Goal: Task Accomplishment & Management: Complete application form

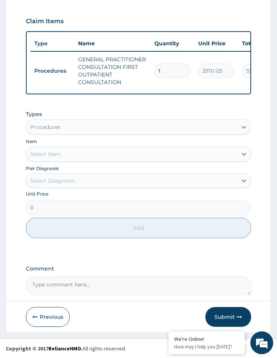
click at [46, 131] on div "Procedures" at bounding box center [45, 127] width 30 height 8
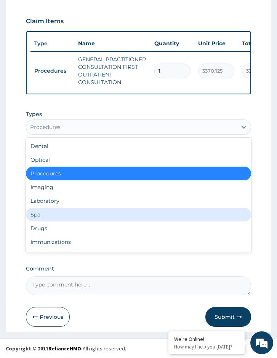
click at [51, 205] on div "Laboratory" at bounding box center [138, 201] width 225 height 14
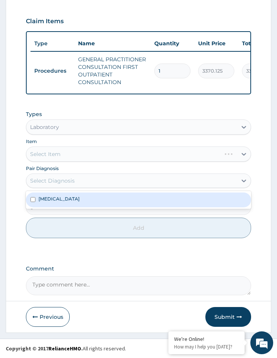
click at [90, 183] on div "Select Diagnosis" at bounding box center [131, 181] width 211 height 12
click at [84, 195] on div "[MEDICAL_DATA]" at bounding box center [138, 200] width 225 height 14
checkbox input "true"
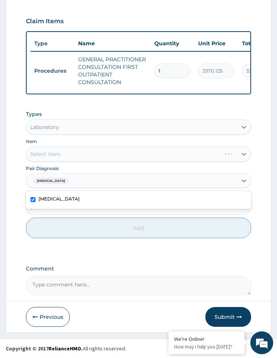
click at [87, 152] on div "Select Item" at bounding box center [138, 154] width 225 height 15
click at [73, 155] on div "Select Item" at bounding box center [131, 154] width 211 height 12
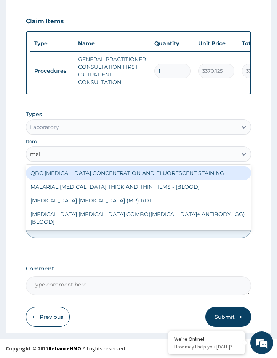
type input "mala"
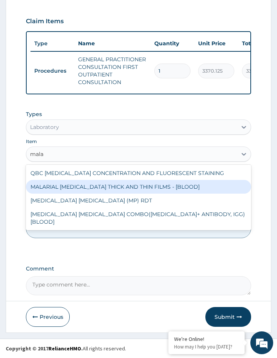
click at [72, 186] on div "MALARIAL PARASITE THICK AND THIN FILMS - [BLOOD]" at bounding box center [138, 187] width 225 height 14
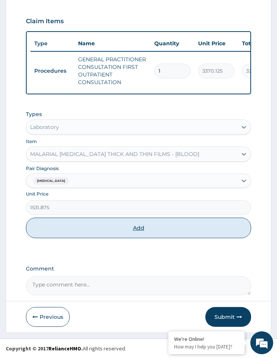
click at [93, 226] on button "Add" at bounding box center [138, 228] width 225 height 21
type input "0"
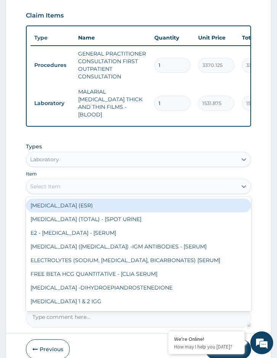
click at [79, 187] on div "Select Item" at bounding box center [131, 187] width 211 height 12
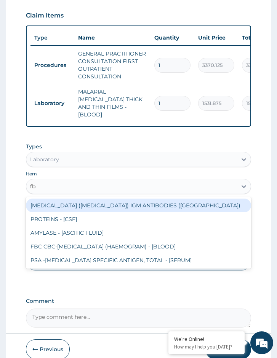
type input "fbc"
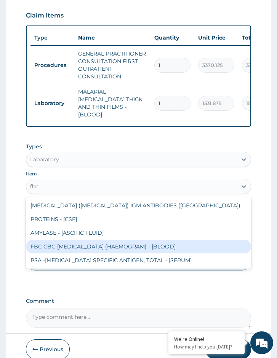
click at [77, 244] on div "FBC CBC-COMPLETE BLOOD COUNT (HAEMOGRAM) - [BLOOD]" at bounding box center [138, 247] width 225 height 14
type input "4085"
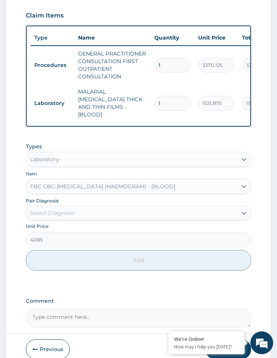
click at [84, 211] on div "Select Diagnosis" at bounding box center [131, 213] width 211 height 12
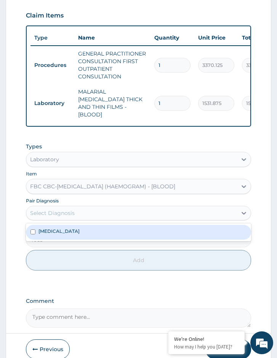
click at [77, 230] on div "Malaria" at bounding box center [138, 232] width 225 height 14
checkbox input "true"
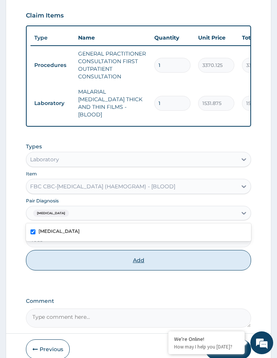
click at [75, 255] on button "Add" at bounding box center [138, 260] width 225 height 21
type input "0"
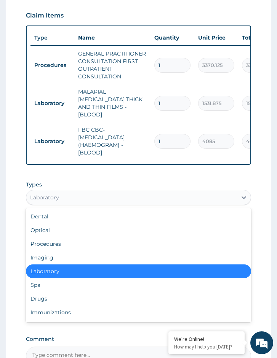
click at [53, 197] on div "Laboratory" at bounding box center [44, 198] width 29 height 8
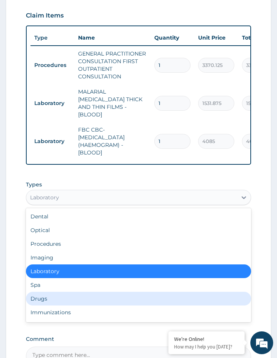
click at [49, 296] on div "Drugs" at bounding box center [138, 299] width 225 height 14
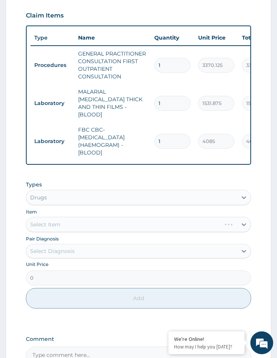
click at [95, 235] on div "Pair Diagnosis Select Diagnosis" at bounding box center [138, 247] width 225 height 24
click at [86, 220] on div "Select Item" at bounding box center [138, 224] width 225 height 15
click at [85, 220] on div "Select Item" at bounding box center [138, 224] width 225 height 15
click at [82, 225] on div "Select Item" at bounding box center [138, 224] width 225 height 15
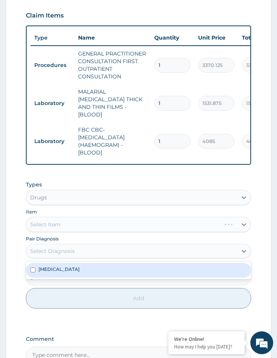
click at [77, 249] on div "Select Diagnosis" at bounding box center [131, 251] width 211 height 12
click at [73, 265] on div "[MEDICAL_DATA]" at bounding box center [138, 270] width 225 height 14
checkbox input "true"
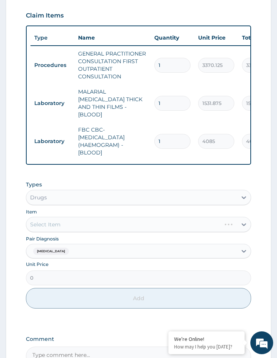
click at [85, 224] on div "Select Item" at bounding box center [138, 224] width 225 height 15
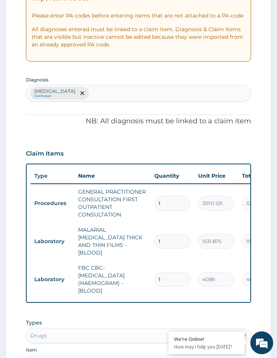
scroll to position [133, 0]
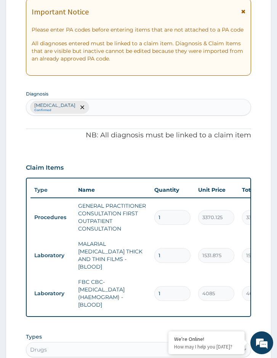
click at [98, 104] on div "Malaria Confirmed" at bounding box center [138, 107] width 224 height 16
type input "acute gastrit"
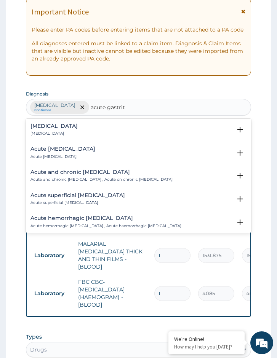
click at [67, 136] on p "Acute gastritis" at bounding box center [53, 133] width 47 height 5
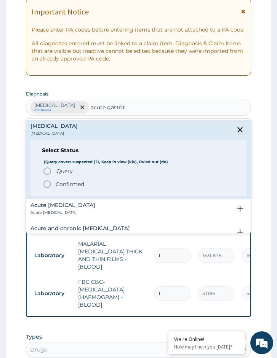
click at [60, 184] on p "Confirmed" at bounding box center [70, 185] width 29 height 8
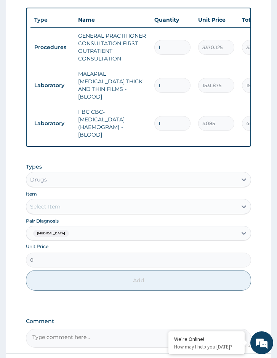
scroll to position [323, 0]
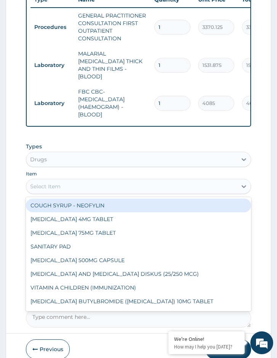
click at [69, 189] on div "Select Item" at bounding box center [131, 187] width 211 height 12
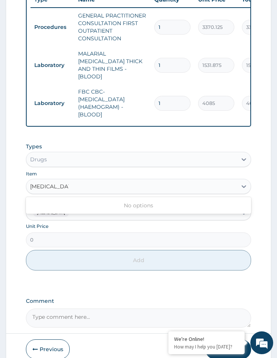
type input "acute gastriti"
click at [72, 185] on div "acute gastriti" at bounding box center [131, 187] width 211 height 12
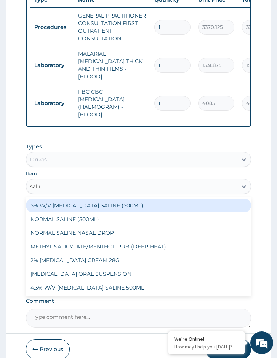
type input "saline"
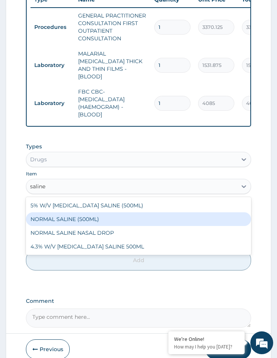
click at [73, 215] on div "NORMAL SALINE (500ML)" at bounding box center [138, 220] width 225 height 14
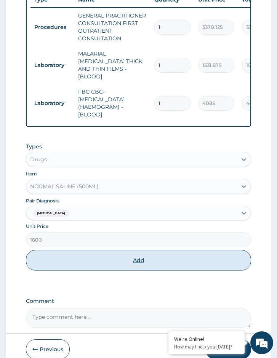
click at [88, 256] on button "Add" at bounding box center [138, 260] width 225 height 21
type input "0"
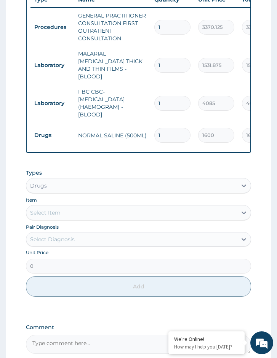
drag, startPoint x: 161, startPoint y: 129, endPoint x: 146, endPoint y: 133, distance: 15.5
click at [146, 133] on tr "Drugs NORMAL SALINE (500ML) 1 1600 1600.00 Malaria Delete" at bounding box center [216, 135] width 373 height 26
type input "2"
type input "3200.00"
type input "2"
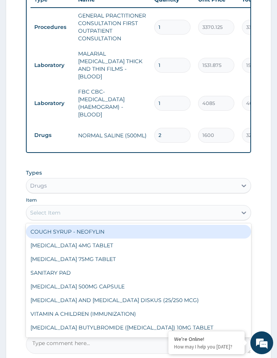
click at [69, 214] on div "Select Item" at bounding box center [131, 213] width 211 height 12
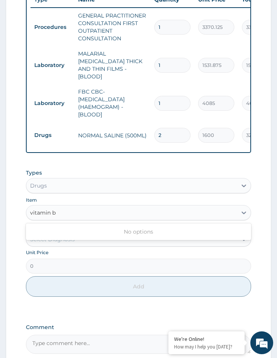
type input "vitamin"
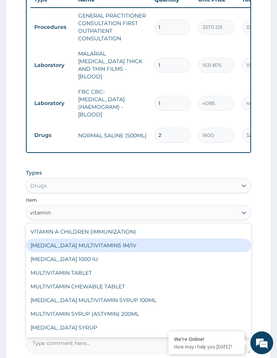
click at [71, 240] on div "[MEDICAL_DATA] MULTIVITAMINS IM/IV" at bounding box center [138, 246] width 225 height 14
type input "368"
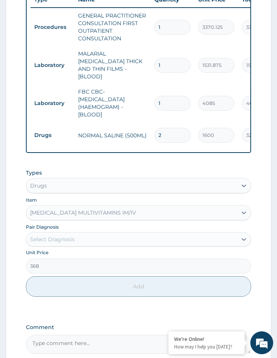
click at [72, 242] on div "Select Diagnosis" at bounding box center [131, 239] width 211 height 12
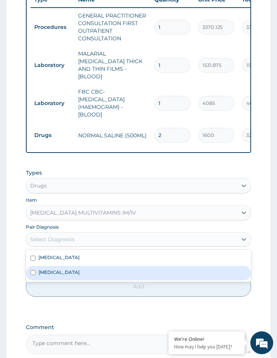
click at [74, 272] on div "Acute gastritis" at bounding box center [138, 273] width 225 height 14
checkbox input "true"
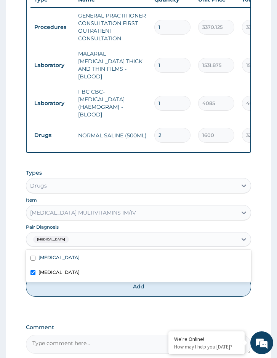
click at [72, 286] on button "Add" at bounding box center [138, 287] width 225 height 21
type input "0"
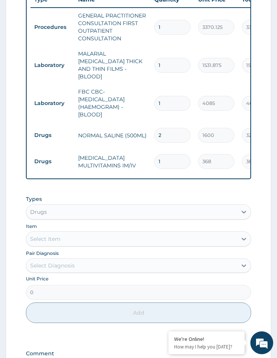
click at [67, 238] on div "Select Item" at bounding box center [131, 239] width 211 height 12
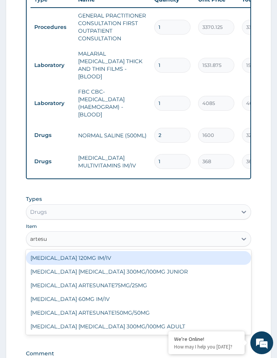
type input "artesun"
click at [69, 260] on div "[MEDICAL_DATA] 120MG IM/IV" at bounding box center [138, 258] width 225 height 14
type input "2587.5"
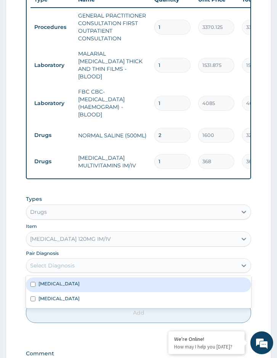
click at [69, 266] on div "Select Diagnosis" at bounding box center [52, 266] width 45 height 8
click at [67, 284] on div "[MEDICAL_DATA]" at bounding box center [138, 285] width 225 height 14
checkbox input "true"
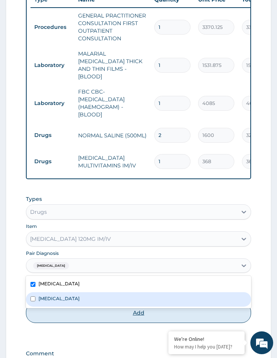
click at [60, 317] on button "Add" at bounding box center [138, 313] width 225 height 21
type input "0"
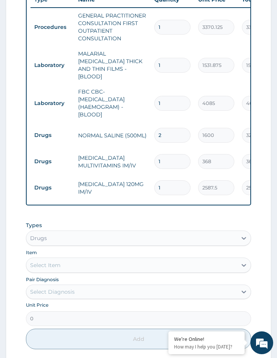
drag, startPoint x: 166, startPoint y: 179, endPoint x: 150, endPoint y: 179, distance: 15.2
click at [150, 179] on td "1" at bounding box center [172, 188] width 44 height 22
type input "3"
type input "7762.50"
type input "3"
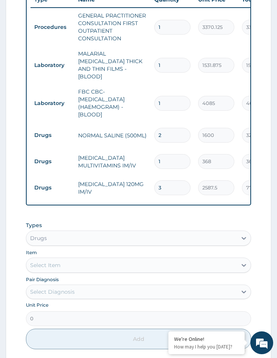
click at [89, 260] on div "Select Item" at bounding box center [131, 265] width 211 height 12
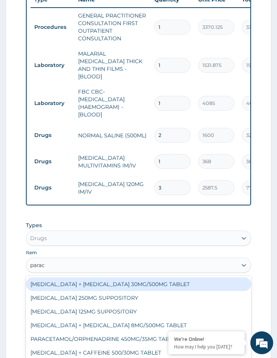
type input "parace"
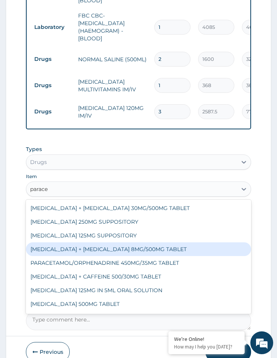
scroll to position [12, 0]
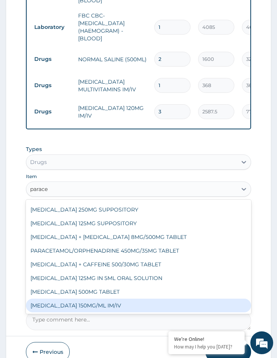
click at [104, 301] on div "PARACETAMOL 150MG/ML IM/IV" at bounding box center [138, 306] width 225 height 14
type input "300"
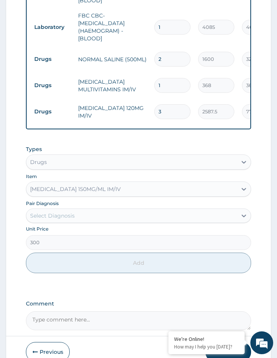
click at [81, 215] on div "Select Diagnosis" at bounding box center [131, 216] width 211 height 12
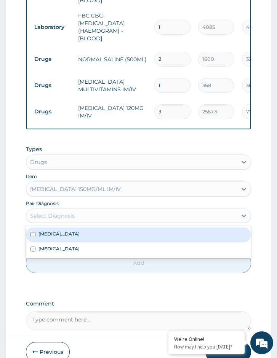
click at [82, 235] on div "Malaria" at bounding box center [138, 235] width 225 height 14
checkbox input "true"
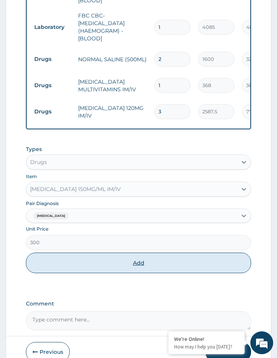
click at [81, 257] on button "Add" at bounding box center [138, 263] width 225 height 21
type input "0"
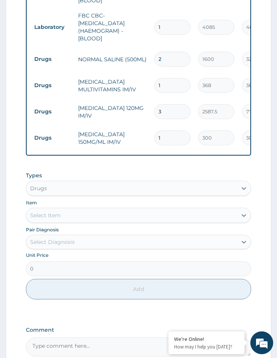
drag, startPoint x: 163, startPoint y: 133, endPoint x: 133, endPoint y: 127, distance: 30.2
click at [133, 127] on tr "Drugs PARACETAMOL 150MG/ML IM/IV 1 300 300.00 Malaria Delete" at bounding box center [216, 138] width 373 height 26
type input "4"
type input "1200.00"
type input "4"
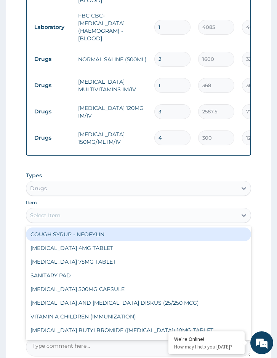
click at [93, 221] on div "Select Item" at bounding box center [138, 215] width 225 height 15
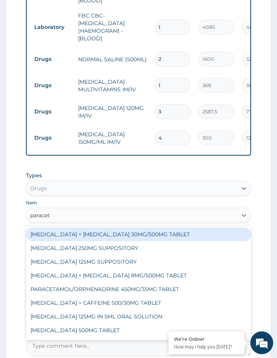
type input "paraceta"
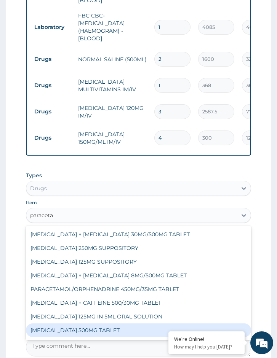
click at [90, 327] on div "PARACETAMOL 500MG TABLET" at bounding box center [138, 331] width 225 height 14
type input "30"
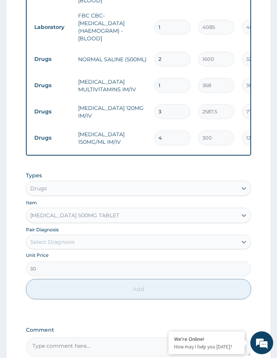
click at [67, 244] on div "Select Diagnosis" at bounding box center [52, 242] width 45 height 8
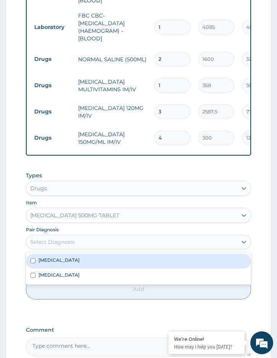
click at [67, 261] on div "Malaria" at bounding box center [138, 261] width 225 height 14
checkbox input "true"
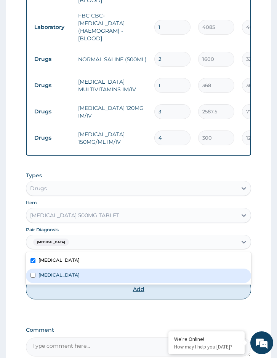
click at [68, 292] on button "Add" at bounding box center [138, 289] width 225 height 21
type input "0"
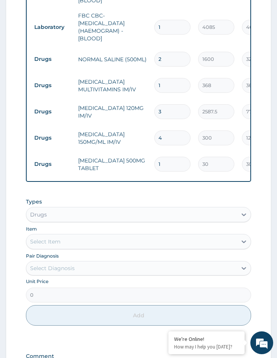
type input "18"
type input "540.00"
type input "18"
click at [53, 238] on div "Select Item" at bounding box center [45, 242] width 30 height 8
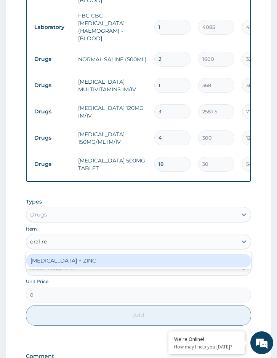
type input "oral reh"
click at [51, 259] on div "[MEDICAL_DATA] + ZINC" at bounding box center [138, 261] width 225 height 14
type input "1000"
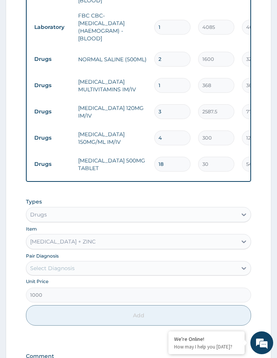
click at [72, 265] on div "Select Diagnosis" at bounding box center [52, 269] width 45 height 8
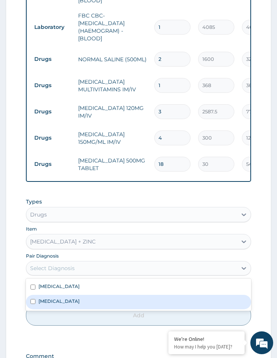
click at [70, 304] on div "Acute gastritis" at bounding box center [138, 302] width 225 height 14
checkbox input "true"
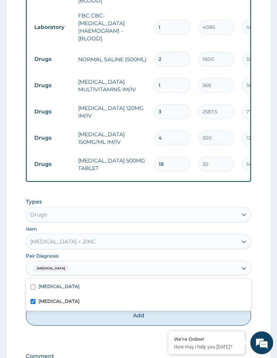
drag, startPoint x: 95, startPoint y: 320, endPoint x: 94, endPoint y: 315, distance: 5.5
click at [95, 319] on button "Add" at bounding box center [138, 315] width 225 height 21
type input "0"
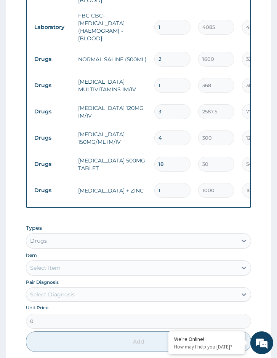
drag, startPoint x: 171, startPoint y: 182, endPoint x: 126, endPoint y: 181, distance: 45.3
click at [126, 181] on tr "Drugs ORAL REHYDRATION SOLUTION + ZINC 1 1000 1000.00 Acute gastritis Delete" at bounding box center [216, 190] width 373 height 26
type input "3"
type input "3000.00"
type input "3"
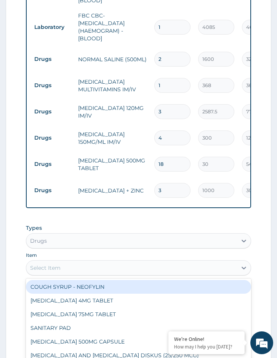
click at [62, 266] on div "Select Item" at bounding box center [131, 268] width 211 height 12
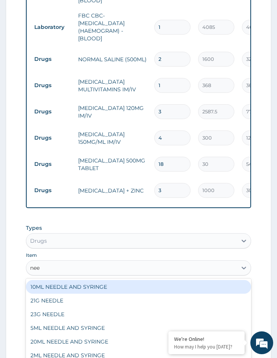
type input "need"
click at [59, 284] on div "10ML NEEDLE AND SYRINGE" at bounding box center [138, 287] width 225 height 14
type input "109.25"
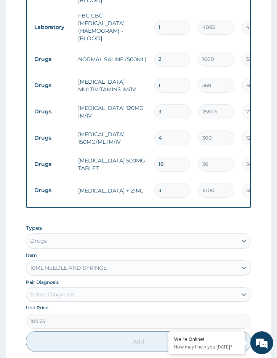
click at [63, 293] on div "Select Diagnosis" at bounding box center [52, 295] width 45 height 8
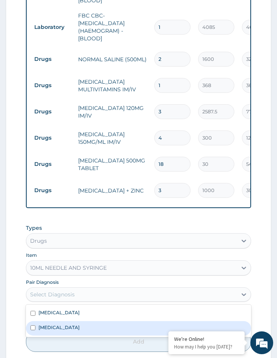
click at [56, 331] on div "Acute gastritis" at bounding box center [138, 328] width 225 height 14
checkbox input "true"
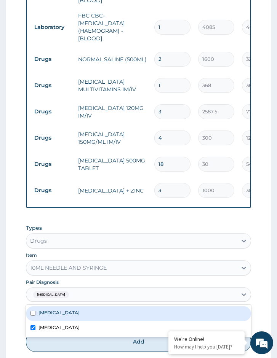
click at [46, 310] on label "Malaria" at bounding box center [58, 313] width 41 height 6
checkbox input "true"
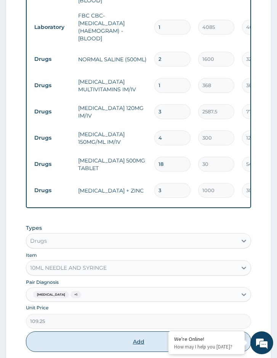
click at [58, 336] on button "Add" at bounding box center [138, 342] width 225 height 21
type input "0"
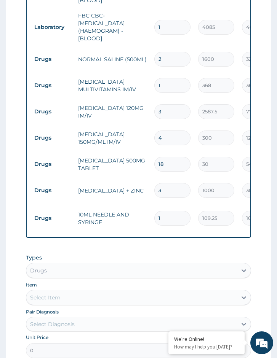
click at [145, 206] on tr "Drugs 10ML NEEDLE AND SYRINGE 1 109.25 109.25 Acute gastritis + 1 Delete" at bounding box center [216, 219] width 373 height 30
type input "3"
type input "327.75"
type input "3"
click at [77, 293] on div "Select Item" at bounding box center [131, 298] width 211 height 12
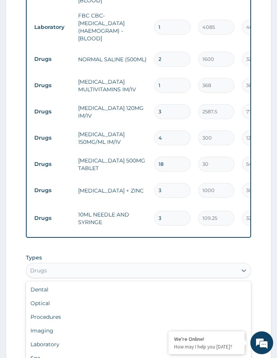
click at [82, 270] on div "Drugs" at bounding box center [131, 271] width 211 height 12
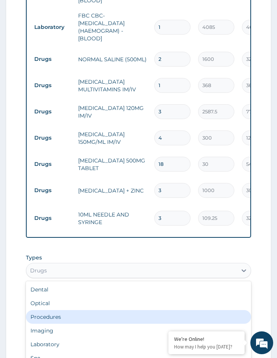
click at [67, 310] on div "Procedures" at bounding box center [138, 317] width 225 height 14
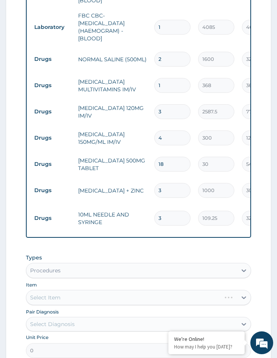
click at [88, 297] on div "Select Item" at bounding box center [138, 297] width 225 height 15
click at [91, 324] on div "Select Diagnosis" at bounding box center [131, 324] width 211 height 12
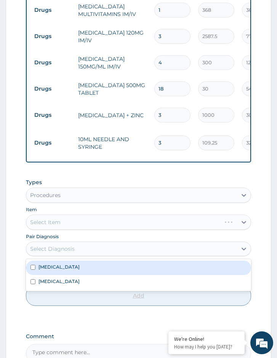
scroll to position [476, 0]
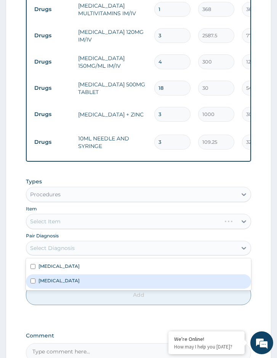
click at [65, 278] on label "Acute gastritis" at bounding box center [58, 281] width 41 height 6
checkbox input "true"
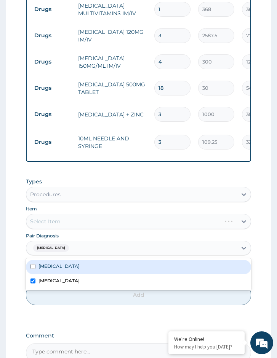
click at [70, 265] on div "[MEDICAL_DATA]" at bounding box center [138, 267] width 225 height 14
checkbox input "true"
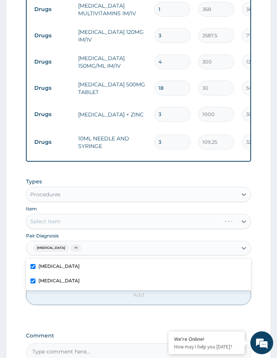
click at [111, 208] on div "Item Select Item" at bounding box center [138, 217] width 225 height 24
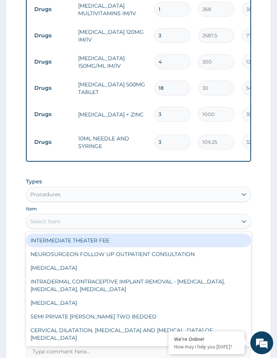
click at [115, 216] on div "Select Item" at bounding box center [131, 222] width 211 height 12
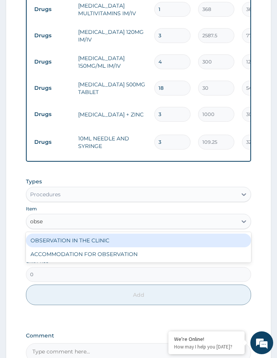
type input "obser"
click at [94, 235] on div "OBSERVATION IN THE CLINIC" at bounding box center [138, 241] width 225 height 14
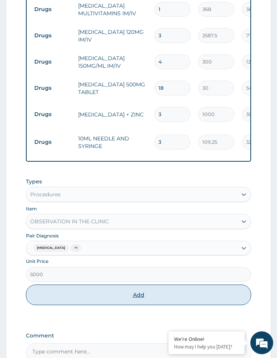
click at [75, 287] on button "Add" at bounding box center [138, 295] width 225 height 21
type input "0"
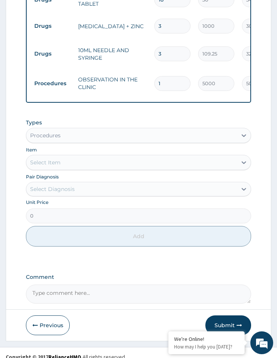
drag, startPoint x: 220, startPoint y: 316, endPoint x: 216, endPoint y: 316, distance: 4.2
click at [220, 316] on button "Submit" at bounding box center [228, 326] width 46 height 20
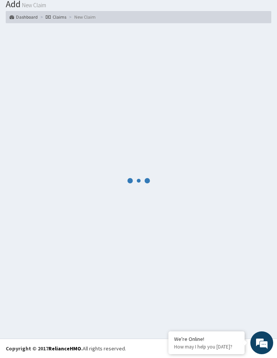
scroll to position [564, 0]
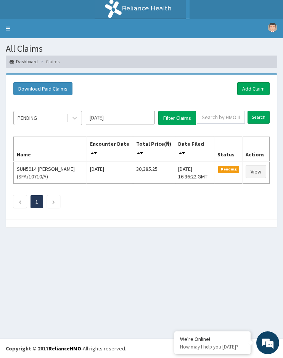
click at [63, 118] on div "PENDING" at bounding box center [40, 118] width 53 height 12
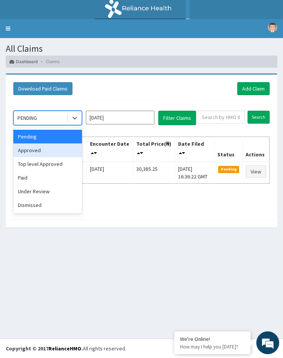
click at [56, 144] on div "Approved" at bounding box center [47, 151] width 69 height 14
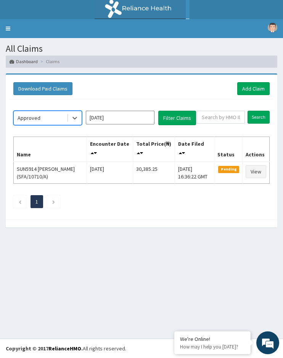
click at [191, 128] on div "option Approved, selected. Select is focused ,type to refine list, press Down t…" at bounding box center [142, 157] width 264 height 117
click at [177, 118] on button "Filter Claims" at bounding box center [177, 118] width 38 height 14
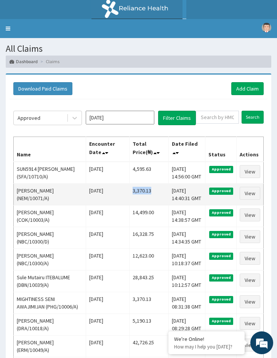
drag, startPoint x: 151, startPoint y: 190, endPoint x: 125, endPoint y: 192, distance: 26.0
click at [129, 192] on td "3,370.13" at bounding box center [148, 195] width 39 height 22
copy td "3,370.13"
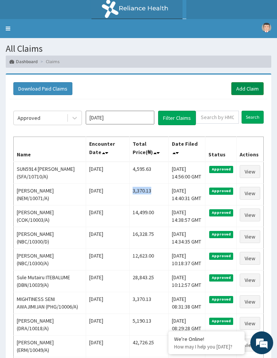
drag, startPoint x: 243, startPoint y: 88, endPoint x: 239, endPoint y: 91, distance: 4.4
click at [243, 88] on link "Add Claim" at bounding box center [247, 88] width 32 height 13
click at [253, 93] on link "Add Claim" at bounding box center [247, 88] width 32 height 13
click at [247, 91] on link "Add Claim" at bounding box center [247, 88] width 32 height 13
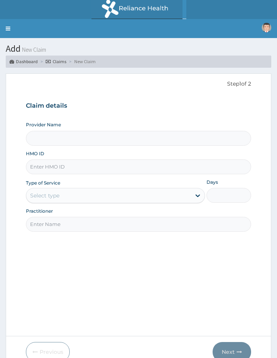
click at [76, 166] on input "HMO ID" at bounding box center [138, 167] width 225 height 15
paste input "2508541"
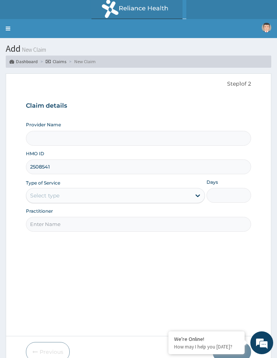
type input "2508541"
click at [40, 166] on input "2508541" at bounding box center [138, 167] width 225 height 15
type input "Reliance Family Clinics (RFC) - Port Harcourt"
drag, startPoint x: 21, startPoint y: 166, endPoint x: 10, endPoint y: 166, distance: 11.4
click at [10, 166] on form "Step 1 of 2 Claim details Provider Name Reliance Family Clinics (RFC) - Port Ha…" at bounding box center [138, 221] width 265 height 295
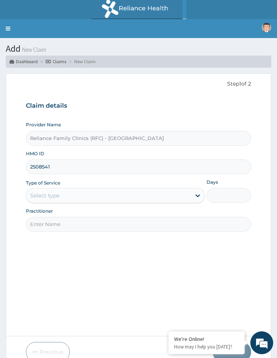
paste input "FME/10032/B"
click at [41, 166] on input "FME/10032/B" at bounding box center [138, 167] width 225 height 15
type input "FME/10032/B"
click at [77, 193] on div "Select type" at bounding box center [108, 196] width 164 height 12
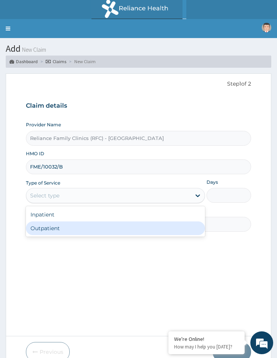
click at [64, 227] on div "Outpatient" at bounding box center [115, 229] width 179 height 14
type input "1"
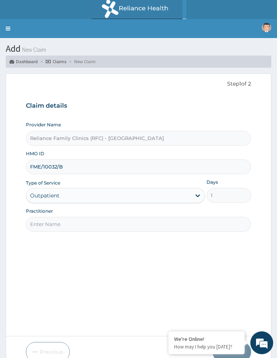
click at [94, 225] on input "Practitioner" at bounding box center [138, 224] width 225 height 15
type input "Locum Doctor"
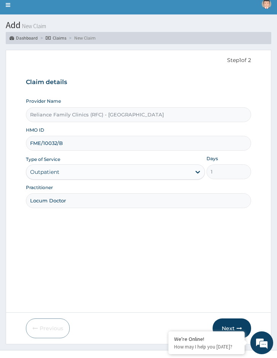
scroll to position [35, 0]
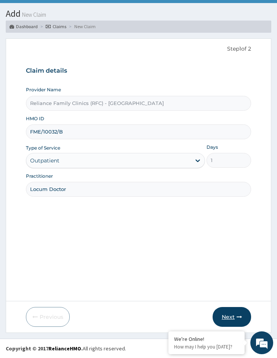
click at [232, 317] on button "Next" at bounding box center [232, 317] width 38 height 20
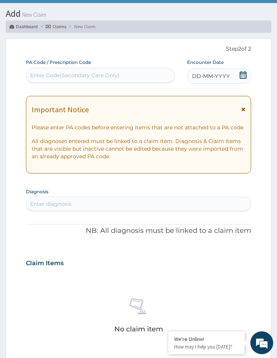
click at [241, 77] on icon at bounding box center [243, 75] width 8 height 8
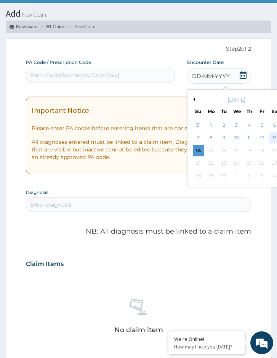
click at [273, 139] on div "13" at bounding box center [274, 138] width 11 height 11
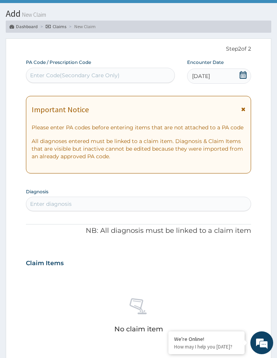
click at [109, 207] on div "Enter diagnosis" at bounding box center [138, 204] width 224 height 12
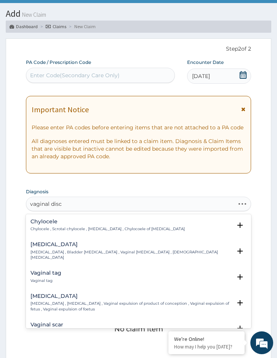
type input "vaginal disch"
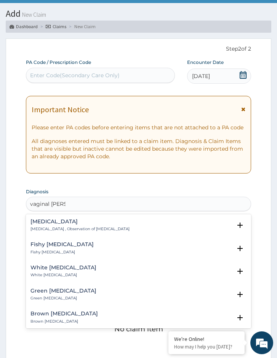
click at [74, 227] on p "Vaginal discharge , Observation of vaginal discharge" at bounding box center [79, 229] width 99 height 5
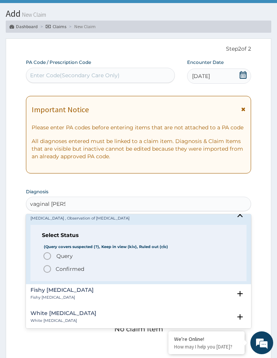
scroll to position [0, 0]
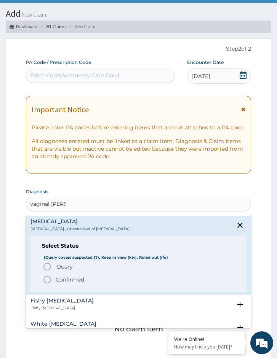
click at [45, 300] on h4 "Fishy vaginal discharge" at bounding box center [61, 301] width 63 height 6
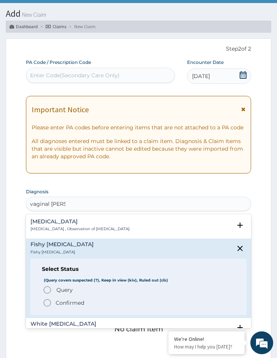
click at [50, 288] on icon "status option query" at bounding box center [47, 290] width 9 height 9
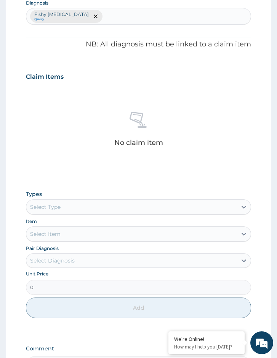
scroll to position [225, 0]
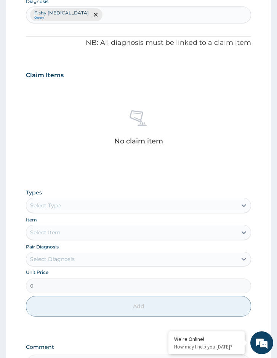
click at [86, 198] on div "Select Type" at bounding box center [138, 205] width 225 height 15
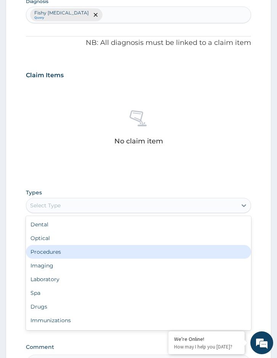
drag, startPoint x: 85, startPoint y: 246, endPoint x: 88, endPoint y: 249, distance: 4.0
click at [85, 246] on div "Procedures" at bounding box center [138, 252] width 225 height 14
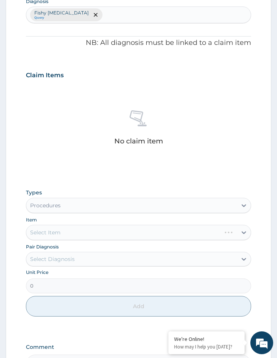
click at [104, 262] on div "Select Diagnosis" at bounding box center [131, 259] width 211 height 12
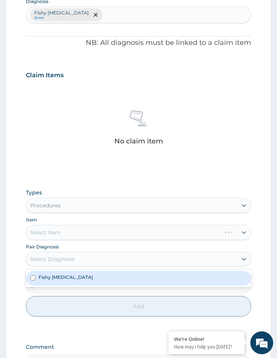
click at [101, 278] on div "Fishy vaginal discharge" at bounding box center [138, 278] width 225 height 14
checkbox input "true"
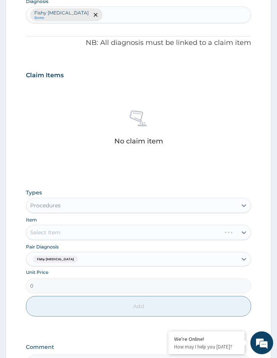
click at [134, 224] on div "Item Select Item" at bounding box center [138, 228] width 225 height 24
click at [135, 226] on div "Select Item" at bounding box center [138, 232] width 225 height 15
click at [125, 231] on div "Select Item" at bounding box center [138, 232] width 225 height 15
click at [84, 229] on div "Select Item" at bounding box center [131, 233] width 211 height 12
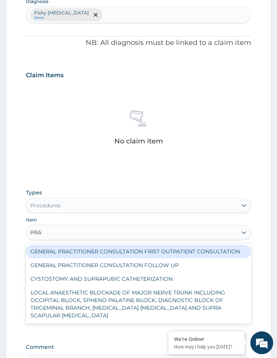
type input "PRAC"
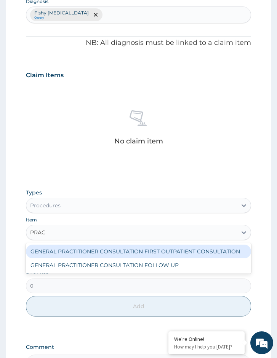
click at [92, 248] on div "GENERAL PRACTITIONER CONSULTATION FIRST OUTPATIENT CONSULTATION" at bounding box center [138, 252] width 225 height 14
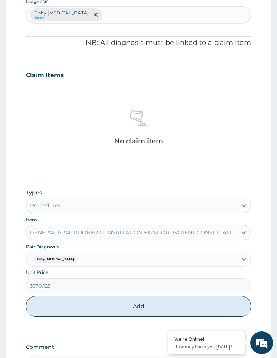
click at [77, 300] on button "Add" at bounding box center [138, 306] width 225 height 21
type input "0"
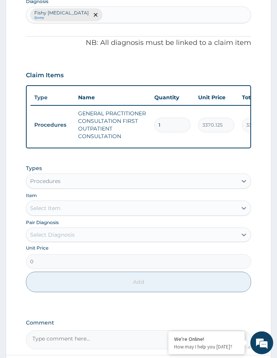
click at [52, 209] on div "Select Item" at bounding box center [131, 208] width 211 height 12
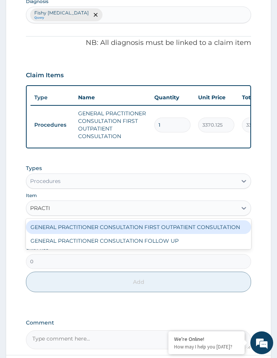
type input "PRACT"
click at [58, 233] on div "GENERAL PRACTITIONER CONSULTATION FIRST OUTPATIENT CONSULTATION" at bounding box center [138, 228] width 225 height 14
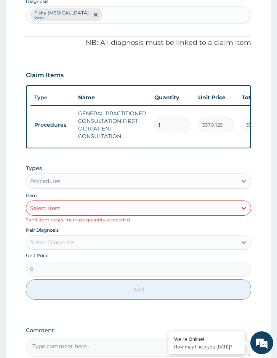
click at [64, 214] on div "Select Item" at bounding box center [131, 208] width 211 height 12
type input "PRACTICAL"
click at [105, 200] on div "Item option GENERAL PRACTITIONER CONSULTATION FIRST OUTPATIENT CONSULTATION, se…" at bounding box center [138, 208] width 225 height 32
click at [80, 187] on div "Procedures" at bounding box center [131, 181] width 211 height 12
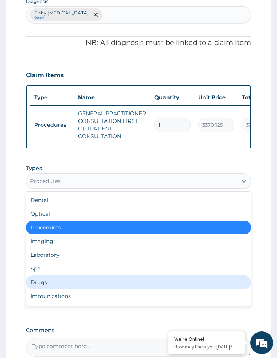
click at [45, 287] on div "Drugs" at bounding box center [138, 283] width 225 height 14
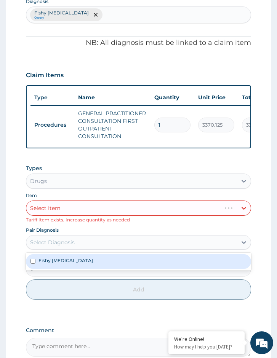
click at [63, 246] on div "Select Diagnosis" at bounding box center [52, 243] width 45 height 8
click at [61, 264] on label "Fishy vaginal discharge" at bounding box center [65, 260] width 54 height 6
checkbox input "true"
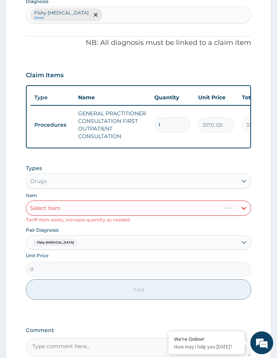
click at [82, 216] on div "Select Item" at bounding box center [138, 208] width 225 height 15
click at [205, 222] on div "Item Select Item Tariff Item exists, Increase quantity as needed" at bounding box center [138, 208] width 225 height 32
click at [146, 213] on div "Select Item" at bounding box center [138, 208] width 225 height 15
click at [209, 216] on div "Select Item" at bounding box center [138, 208] width 225 height 15
click at [231, 216] on div "Select Item" at bounding box center [138, 208] width 225 height 15
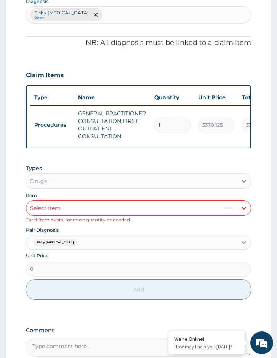
click at [111, 169] on div "Types Drugs Item Select Item Tariff Item exists, Increase quantity as needed Pa…" at bounding box center [138, 232] width 225 height 143
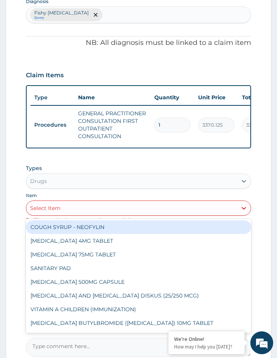
click at [174, 214] on div "Select Item" at bounding box center [131, 208] width 211 height 12
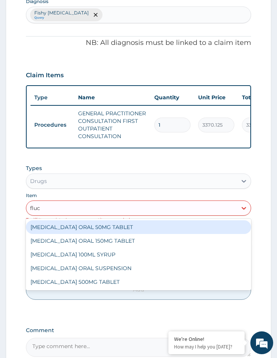
type input "fluco"
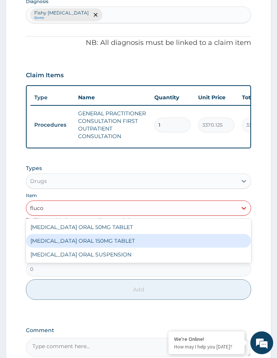
click at [139, 248] on div "[MEDICAL_DATA] ORAL 150MG TABLET" at bounding box center [138, 241] width 225 height 14
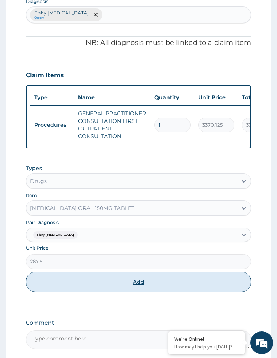
click at [109, 287] on button "Add" at bounding box center [138, 282] width 225 height 21
type input "0"
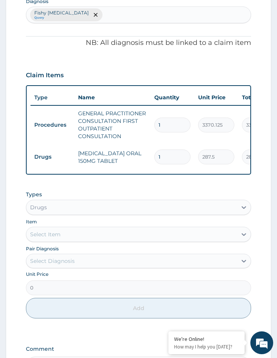
type input "0.00"
type input "4"
type input "1150.00"
drag, startPoint x: 171, startPoint y: 157, endPoint x: 149, endPoint y: 158, distance: 22.1
click at [149, 158] on tr "Drugs FLUCONAZOLE ORAL 150MG TABLET 4 287.5 1150.00 Fishy vaginal discharge Del…" at bounding box center [216, 157] width 373 height 26
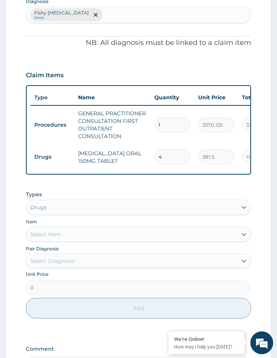
type input "2"
type input "575.00"
type input "0.00"
type input "3"
type input "862.50"
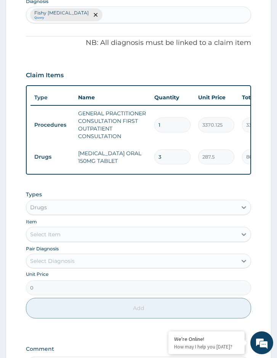
type input "3"
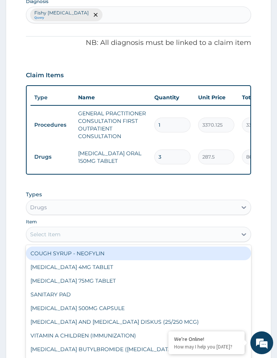
click at [111, 241] on div "Select Item" at bounding box center [131, 235] width 211 height 12
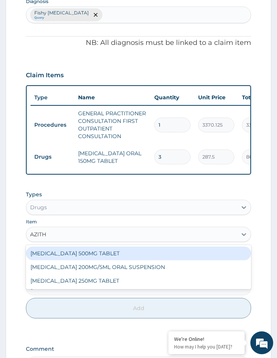
type input "AZITHR"
click at [107, 257] on div "[MEDICAL_DATA] 500MG TABLET" at bounding box center [138, 254] width 225 height 14
type input "690"
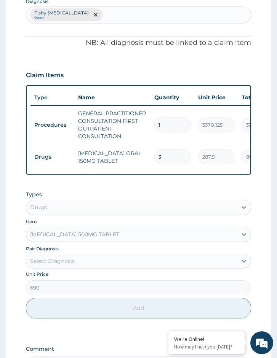
click at [88, 265] on div "Select Diagnosis" at bounding box center [131, 261] width 211 height 12
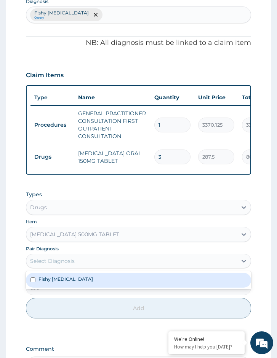
click at [85, 283] on label "Fishy vaginal discharge" at bounding box center [65, 279] width 54 height 6
checkbox input "true"
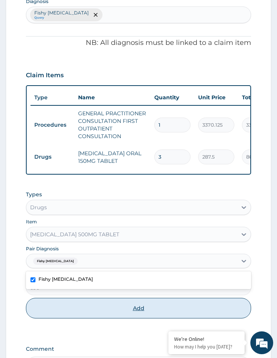
click at [93, 313] on button "Add" at bounding box center [138, 308] width 225 height 21
type input "0"
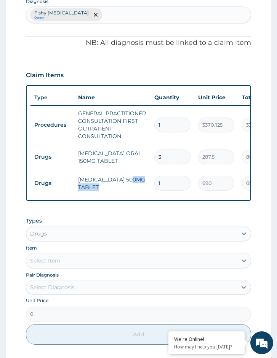
drag, startPoint x: 168, startPoint y: 175, endPoint x: 137, endPoint y: 176, distance: 30.5
click at [137, 176] on tr "Drugs AZITHROMYCIN 500MG TABLET 1 690 690.00 Fishy vaginal discharge Delete" at bounding box center [216, 183] width 373 height 26
drag, startPoint x: 178, startPoint y: 182, endPoint x: 142, endPoint y: 183, distance: 36.6
click at [142, 183] on tr "Drugs AZITHROMYCIN 500MG TABLET 1 690 690.00 Fishy vaginal discharge Delete" at bounding box center [216, 183] width 373 height 26
type input "6"
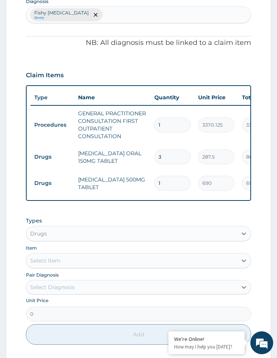
type input "4140.00"
type input "6"
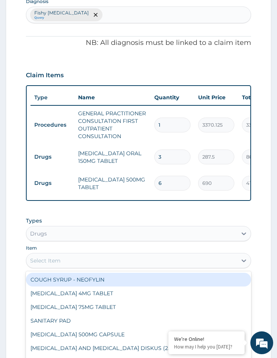
click at [75, 263] on div "Select Item" at bounding box center [131, 261] width 211 height 12
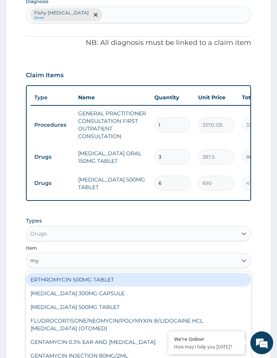
type input "m"
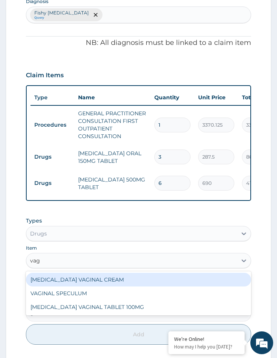
type input "vagi"
click at [80, 287] on div "CLOTRIMAZOLE VAGINAL CREAM" at bounding box center [138, 280] width 225 height 14
type input "2496"
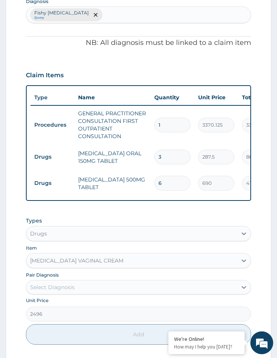
click at [74, 301] on div "Types Drugs Item CLOTRIMAZOLE VAGINAL CREAM Pair Diagnosis Select Diagnosis Uni…" at bounding box center [138, 281] width 225 height 136
click at [91, 294] on div "Select Diagnosis" at bounding box center [131, 287] width 211 height 12
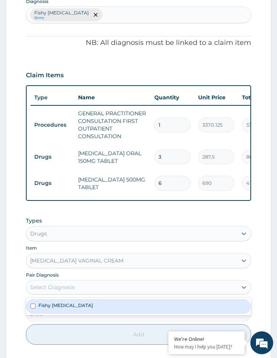
click at [86, 314] on div "Fishy vaginal discharge" at bounding box center [138, 306] width 225 height 14
checkbox input "true"
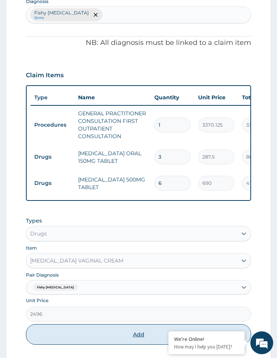
click at [83, 335] on button "Add" at bounding box center [138, 334] width 225 height 21
type input "0"
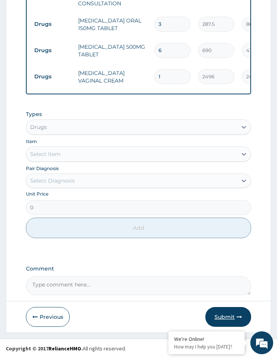
click at [232, 319] on button "Submit" at bounding box center [228, 317] width 46 height 20
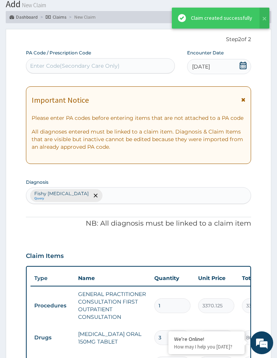
scroll to position [364, 0]
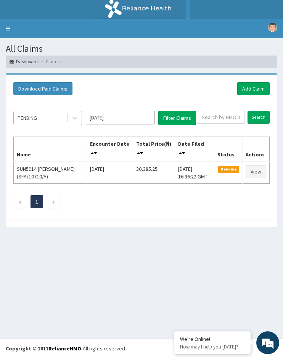
click at [54, 120] on div "PENDING" at bounding box center [40, 118] width 53 height 12
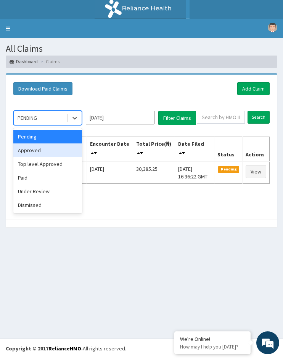
click at [43, 154] on div "Approved" at bounding box center [47, 151] width 69 height 14
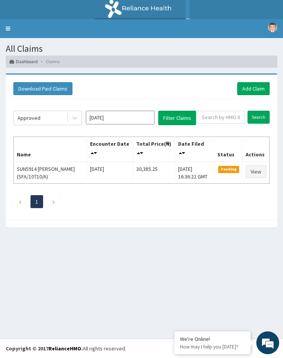
click at [182, 126] on div "Approved Sep 2025 Filter Claims Search Name Encounter Date Total Price(₦) Date …" at bounding box center [142, 157] width 264 height 117
click at [180, 122] on button "Filter Claims" at bounding box center [177, 118] width 38 height 14
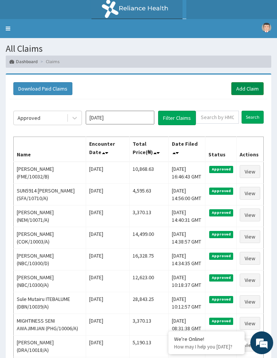
click at [240, 90] on link "Add Claim" at bounding box center [247, 88] width 32 height 13
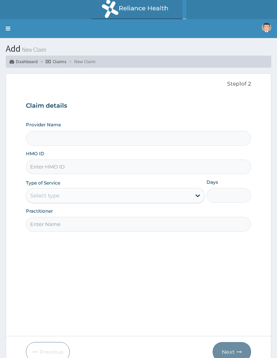
type input "Reliance Family Clinics (RFC) - [GEOGRAPHIC_DATA]"
click at [91, 168] on input "HMO ID" at bounding box center [138, 167] width 225 height 15
paste input "FME/10032/A"
type input "FME/10032/A"
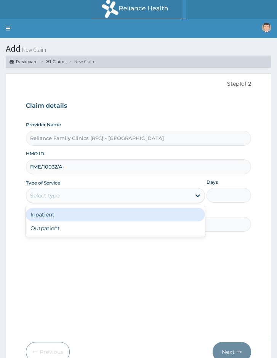
click at [62, 198] on div "Select type" at bounding box center [108, 196] width 164 height 12
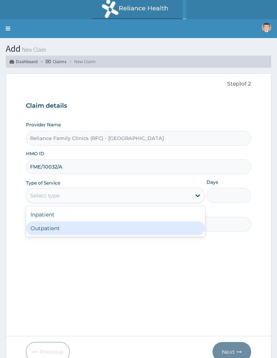
click at [58, 224] on div "Outpatient" at bounding box center [115, 229] width 179 height 14
type input "1"
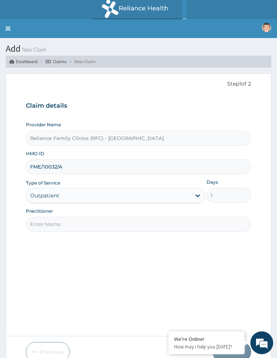
click at [77, 223] on input "Practitioner" at bounding box center [138, 224] width 225 height 15
type input "Locum Doctor"
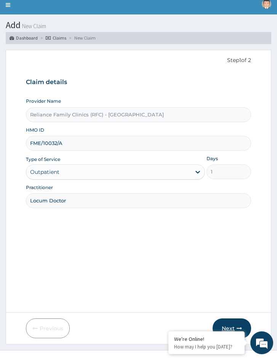
scroll to position [35, 0]
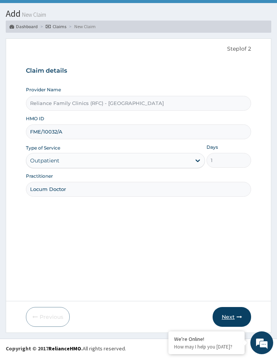
click at [241, 313] on button "Next" at bounding box center [232, 317] width 38 height 20
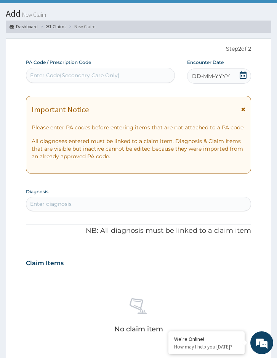
click at [242, 74] on icon at bounding box center [243, 75] width 7 height 8
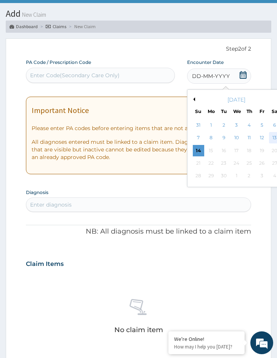
click at [275, 139] on div "13" at bounding box center [274, 138] width 11 height 11
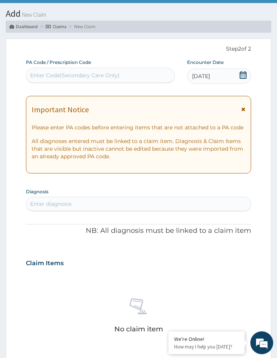
click at [90, 203] on div "Enter diagnosis" at bounding box center [138, 204] width 224 height 12
type input "GONORRHEA"
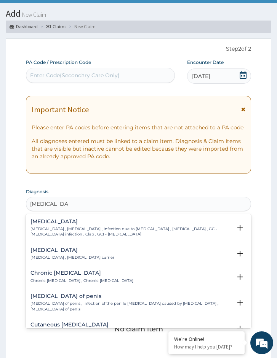
click at [98, 223] on h4 "Gonorrhea" at bounding box center [130, 222] width 201 height 6
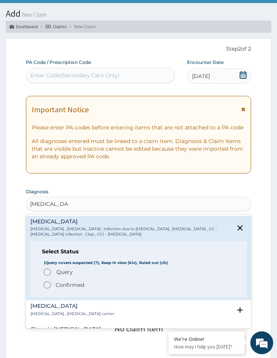
click at [71, 288] on p "Confirmed" at bounding box center [70, 285] width 29 height 8
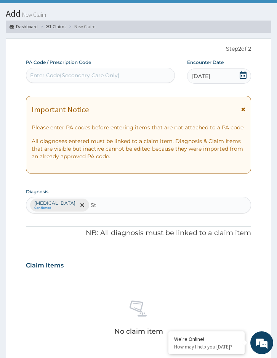
type input "Std"
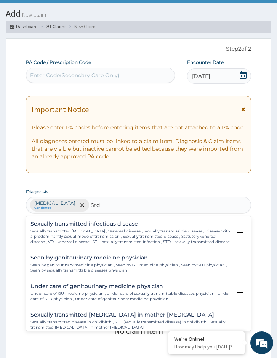
click at [85, 238] on p "Sexually transmitted infectious disease , Venereal disease , Sexually transmiss…" at bounding box center [130, 237] width 201 height 16
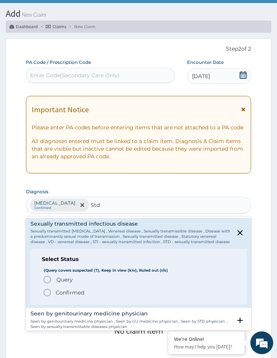
click at [70, 293] on p "Confirmed" at bounding box center [70, 293] width 29 height 8
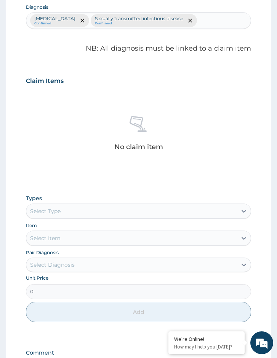
scroll to position [264, 0]
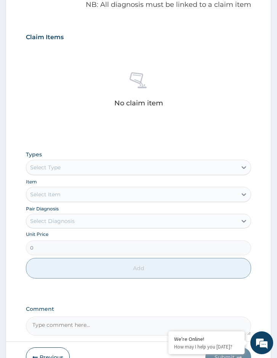
click at [67, 177] on div "Types Select Type Item Select Item Pair Diagnosis Select Diagnosis Unit Price 0…" at bounding box center [138, 215] width 225 height 136
click at [67, 171] on div "Select Type" at bounding box center [131, 167] width 211 height 12
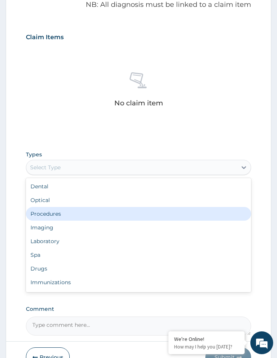
click at [68, 211] on div "Procedures" at bounding box center [138, 214] width 225 height 14
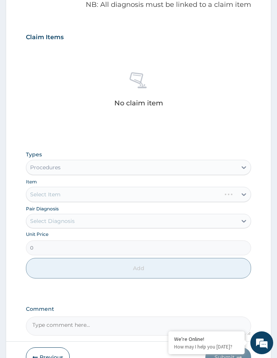
drag, startPoint x: 92, startPoint y: 225, endPoint x: 91, endPoint y: 230, distance: 4.7
click at [91, 227] on div "Select Diagnosis" at bounding box center [131, 221] width 211 height 12
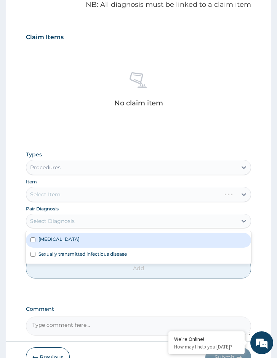
click at [87, 242] on div "Gonorrhea" at bounding box center [138, 240] width 225 height 14
checkbox input "true"
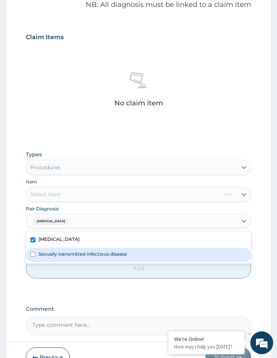
click at [93, 255] on label "Sexually transmitted infectious disease" at bounding box center [82, 254] width 88 height 6
checkbox input "true"
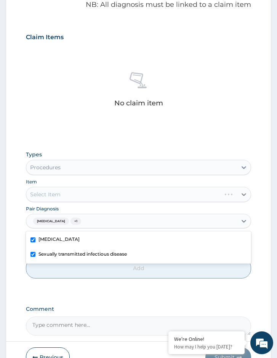
click at [92, 198] on div "Select Item" at bounding box center [138, 194] width 225 height 15
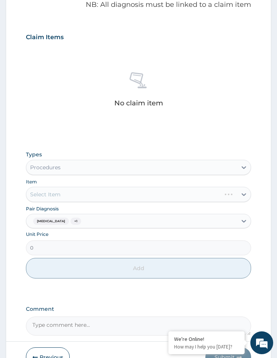
click at [121, 199] on div "Select Item" at bounding box center [138, 194] width 225 height 15
click at [86, 190] on div "Select Item" at bounding box center [138, 194] width 225 height 15
click at [163, 192] on div "Select Item" at bounding box center [138, 194] width 225 height 15
click at [205, 197] on div "Select Item" at bounding box center [138, 194] width 225 height 15
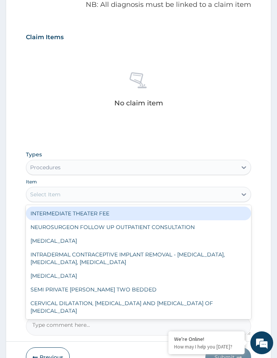
click at [250, 198] on div at bounding box center [244, 195] width 14 height 14
click at [216, 198] on div "Select Item" at bounding box center [131, 195] width 211 height 12
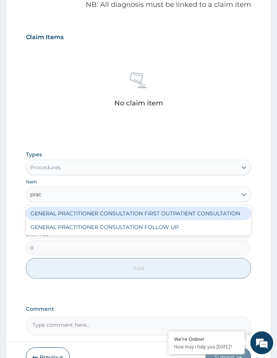
type input "pract"
click at [216, 214] on div "GENERAL PRACTITIONER CONSULTATION FIRST OUTPATIENT CONSULTATION" at bounding box center [138, 214] width 225 height 14
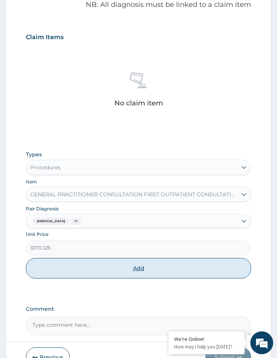
click at [167, 268] on button "Add" at bounding box center [138, 268] width 225 height 21
type input "0"
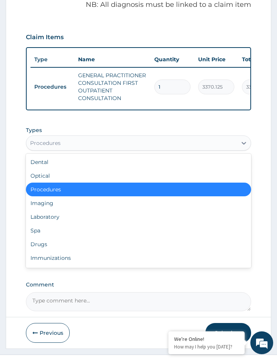
drag, startPoint x: 58, startPoint y: 147, endPoint x: 57, endPoint y: 156, distance: 9.2
click at [58, 147] on div "Procedures" at bounding box center [45, 143] width 30 height 8
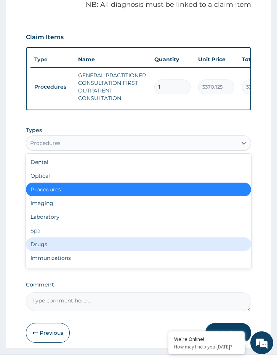
click at [54, 246] on div "Drugs" at bounding box center [138, 245] width 225 height 14
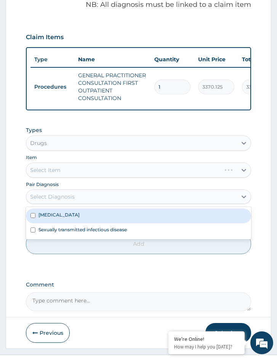
click at [76, 200] on div "Select Diagnosis" at bounding box center [131, 197] width 211 height 12
click at [78, 223] on div "Gonorrhea" at bounding box center [138, 216] width 225 height 14
checkbox input "true"
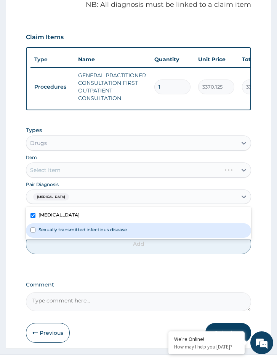
click at [79, 233] on label "Sexually transmitted infectious disease" at bounding box center [82, 230] width 88 height 6
checkbox input "true"
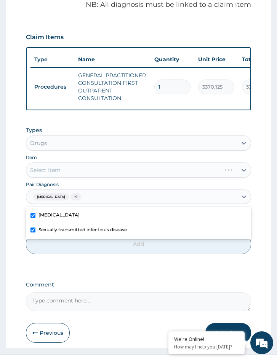
click at [96, 178] on div "Select Item" at bounding box center [138, 170] width 225 height 15
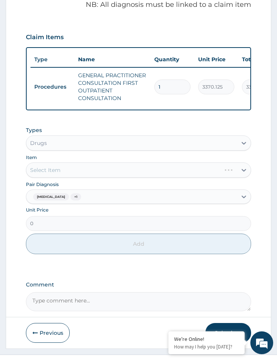
click at [135, 174] on div "Select Item" at bounding box center [138, 170] width 225 height 15
click at [135, 176] on div "Select Item" at bounding box center [138, 170] width 225 height 15
drag, startPoint x: 119, startPoint y: 180, endPoint x: 102, endPoint y: 176, distance: 18.0
click at [118, 178] on div "Select Item" at bounding box center [138, 170] width 225 height 15
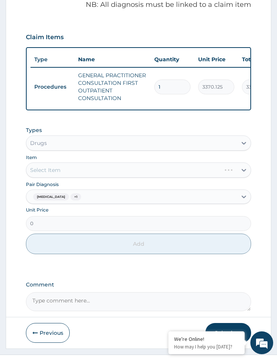
drag, startPoint x: 102, startPoint y: 176, endPoint x: 96, endPoint y: 172, distance: 7.2
click at [101, 176] on div "Select Item" at bounding box center [138, 170] width 225 height 15
click at [96, 174] on div "Select Item" at bounding box center [138, 170] width 225 height 15
drag, startPoint x: 94, startPoint y: 174, endPoint x: 82, endPoint y: 176, distance: 13.1
click at [82, 176] on div "Select Item" at bounding box center [138, 170] width 225 height 15
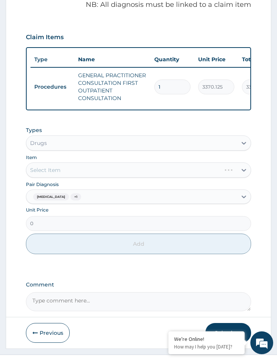
click at [82, 176] on div "Select Item" at bounding box center [138, 170] width 225 height 15
click at [107, 176] on div "Select Item" at bounding box center [131, 170] width 211 height 12
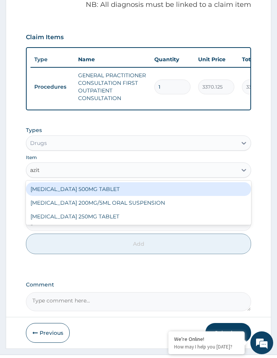
type input "azith"
click at [107, 193] on div "[MEDICAL_DATA] 500MG TABLET" at bounding box center [138, 189] width 225 height 14
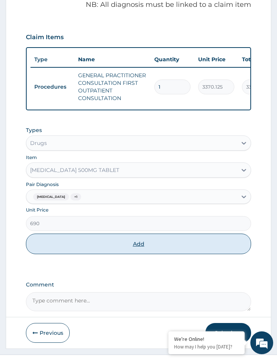
click at [105, 247] on button "Add" at bounding box center [138, 244] width 225 height 21
type input "0"
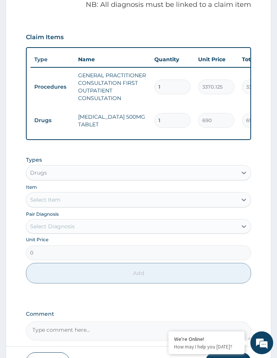
type input "10"
type input "6900.00"
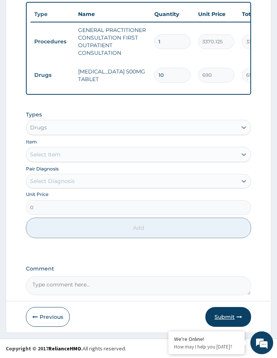
type input "10"
click at [232, 310] on button "Submit" at bounding box center [228, 317] width 46 height 20
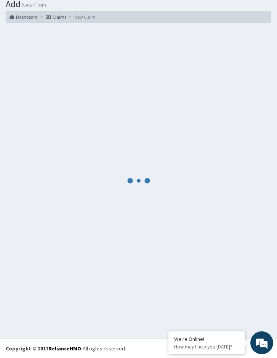
scroll to position [312, 0]
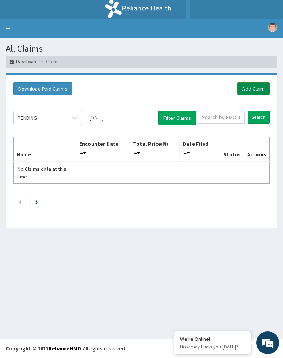
click at [250, 93] on link "Add Claim" at bounding box center [253, 88] width 32 height 13
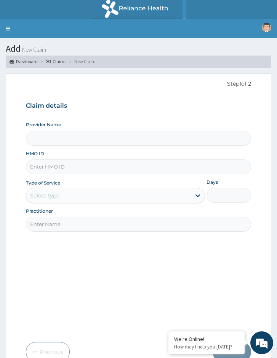
click at [69, 173] on input "HMO ID" at bounding box center [138, 167] width 225 height 15
paste input "BTR/10679/A"
type input "BTR/10679/A"
type input "Reliance Family Clinics (RFC) - [GEOGRAPHIC_DATA]"
click at [39, 166] on input "BTR/10679/A" at bounding box center [138, 167] width 225 height 15
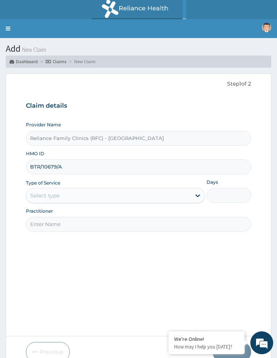
type input "BTR/10679/A"
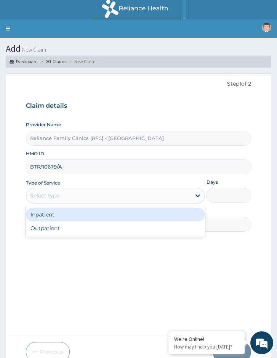
click at [46, 198] on div "Select type" at bounding box center [44, 196] width 29 height 8
click at [43, 228] on div "Outpatient" at bounding box center [115, 229] width 179 height 14
type input "1"
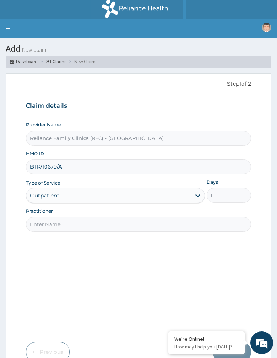
click at [64, 224] on input "Practitioner" at bounding box center [138, 224] width 225 height 15
type input "Locum Doctor"
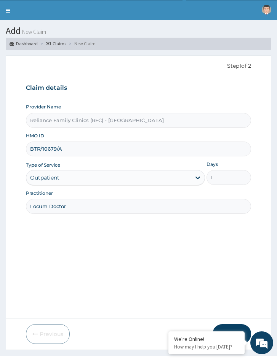
scroll to position [35, 0]
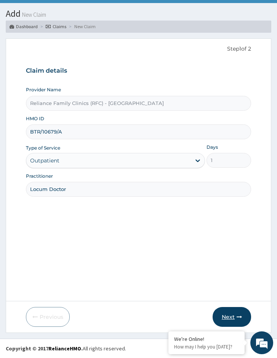
click at [217, 315] on button "Next" at bounding box center [232, 317] width 38 height 20
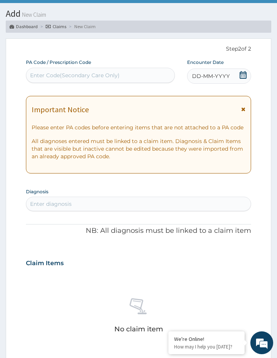
click at [242, 75] on icon at bounding box center [243, 75] width 8 height 8
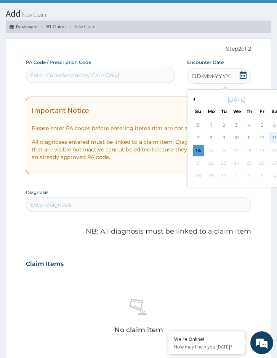
click at [277, 138] on div "13" at bounding box center [274, 138] width 11 height 11
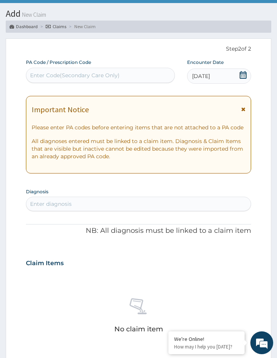
click at [115, 200] on div "Enter diagnosis" at bounding box center [138, 204] width 224 height 12
type input "Acute enteri"
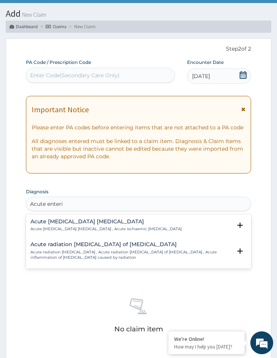
click at [98, 222] on h4 "Acute [MEDICAL_DATA] [MEDICAL_DATA]" at bounding box center [105, 222] width 151 height 6
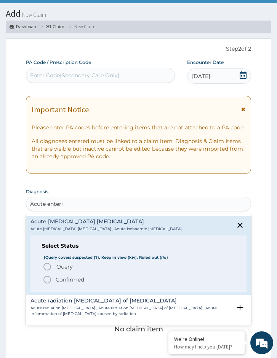
click at [81, 278] on p "Confirmed" at bounding box center [70, 280] width 29 height 8
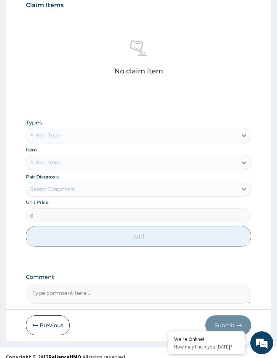
scroll to position [302, 0]
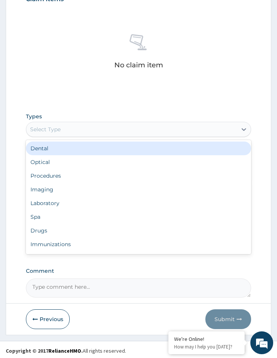
click at [67, 127] on div "Select Type" at bounding box center [131, 129] width 211 height 12
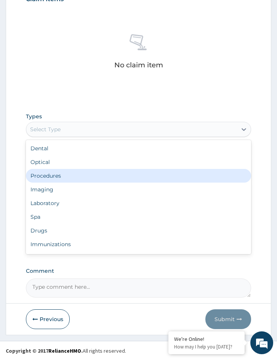
click at [65, 174] on div "Procedures" at bounding box center [138, 176] width 225 height 14
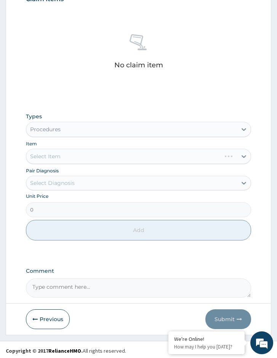
click at [112, 170] on div "Pair Diagnosis Select Diagnosis" at bounding box center [138, 179] width 225 height 24
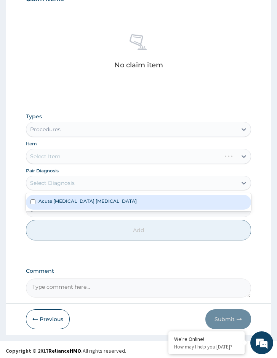
click at [106, 187] on div "Select Diagnosis" at bounding box center [131, 183] width 211 height 12
click at [103, 203] on div "Acute [MEDICAL_DATA] [MEDICAL_DATA]" at bounding box center [138, 202] width 225 height 14
checkbox input "true"
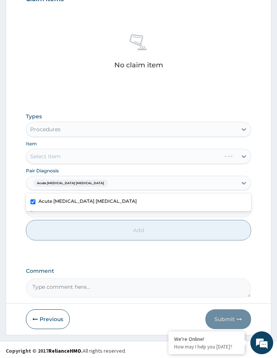
click at [153, 154] on div "Select Item" at bounding box center [138, 156] width 225 height 15
click at [176, 157] on div "Select Item" at bounding box center [138, 156] width 225 height 15
click at [138, 153] on div "Select Item" at bounding box center [138, 156] width 225 height 15
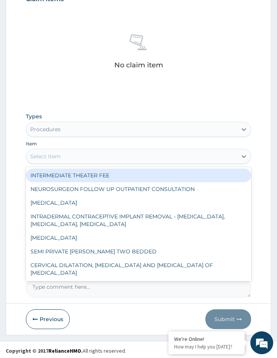
click at [129, 157] on div "Select Item" at bounding box center [131, 156] width 211 height 12
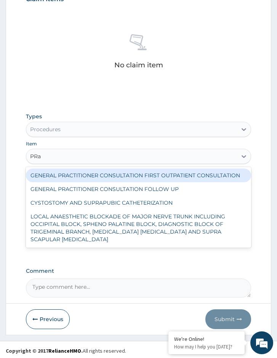
type input "PRac"
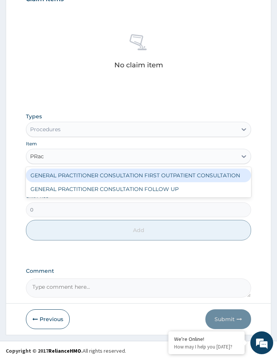
click at [131, 171] on div "GENERAL PRACTITIONER CONSULTATION FIRST OUTPATIENT CONSULTATION" at bounding box center [138, 176] width 225 height 14
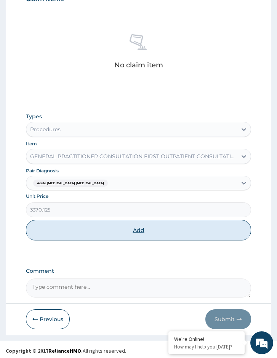
click at [131, 234] on button "Add" at bounding box center [138, 230] width 225 height 21
type input "0"
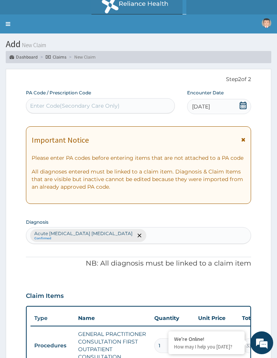
scroll to position [0, 0]
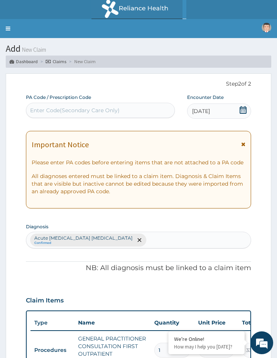
click at [106, 116] on div "Enter Code(Secondary Care Only)" at bounding box center [100, 110] width 148 height 12
paste input "PA/983DF4"
type input "PA/983DF4"
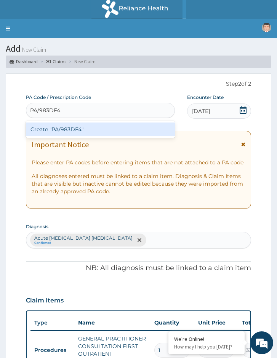
click at [91, 129] on div "Create "PA/983DF4"" at bounding box center [100, 130] width 149 height 14
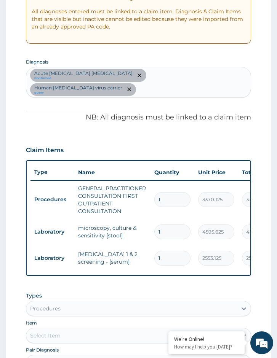
scroll to position [153, 0]
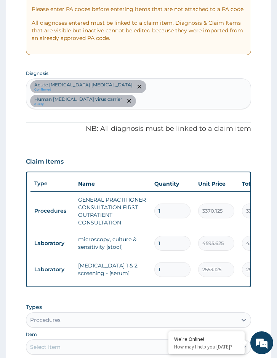
click at [222, 90] on div "Acute ischemic enteritis Confirmed Human immunodeficiency virus carrier query" at bounding box center [138, 94] width 224 height 30
type input "MALARIA"
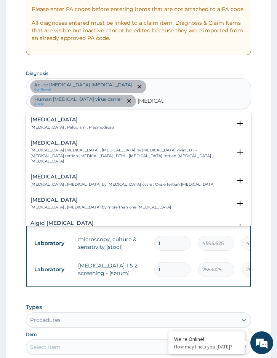
click at [97, 117] on div "Malaria Malaria , Paludism , Plasmodiosis" at bounding box center [138, 123] width 216 height 13
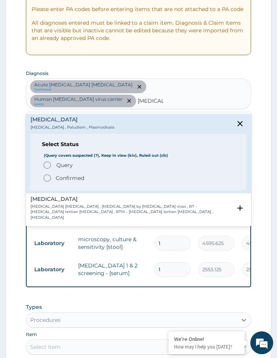
click at [82, 174] on p "Confirmed" at bounding box center [70, 178] width 29 height 8
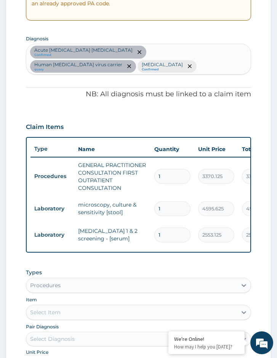
scroll to position [268, 0]
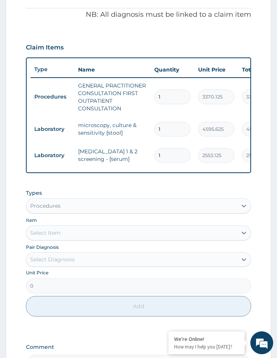
click at [65, 211] on div "Procedures" at bounding box center [131, 206] width 211 height 12
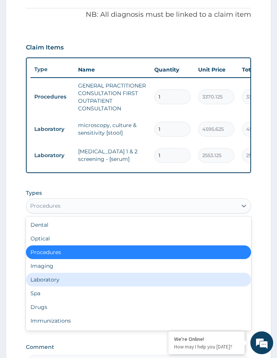
click at [57, 287] on div "Laboratory" at bounding box center [138, 280] width 225 height 14
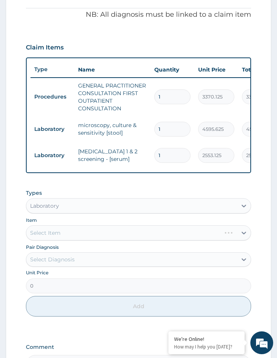
click at [86, 264] on div "Select Diagnosis" at bounding box center [131, 260] width 211 height 12
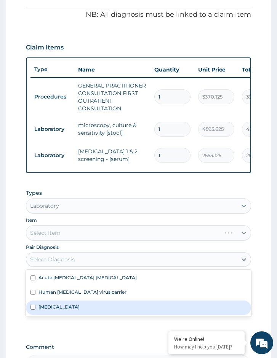
click at [89, 312] on div "Malaria" at bounding box center [138, 308] width 225 height 14
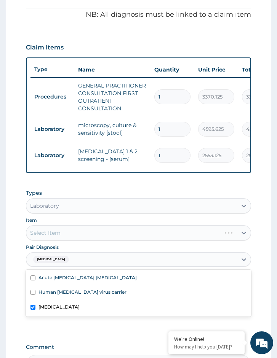
checkbox input "true"
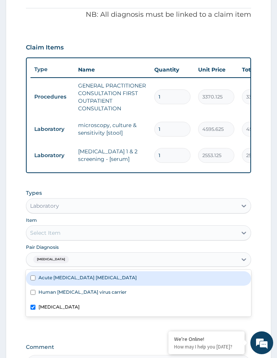
click at [88, 235] on div "Select Item" at bounding box center [131, 233] width 211 height 12
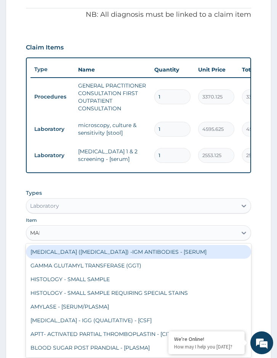
type input "MALA"
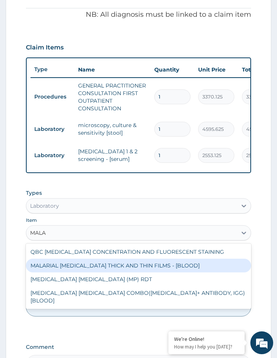
click at [86, 268] on div "MALARIAL PARASITE THICK AND THIN FILMS - [BLOOD]" at bounding box center [138, 266] width 225 height 14
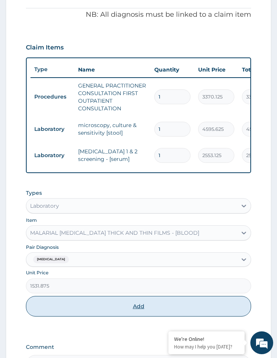
click at [94, 316] on button "Add" at bounding box center [138, 306] width 225 height 21
type input "0"
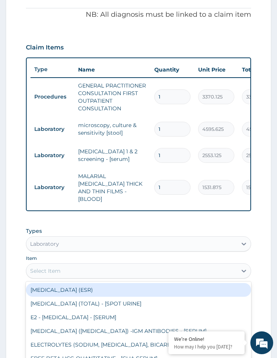
click at [76, 269] on div "Select Item" at bounding box center [131, 271] width 211 height 12
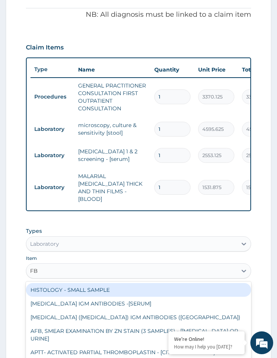
type input "FBC"
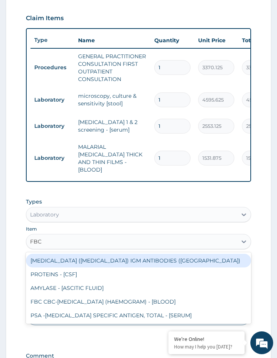
scroll to position [344, 0]
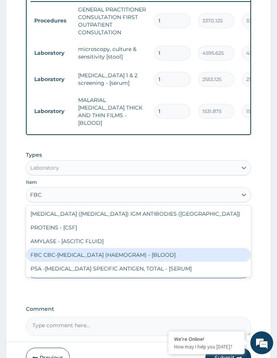
click at [108, 260] on div "FBC CBC-[MEDICAL_DATA] (HAEMOGRAM) - [BLOOD]" at bounding box center [138, 255] width 225 height 14
type input "4085"
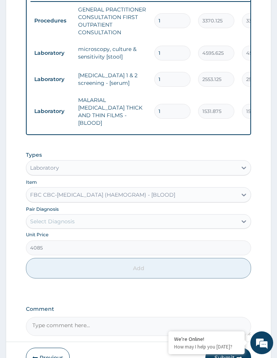
click at [62, 218] on div "Select Diagnosis" at bounding box center [52, 222] width 45 height 8
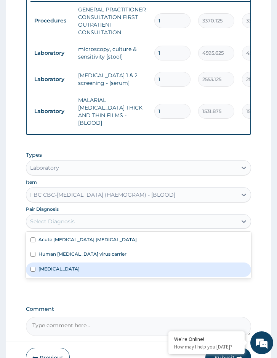
click at [53, 267] on label "[MEDICAL_DATA]" at bounding box center [58, 269] width 41 height 6
checkbox input "true"
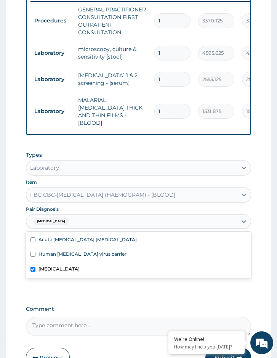
click at [69, 286] on div "Types Laboratory Item FBC CBC-COMPLETE BLOOD COUNT (HAEMOGRAM) - [BLOOD] Pair D…" at bounding box center [138, 220] width 225 height 147
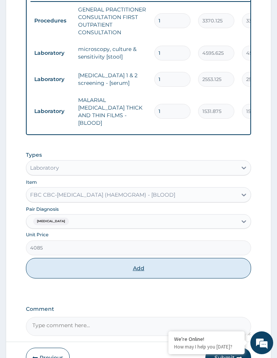
click at [82, 269] on button "Add" at bounding box center [138, 268] width 225 height 21
type input "0"
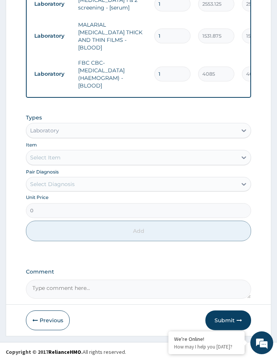
scroll to position [420, 0]
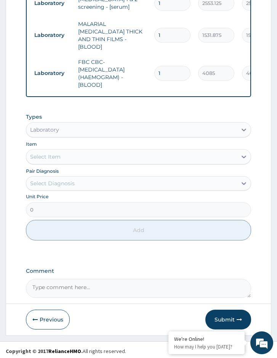
click at [52, 136] on div "Types Laboratory Item Select Item Pair Diagnosis Select Diagnosis Unit Price 0 …" at bounding box center [138, 177] width 225 height 136
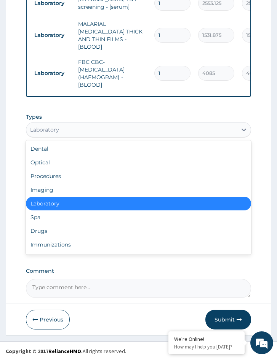
drag, startPoint x: 60, startPoint y: 128, endPoint x: 59, endPoint y: 171, distance: 42.7
click at [60, 129] on div "Laboratory" at bounding box center [131, 130] width 211 height 12
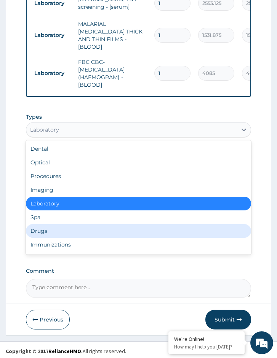
drag, startPoint x: 57, startPoint y: 229, endPoint x: 67, endPoint y: 222, distance: 12.0
click at [58, 229] on div "Drugs" at bounding box center [138, 231] width 225 height 14
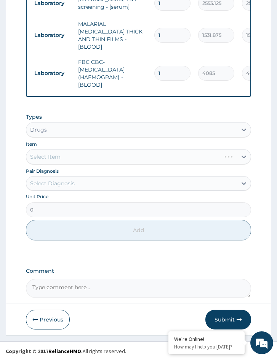
click at [91, 177] on div "Select Diagnosis" at bounding box center [131, 183] width 211 height 12
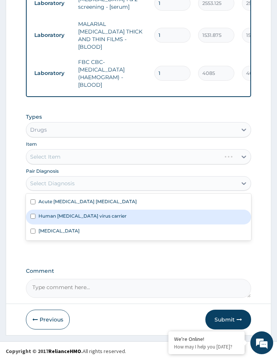
click at [83, 216] on label "Human immunodeficiency virus carrier" at bounding box center [82, 216] width 88 height 6
checkbox input "true"
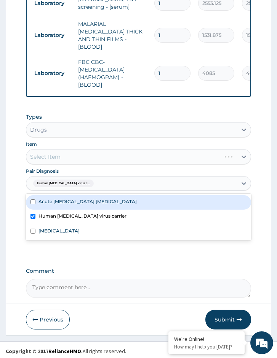
click at [91, 158] on div "Select Item" at bounding box center [138, 156] width 225 height 15
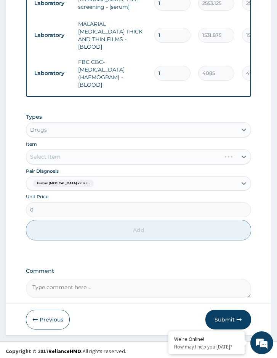
click at [91, 158] on div "Select Item" at bounding box center [138, 156] width 225 height 15
click at [145, 149] on div "Select Item" at bounding box center [138, 156] width 225 height 15
click at [157, 168] on div "Pair Diagnosis Human immunodeficiency virus c..." at bounding box center [138, 179] width 225 height 24
click at [149, 151] on div "Select Item" at bounding box center [131, 157] width 211 height 12
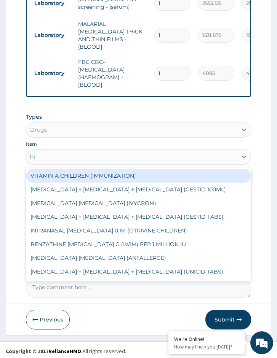
type input "hiv"
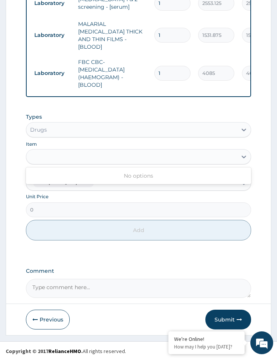
click at [87, 157] on div "hiv" at bounding box center [131, 157] width 211 height 12
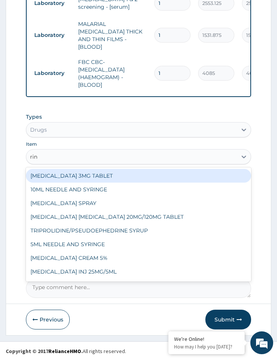
type input "ring"
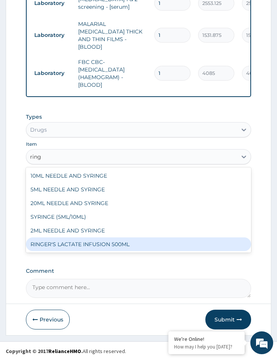
click at [85, 242] on div "RINGER'S LACTATE INFUSION 500ML" at bounding box center [138, 245] width 225 height 14
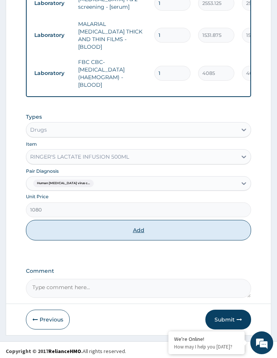
click at [75, 221] on button "Add" at bounding box center [138, 230] width 225 height 21
type input "0"
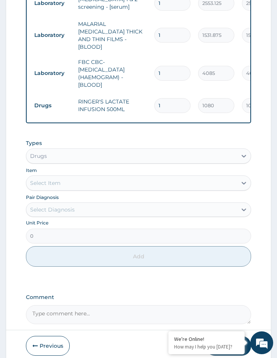
drag, startPoint x: 165, startPoint y: 97, endPoint x: 150, endPoint y: 97, distance: 14.5
click at [150, 97] on tr "Drugs RINGER'S LACTATE INFUSION 500ML 1 1080 1080.00 Human immunodeficiency vir…" at bounding box center [216, 106] width 373 height 26
type input "2"
type input "2160.00"
type input "2"
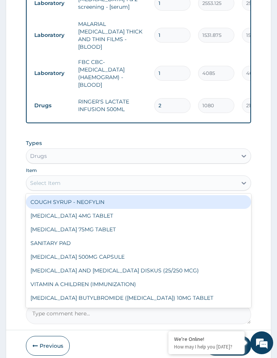
click at [77, 185] on div "Select Item" at bounding box center [131, 183] width 211 height 12
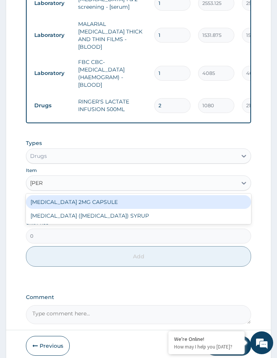
type input "loper"
click at [81, 197] on div "[MEDICAL_DATA] 2MG CAPSULE" at bounding box center [138, 202] width 225 height 14
type input "161"
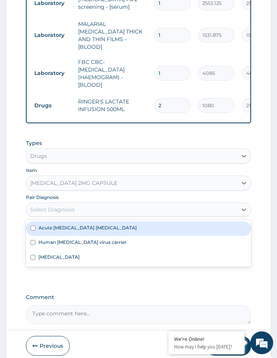
click at [77, 210] on div "Select Diagnosis" at bounding box center [131, 210] width 211 height 12
drag, startPoint x: 84, startPoint y: 225, endPoint x: 72, endPoint y: 264, distance: 40.2
click at [83, 229] on label "Acute ischemic enteritis" at bounding box center [87, 228] width 98 height 6
checkbox input "true"
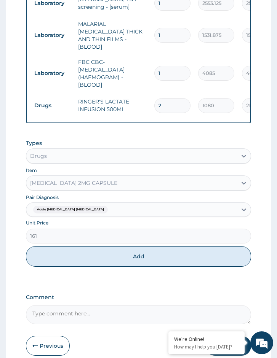
drag, startPoint x: 85, startPoint y: 286, endPoint x: 99, endPoint y: 267, distance: 23.8
click at [102, 261] on button "Add" at bounding box center [138, 256] width 225 height 21
type input "0"
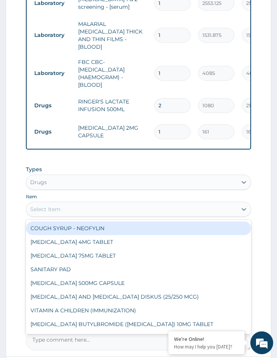
click at [123, 214] on div "Select Item" at bounding box center [138, 209] width 225 height 15
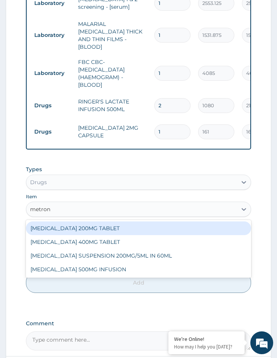
type input "metroni"
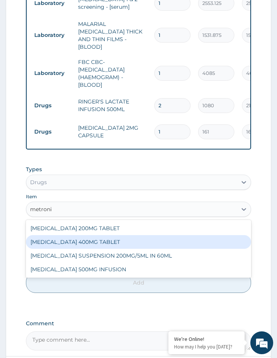
click at [114, 239] on div "METRONIDAZOLE 400MG TABLET" at bounding box center [138, 242] width 225 height 14
type input "125"
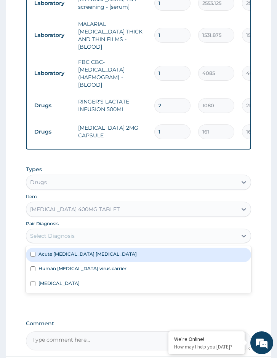
click at [114, 240] on div "Select Diagnosis" at bounding box center [131, 236] width 211 height 12
click at [105, 253] on div "Acute ischemic enteritis" at bounding box center [138, 255] width 225 height 14
checkbox input "true"
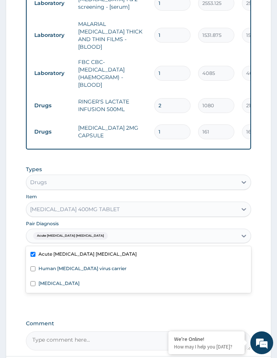
click at [17, 245] on form "Step 2 of 2 PA Code / Prescription Code PA/983DF4 Encounter Date 14-09-2025 Imp…" at bounding box center [138, 20] width 265 height 735
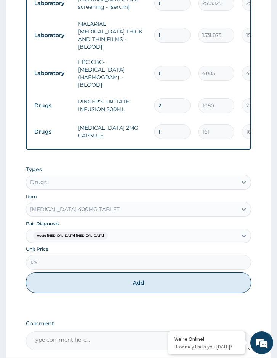
click at [52, 283] on button "Add" at bounding box center [138, 283] width 225 height 21
type input "0"
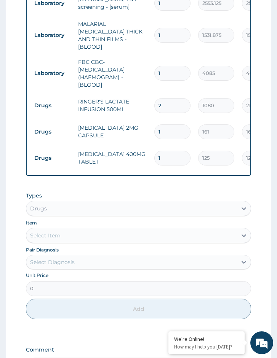
drag, startPoint x: 160, startPoint y: 148, endPoint x: 153, endPoint y: 149, distance: 7.7
click at [153, 149] on td "1" at bounding box center [172, 158] width 44 height 22
type input "2"
type input "250.00"
drag, startPoint x: 173, startPoint y: 151, endPoint x: 136, endPoint y: 150, distance: 36.6
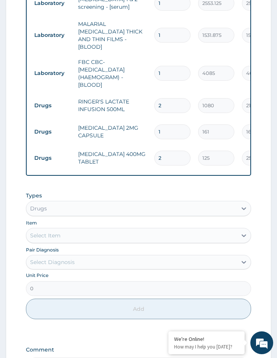
click at [136, 150] on tr "Drugs METRONIDAZOLE 400MG TABLET 2 125 250.00 Acute ischemic enteritis Delete" at bounding box center [216, 158] width 373 height 26
type input "1"
type input "125.00"
type input "15"
type input "1875.00"
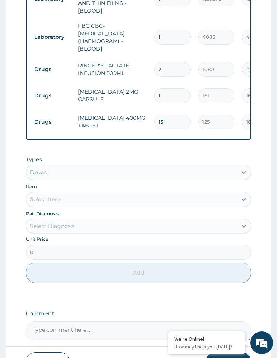
scroll to position [500, 0]
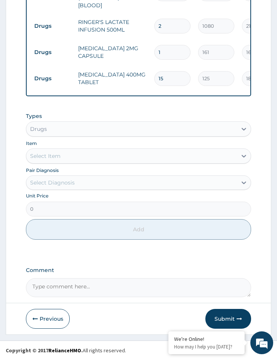
type input "15"
click at [112, 153] on div "Select Item" at bounding box center [131, 156] width 211 height 12
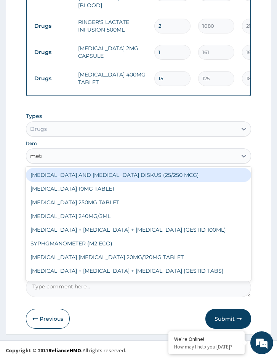
type input "metro"
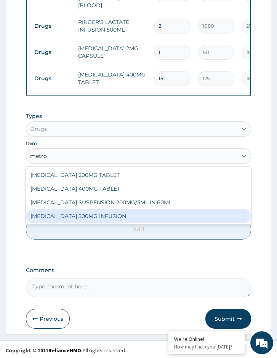
click at [133, 209] on div "[MEDICAL_DATA] 500MG INFUSION" at bounding box center [138, 216] width 225 height 14
type input "780"
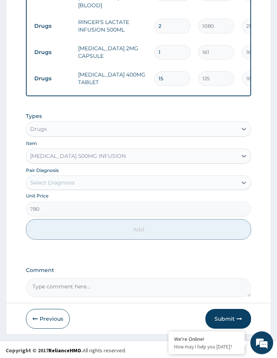
click at [126, 184] on div "Select Diagnosis" at bounding box center [131, 183] width 211 height 12
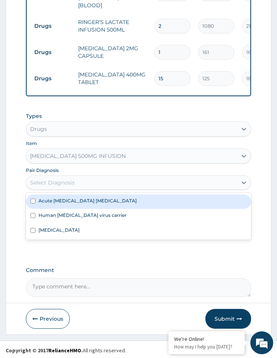
click at [122, 200] on div "Acute ischemic enteritis" at bounding box center [138, 202] width 225 height 14
checkbox input "true"
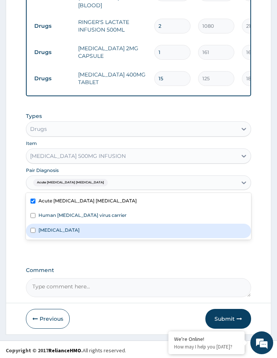
click at [119, 251] on div "Types Drugs Item METRONIDAZOLE 500MG INFUSION Pair Diagnosis option Acute ische…" at bounding box center [138, 182] width 225 height 147
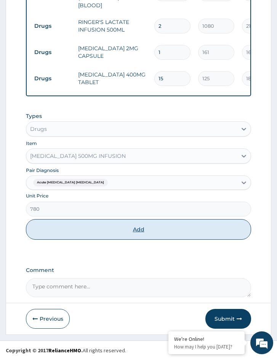
click at [133, 229] on button "Add" at bounding box center [138, 229] width 225 height 21
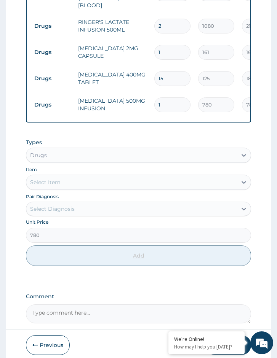
type input "0"
click at [105, 181] on div "Select Item" at bounding box center [131, 182] width 211 height 12
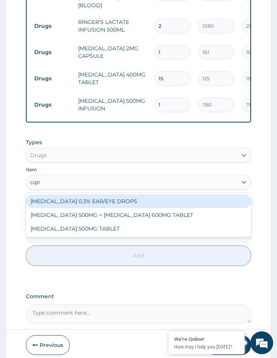
type input "cipro"
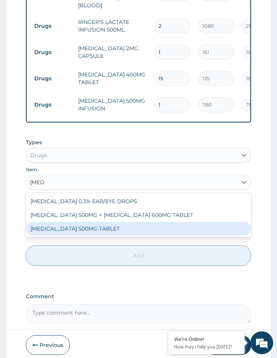
click at [105, 222] on div "[MEDICAL_DATA] 500MG TABLET" at bounding box center [138, 229] width 225 height 14
type input "400"
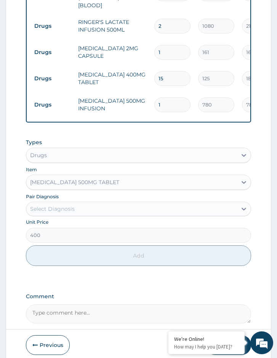
click at [112, 209] on div "Select Diagnosis" at bounding box center [131, 209] width 211 height 12
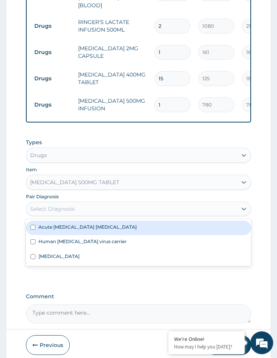
click at [117, 227] on div "Acute ischemic enteritis" at bounding box center [138, 228] width 225 height 14
checkbox input "true"
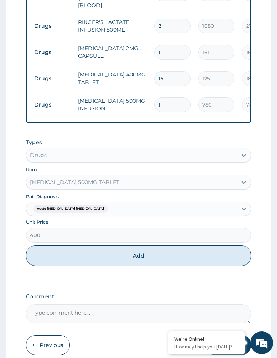
drag, startPoint x: 143, startPoint y: 256, endPoint x: 146, endPoint y: 252, distance: 5.7
click at [143, 256] on button "Add" at bounding box center [138, 256] width 225 height 21
type input "0"
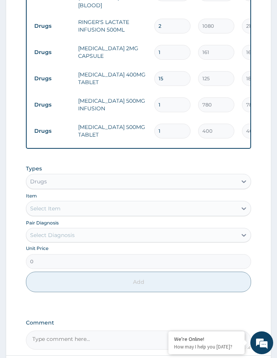
type input "10"
type input "4000.00"
type input "10"
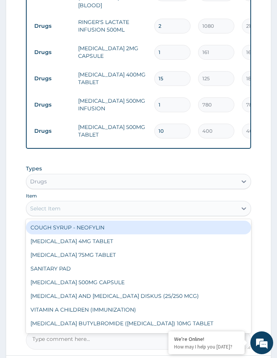
click at [88, 211] on div "Select Item" at bounding box center [131, 209] width 211 height 12
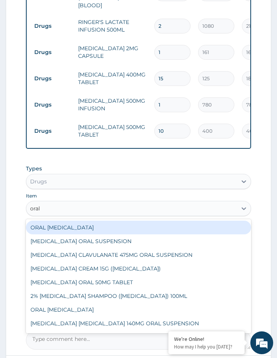
type input "oral r"
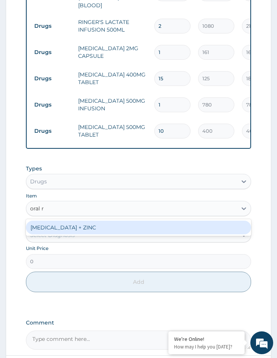
click at [95, 228] on div "[MEDICAL_DATA] + ZINC" at bounding box center [138, 228] width 225 height 14
type input "1000"
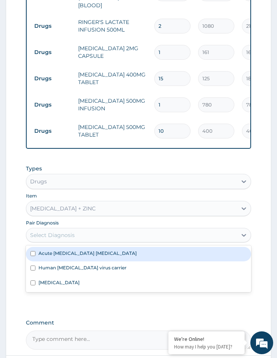
click at [97, 235] on div "Select Diagnosis" at bounding box center [131, 235] width 211 height 12
click at [95, 249] on div "Acute ischemic enteritis" at bounding box center [138, 254] width 225 height 14
checkbox input "true"
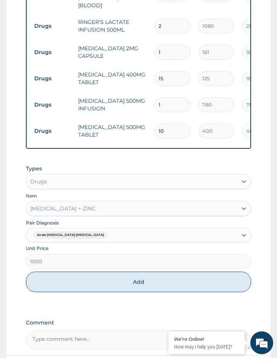
click at [111, 301] on div "Types Drugs Item ORAL REHYDRATION SOLUTION + ZINC Pair Diagnosis Acute ischemic…" at bounding box center [138, 234] width 225 height 147
drag, startPoint x: 133, startPoint y: 286, endPoint x: 139, endPoint y: 278, distance: 10.0
click at [134, 285] on button "Add" at bounding box center [138, 282] width 225 height 21
type input "0"
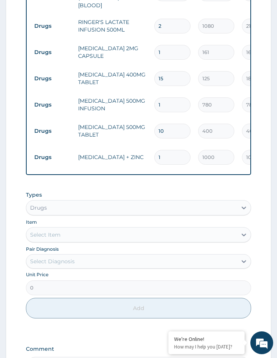
click at [144, 145] on tr "Drugs ORAL REHYDRATION SOLUTION + ZINC 1 1000 1000.00 Acute ischemic enteritis …" at bounding box center [216, 157] width 373 height 26
type input "3"
type input "3000.00"
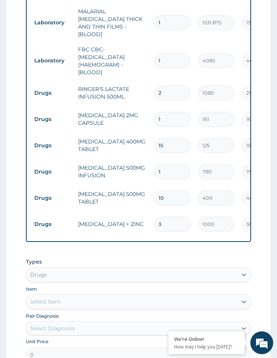
scroll to position [424, 0]
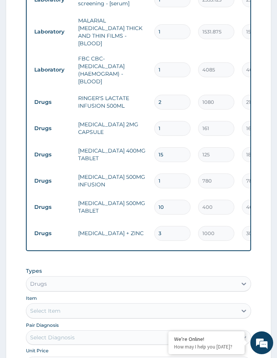
type input "3"
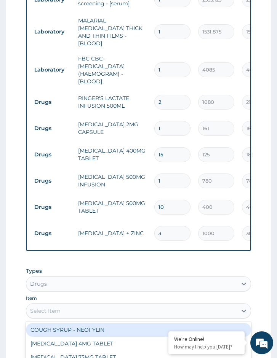
click at [101, 306] on div "Select Item" at bounding box center [131, 311] width 211 height 12
type input "need"
click at [99, 326] on div "10ML NEEDLE AND SYRINGE" at bounding box center [138, 330] width 225 height 14
type input "109.25"
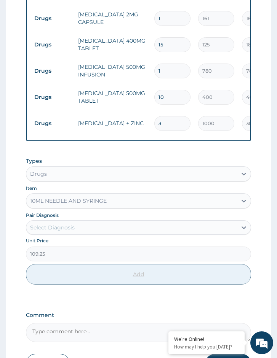
scroll to position [538, 0]
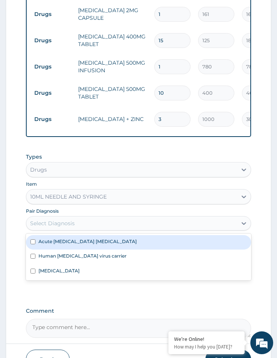
click at [63, 217] on div "Select Diagnosis" at bounding box center [131, 223] width 211 height 12
click at [72, 241] on label "Acute ischemic enteritis" at bounding box center [87, 241] width 98 height 6
checkbox input "true"
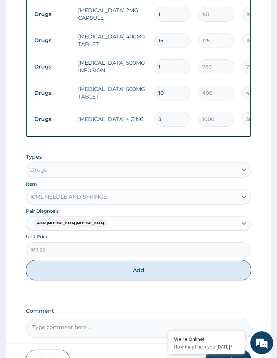
click at [66, 289] on div "Types Drugs Item 10ML NEEDLE AND SYRINGE Pair Diagnosis Acute ischemic enteriti…" at bounding box center [138, 222] width 225 height 147
click at [86, 264] on button "Add" at bounding box center [138, 270] width 225 height 21
type input "0"
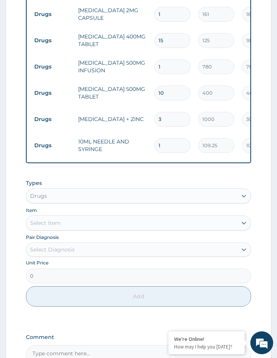
drag, startPoint x: 160, startPoint y: 138, endPoint x: 156, endPoint y: 139, distance: 3.9
click at [156, 139] on input "1" at bounding box center [172, 145] width 36 height 15
type input "2"
type input "218.50"
type input "2"
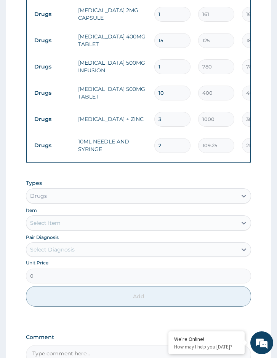
click at [105, 200] on div "Drugs" at bounding box center [131, 196] width 211 height 12
click at [105, 201] on div "Drugs" at bounding box center [138, 196] width 225 height 15
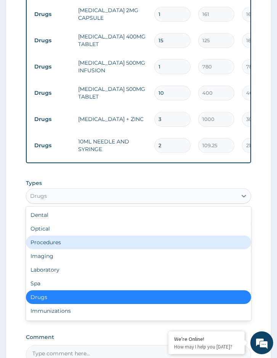
click at [91, 236] on div "Procedures" at bounding box center [138, 243] width 225 height 14
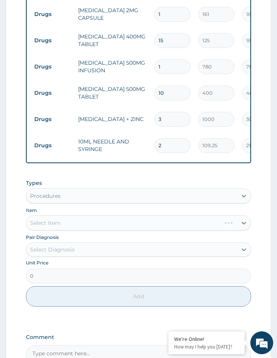
click at [96, 240] on div "Pair Diagnosis Select Diagnosis" at bounding box center [138, 245] width 225 height 24
click at [98, 257] on div "Types Procedures Item Select Item Pair Diagnosis Select Diagnosis Unit Price 0 …" at bounding box center [138, 244] width 225 height 136
click at [106, 239] on div "Pair Diagnosis Select Diagnosis" at bounding box center [138, 245] width 225 height 24
click at [95, 245] on div "Select Diagnosis" at bounding box center [131, 250] width 211 height 12
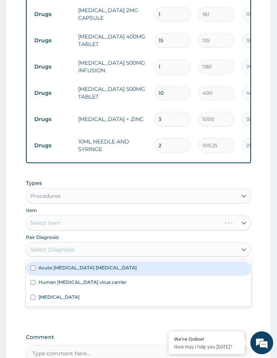
click at [88, 265] on label "Acute ischemic enteritis" at bounding box center [87, 268] width 98 height 6
checkbox input "true"
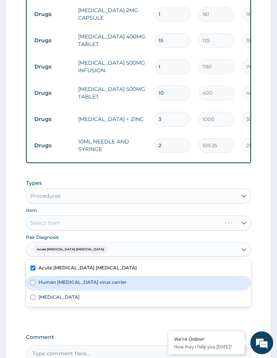
drag, startPoint x: 81, startPoint y: 279, endPoint x: 74, endPoint y: 291, distance: 14.4
click at [80, 281] on label "Human immunodeficiency virus carrier" at bounding box center [82, 282] width 88 height 6
checkbox input "true"
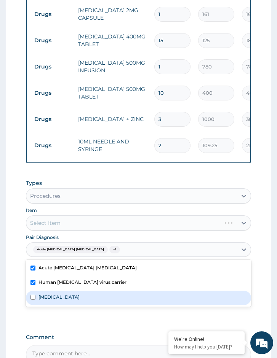
click at [74, 291] on div "Malaria" at bounding box center [138, 298] width 225 height 14
checkbox input "true"
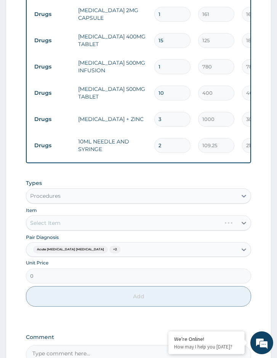
click at [88, 227] on div "Select Item" at bounding box center [138, 223] width 225 height 15
click at [118, 228] on div "Select Item" at bounding box center [138, 223] width 225 height 15
click at [162, 228] on div "Select Item" at bounding box center [138, 223] width 225 height 15
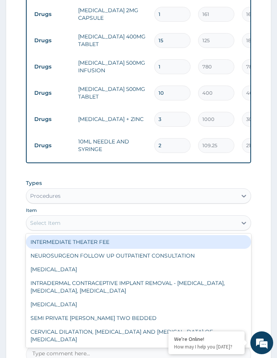
click at [161, 227] on div "Select Item" at bounding box center [131, 223] width 211 height 12
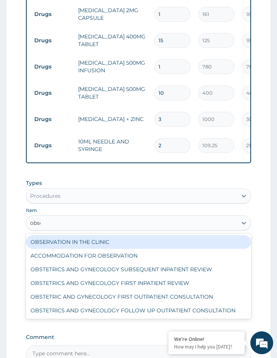
type input "obser"
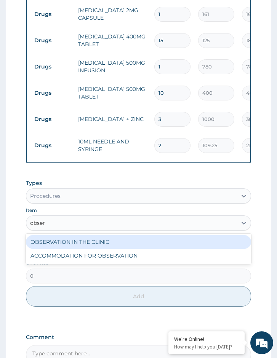
drag, startPoint x: 148, startPoint y: 241, endPoint x: 144, endPoint y: 247, distance: 6.7
click at [148, 242] on div "OBSERVATION IN THE CLINIC" at bounding box center [138, 242] width 225 height 14
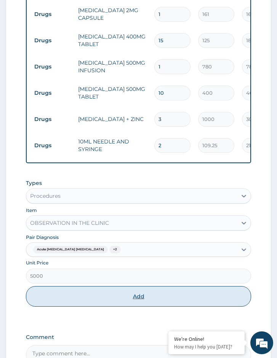
click at [122, 295] on button "Add" at bounding box center [138, 296] width 225 height 21
type input "0"
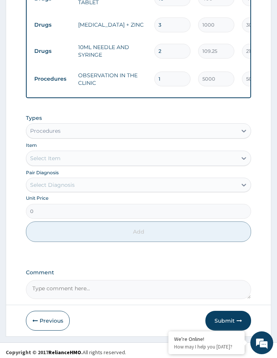
scroll to position [634, 0]
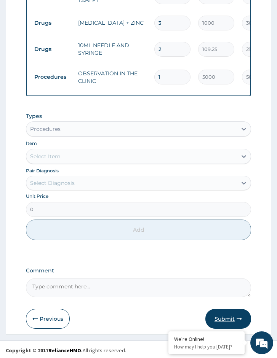
click at [224, 321] on button "Submit" at bounding box center [228, 319] width 46 height 20
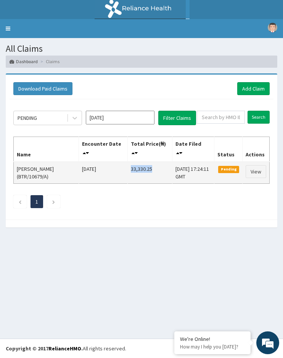
drag, startPoint x: 132, startPoint y: 166, endPoint x: 120, endPoint y: 166, distance: 11.8
click at [128, 166] on td "33,330.25" at bounding box center [150, 173] width 45 height 22
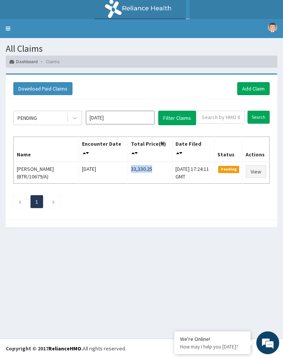
copy td "33,330.25"
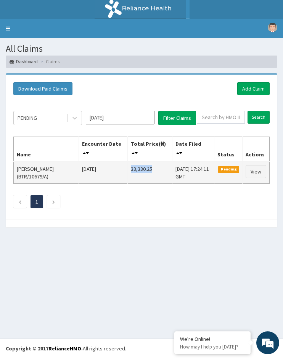
click at [139, 164] on td "33,330.25" at bounding box center [150, 173] width 45 height 22
drag, startPoint x: 152, startPoint y: 167, endPoint x: 113, endPoint y: 169, distance: 38.5
click at [113, 169] on tr "[PERSON_NAME] Ikwor (BTR/10679/A) [DATE] 33,330.25 [DATE] 17:24:11 GMT Pending …" at bounding box center [142, 173] width 256 height 22
copy tr "33,330.25"
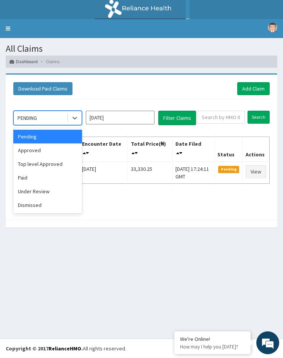
click at [51, 117] on div "PENDING" at bounding box center [40, 118] width 53 height 12
click at [54, 149] on div "Approved" at bounding box center [47, 151] width 69 height 14
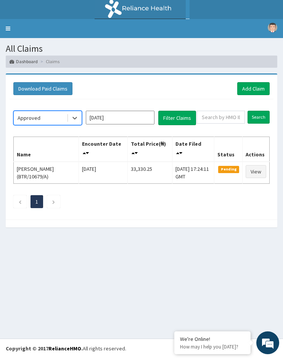
drag, startPoint x: 204, startPoint y: 124, endPoint x: 196, endPoint y: 123, distance: 8.5
click at [203, 124] on div "Search" at bounding box center [233, 118] width 73 height 14
click at [182, 118] on button "Filter Claims" at bounding box center [177, 118] width 38 height 14
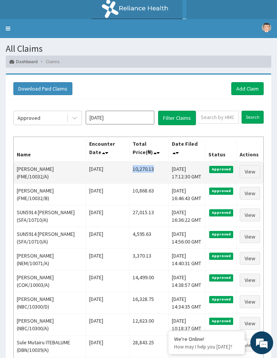
drag, startPoint x: 161, startPoint y: 170, endPoint x: 128, endPoint y: 171, distance: 32.4
click at [129, 171] on td "10,270.13" at bounding box center [148, 173] width 39 height 22
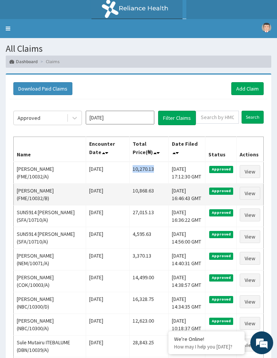
copy td "10,270.13"
copy td "10,868.63"
drag, startPoint x: 152, startPoint y: 193, endPoint x: 128, endPoint y: 193, distance: 23.6
click at [129, 193] on td "10,868.63" at bounding box center [148, 195] width 39 height 22
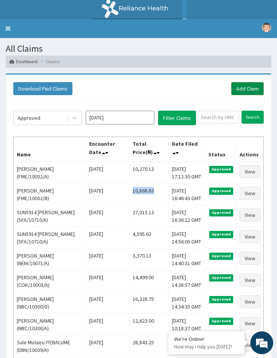
click at [243, 88] on link "Add Claim" at bounding box center [247, 88] width 32 height 13
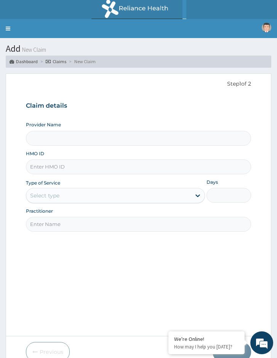
click at [96, 166] on input "HMO ID" at bounding box center [138, 167] width 225 height 15
type input "Reliance Family Clinics (RFC) - [GEOGRAPHIC_DATA]"
paste input "[PERSON_NAME]/10054/A"
type input "[PERSON_NAME]/10054/A"
drag, startPoint x: 64, startPoint y: 195, endPoint x: 64, endPoint y: 202, distance: 7.2
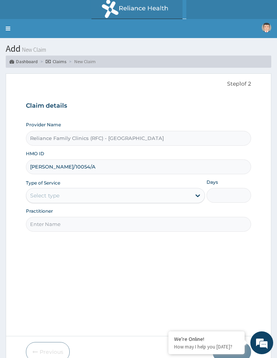
click at [64, 196] on div "Select type" at bounding box center [108, 196] width 164 height 12
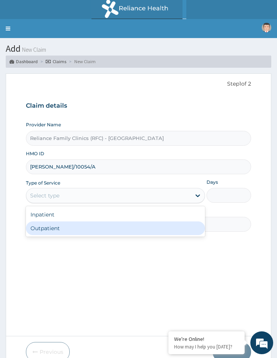
click at [59, 235] on div "Outpatient" at bounding box center [115, 229] width 179 height 14
type input "1"
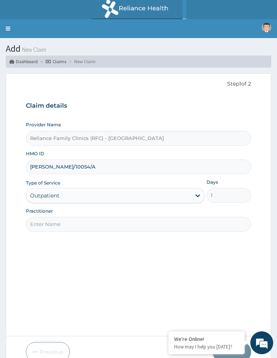
click at [62, 230] on input "Practitioner" at bounding box center [138, 224] width 225 height 15
type input "Locum Doctor"
drag, startPoint x: 35, startPoint y: 170, endPoint x: 13, endPoint y: 171, distance: 22.1
click at [13, 171] on form "Step 1 of 2 Claim details Provider Name Reliance Family Clinics (RFC) - [GEOGRA…" at bounding box center [138, 221] width 265 height 295
paste input "F"
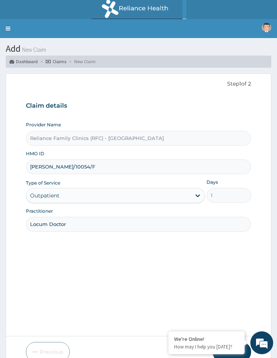
type input "[PERSON_NAME]/10054/F"
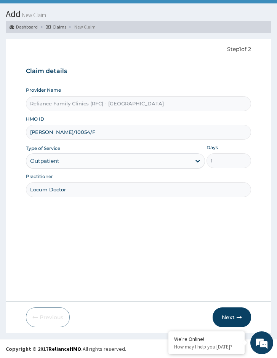
scroll to position [35, 0]
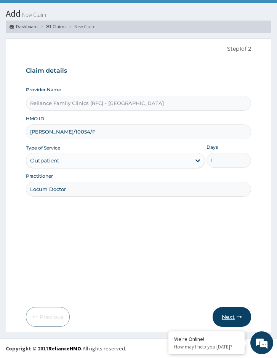
click at [232, 315] on button "Next" at bounding box center [232, 317] width 38 height 20
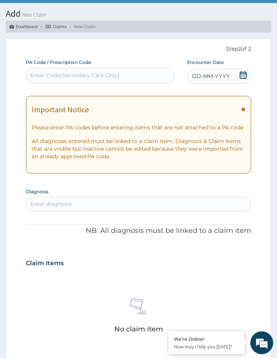
click at [232, 76] on div "DD-MM-YYYY" at bounding box center [219, 76] width 64 height 15
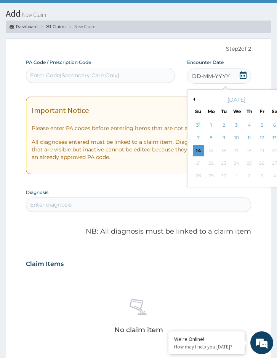
click at [274, 137] on div "13" at bounding box center [274, 138] width 11 height 11
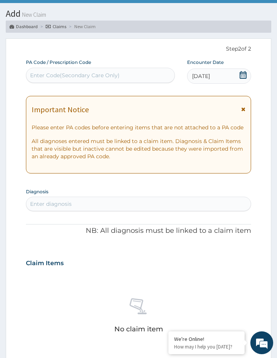
click at [67, 205] on div "Enter diagnosis" at bounding box center [51, 204] width 42 height 8
type input "LRTI"
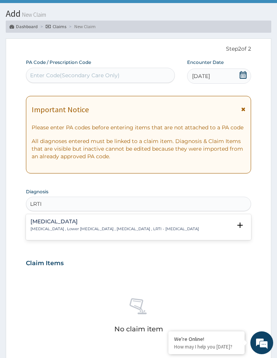
click at [60, 236] on div "Lower respiratory tract infection Lower respiratory tract infection , Lower res…" at bounding box center [138, 227] width 216 height 17
click at [65, 229] on p "Lower respiratory tract infection , Lower respiratory infection , Chest cold , …" at bounding box center [114, 229] width 168 height 5
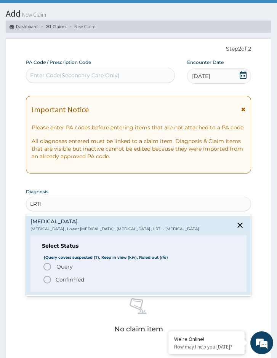
click at [60, 284] on p "Confirmed" at bounding box center [70, 280] width 29 height 8
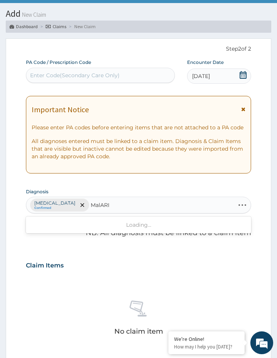
type input "MalARIA"
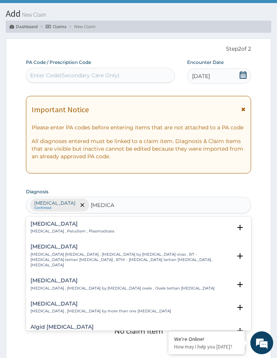
click at [77, 230] on p "Malaria , Paludism , Plasmodiosis" at bounding box center [72, 231] width 84 height 5
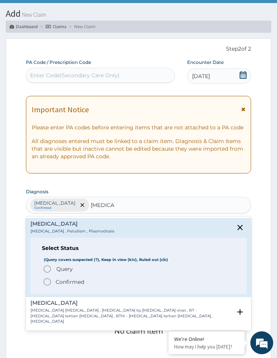
click at [70, 267] on span "Query" at bounding box center [64, 269] width 16 height 8
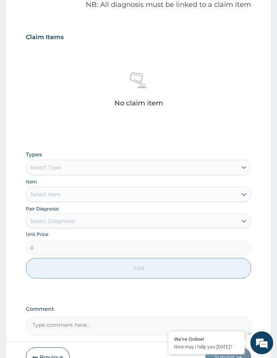
scroll to position [304, 0]
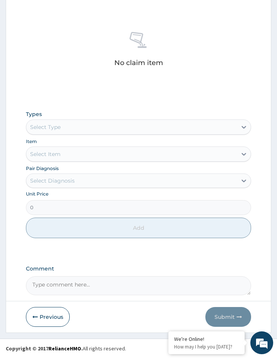
click at [94, 125] on div "Select Type" at bounding box center [131, 127] width 211 height 12
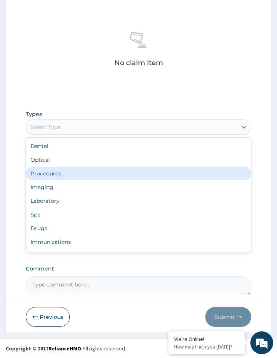
click at [88, 172] on div "Procedures" at bounding box center [138, 174] width 225 height 14
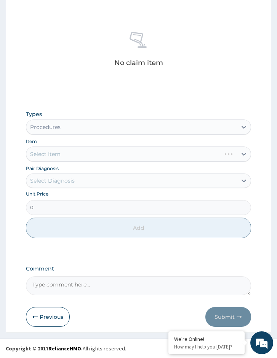
click at [120, 184] on div "Select Diagnosis" at bounding box center [131, 181] width 211 height 12
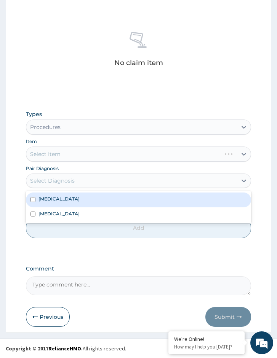
drag, startPoint x: 112, startPoint y: 203, endPoint x: 107, endPoint y: 212, distance: 10.2
click at [112, 203] on div "Lower respiratory tract infection" at bounding box center [138, 200] width 225 height 14
checkbox input "true"
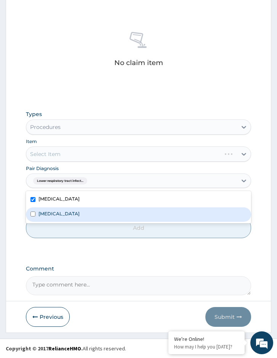
click at [105, 214] on div "[MEDICAL_DATA]" at bounding box center [138, 215] width 225 height 14
checkbox input "true"
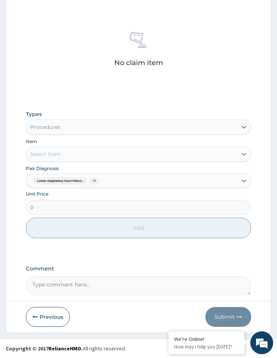
click at [147, 175] on div "Lower respiratory tract infect... + 1" at bounding box center [131, 181] width 211 height 13
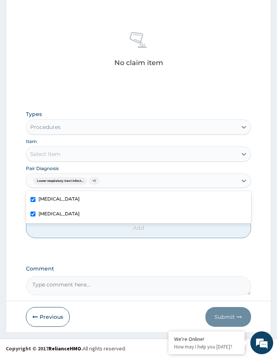
click at [146, 175] on div "Lower respiratory tract infect... + 1" at bounding box center [131, 181] width 211 height 13
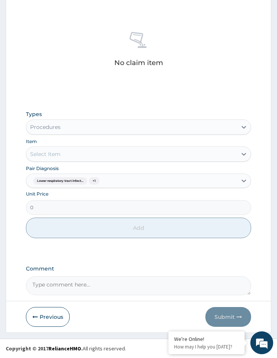
click at [129, 105] on div "PA Code / Prescription Code Enter Code(Secondary Care Only) Encounter Date 13-0…" at bounding box center [138, 42] width 225 height 505
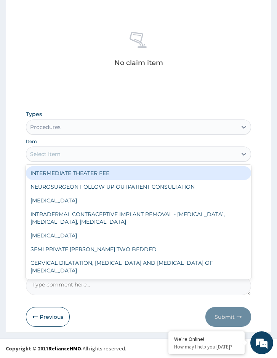
click at [114, 156] on div "Select Item" at bounding box center [131, 154] width 211 height 12
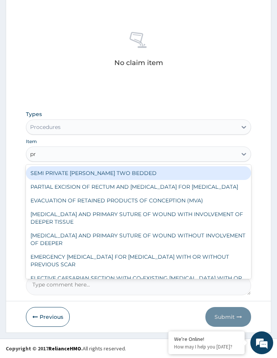
type input "pra"
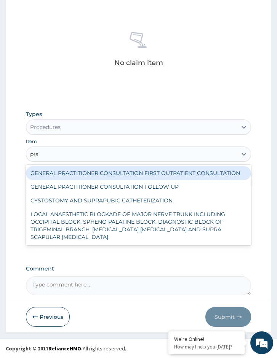
click at [139, 176] on div "GENERAL PRACTITIONER CONSULTATION FIRST OUTPATIENT CONSULTATION" at bounding box center [138, 173] width 225 height 14
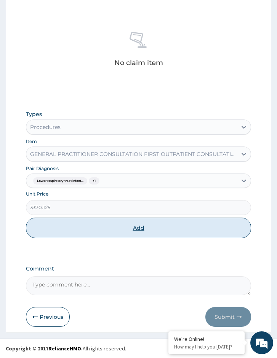
click at [109, 229] on button "Add" at bounding box center [138, 228] width 225 height 21
type input "0"
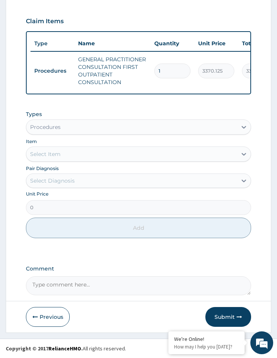
scroll to position [285, 0]
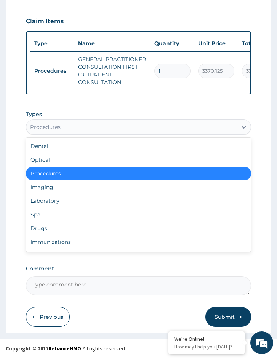
click at [53, 128] on div "Procedures" at bounding box center [45, 127] width 30 height 8
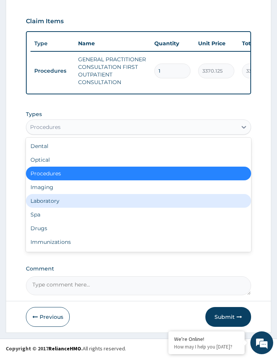
drag, startPoint x: 66, startPoint y: 210, endPoint x: 71, endPoint y: 203, distance: 9.1
click at [71, 203] on div "Dental Optical Procedures Imaging Laboratory Spa Drugs Immunizations Others Gym" at bounding box center [138, 195] width 225 height 114
click at [72, 203] on div "Laboratory" at bounding box center [138, 201] width 225 height 14
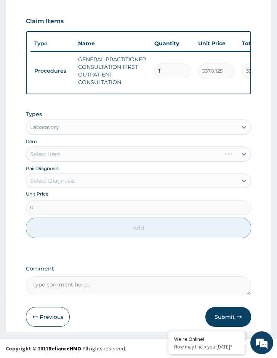
click at [90, 181] on div "Select Diagnosis" at bounding box center [131, 181] width 211 height 12
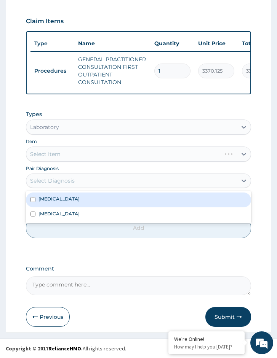
click at [90, 211] on div "Malaria" at bounding box center [138, 215] width 225 height 14
checkbox input "true"
click at [72, 157] on div "Select Item" at bounding box center [138, 154] width 225 height 15
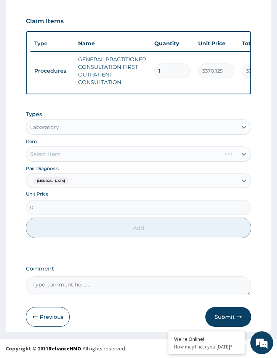
click at [129, 158] on div "Select Item" at bounding box center [138, 154] width 225 height 15
click at [112, 157] on div "Select Item" at bounding box center [138, 154] width 225 height 15
click at [183, 157] on div "Select Item" at bounding box center [138, 154] width 225 height 15
click at [219, 154] on div "Select Item" at bounding box center [131, 154] width 211 height 12
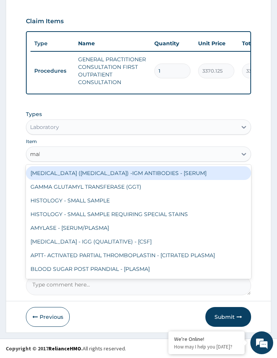
type input "mala"
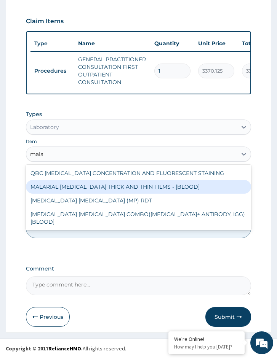
click at [133, 186] on div "MALARIAL PARASITE THICK AND THIN FILMS - [BLOOD]" at bounding box center [138, 187] width 225 height 14
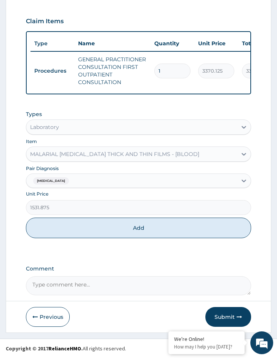
click at [114, 234] on button "Add" at bounding box center [138, 228] width 225 height 21
type input "0"
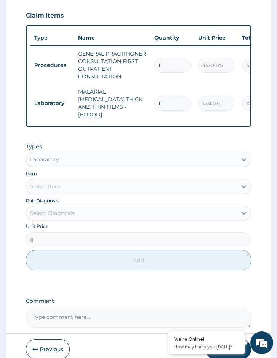
drag, startPoint x: 72, startPoint y: 172, endPoint x: 70, endPoint y: 177, distance: 5.2
click at [71, 174] on div "Item Select Item" at bounding box center [138, 182] width 225 height 24
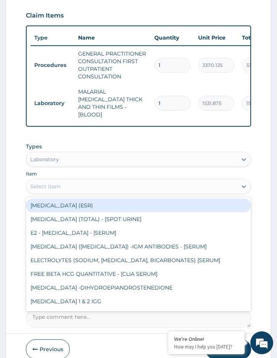
click at [73, 185] on div "Select Item" at bounding box center [131, 187] width 211 height 12
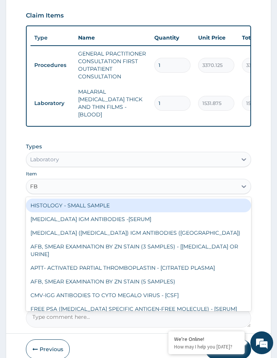
type input "FBC"
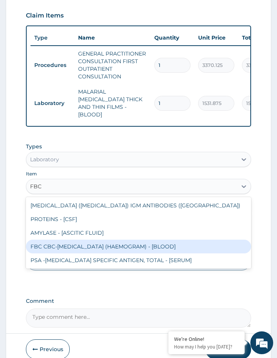
click at [93, 240] on div "FBC CBC-COMPLETE BLOOD COUNT (HAEMOGRAM) - [BLOOD]" at bounding box center [138, 247] width 225 height 14
type input "4085"
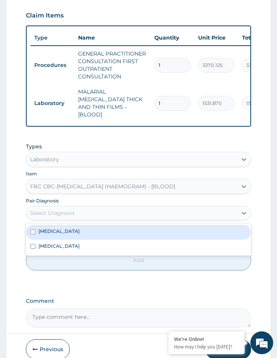
click at [78, 211] on div "Select Diagnosis" at bounding box center [131, 213] width 211 height 12
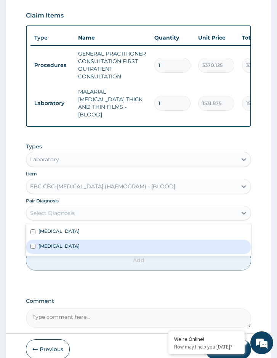
click at [66, 241] on div "Malaria" at bounding box center [138, 247] width 225 height 14
checkbox input "true"
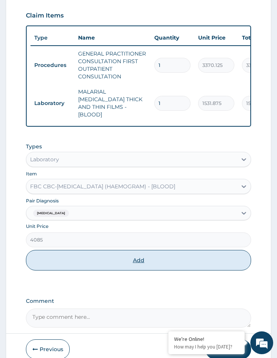
click at [89, 262] on button "Add" at bounding box center [138, 260] width 225 height 21
type input "0"
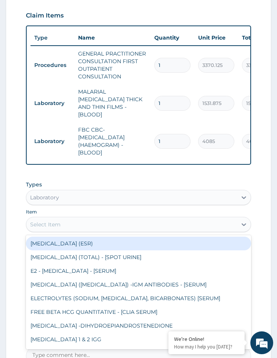
click at [85, 229] on div "Select Item" at bounding box center [131, 225] width 211 height 12
click at [72, 197] on div "Laboratory" at bounding box center [131, 198] width 211 height 12
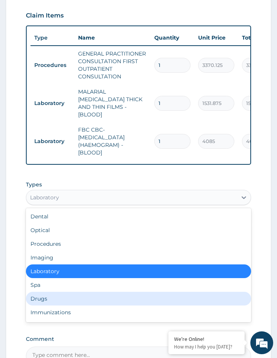
click at [77, 296] on div "Drugs" at bounding box center [138, 299] width 225 height 14
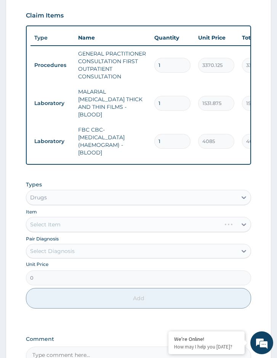
click at [87, 255] on div "Select Diagnosis" at bounding box center [131, 251] width 211 height 12
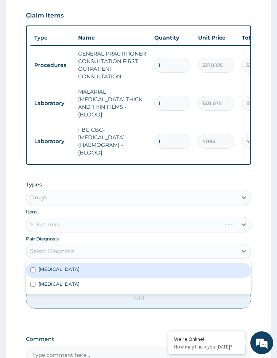
click at [88, 278] on div "Malaria" at bounding box center [138, 285] width 225 height 14
checkbox input "true"
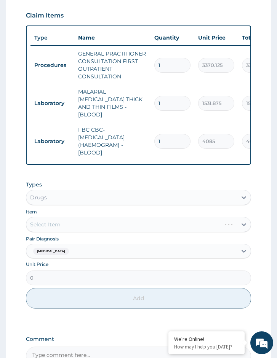
click at [72, 223] on div "Select Item" at bounding box center [138, 224] width 225 height 15
click at [92, 223] on div "Select Item" at bounding box center [138, 224] width 225 height 15
click at [114, 223] on div "Select Item" at bounding box center [138, 224] width 225 height 15
click at [141, 226] on div "Select Item" at bounding box center [138, 224] width 225 height 15
click at [133, 227] on div "Select Item" at bounding box center [138, 224] width 225 height 15
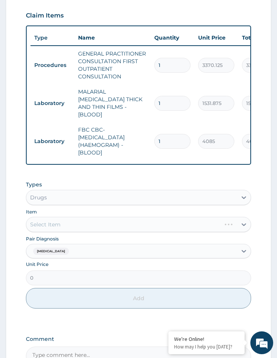
click at [133, 227] on div "Select Item" at bounding box center [138, 224] width 225 height 15
click at [102, 222] on div "Select Item" at bounding box center [138, 224] width 225 height 15
click at [145, 226] on div "Select Item" at bounding box center [138, 224] width 225 height 15
click at [155, 227] on div "Select Item" at bounding box center [138, 224] width 225 height 15
click at [217, 228] on div "Select Item" at bounding box center [123, 225] width 195 height 12
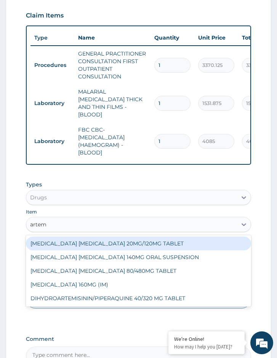
type input "arteme"
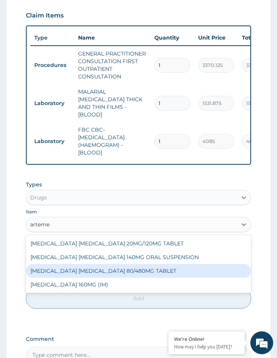
click at [121, 268] on div "[MEDICAL_DATA] [MEDICAL_DATA] 80/480MG TABLET" at bounding box center [138, 271] width 225 height 14
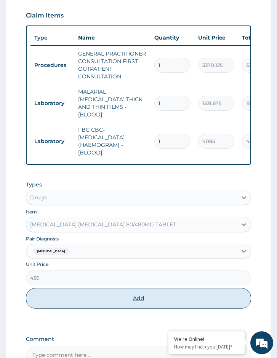
click at [83, 294] on button "Add" at bounding box center [138, 298] width 225 height 21
type input "0"
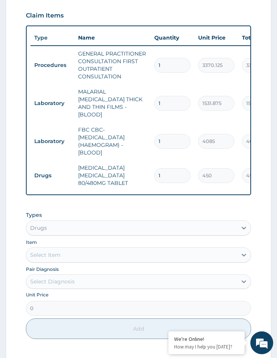
drag, startPoint x: 173, startPoint y: 163, endPoint x: 141, endPoint y: 163, distance: 32.4
click at [141, 163] on tr "Drugs ARTEMETHER LUMEFANTRINE 80/480MG TABLET 1 450 450.00 Malaria Delete" at bounding box center [216, 175] width 373 height 30
type input "6"
type input "2700.00"
type input "6"
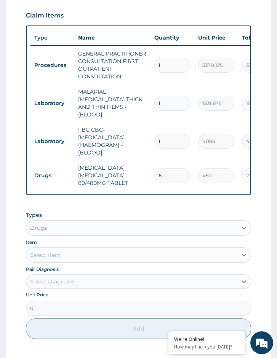
click at [60, 248] on div "Select Item" at bounding box center [138, 255] width 225 height 15
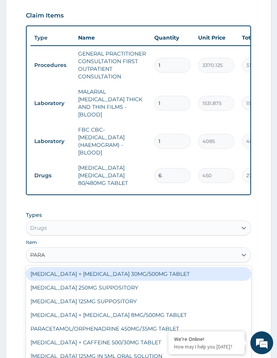
type input "PARAC"
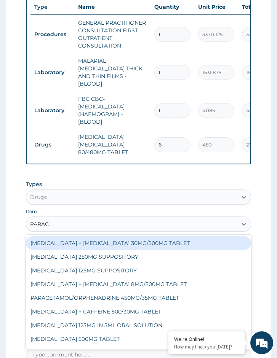
scroll to position [361, 0]
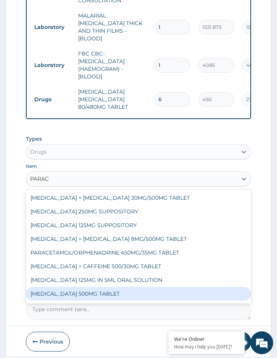
click at [145, 291] on div "[MEDICAL_DATA] 500MG TABLET" at bounding box center [138, 294] width 225 height 14
type input "30"
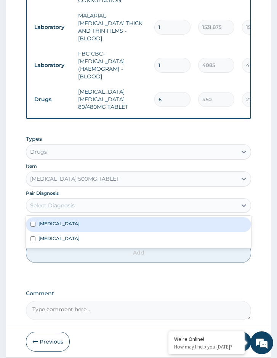
click at [89, 208] on div "Select Diagnosis" at bounding box center [131, 206] width 211 height 12
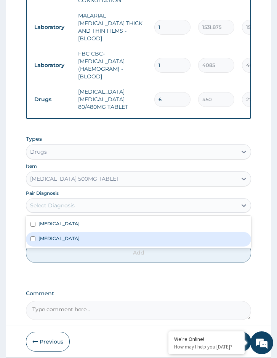
drag, startPoint x: 89, startPoint y: 236, endPoint x: 98, endPoint y: 258, distance: 23.9
click at [89, 237] on div "Malaria" at bounding box center [138, 239] width 225 height 14
checkbox input "true"
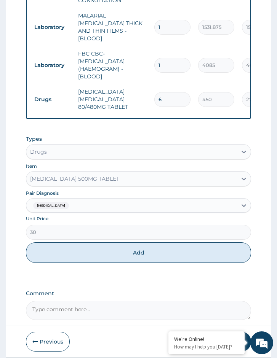
drag, startPoint x: 101, startPoint y: 262, endPoint x: 131, endPoint y: 242, distance: 36.0
click at [102, 262] on div "Types Drugs Item PARACETAMOL 500MG TABLET Pair Diagnosis Malaria Unit Price 30 …" at bounding box center [138, 199] width 225 height 136
click at [152, 251] on button "Add" at bounding box center [138, 253] width 225 height 21
type input "0"
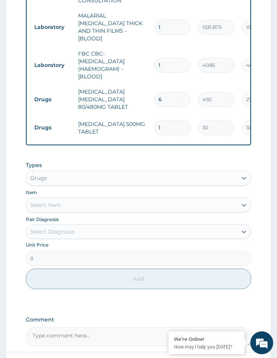
type input "18"
type input "540.00"
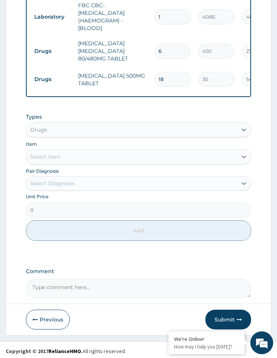
scroll to position [411, 0]
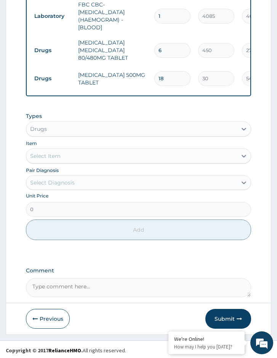
type input "18"
click at [68, 160] on div "Select Item" at bounding box center [131, 156] width 211 height 12
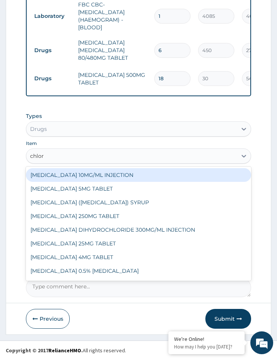
type input "chlorp"
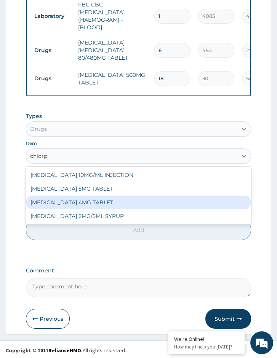
click at [86, 196] on div "[MEDICAL_DATA] 4MG TABLET" at bounding box center [138, 203] width 225 height 14
type input "60"
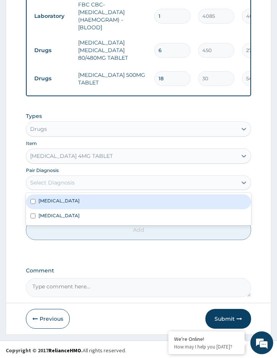
click at [75, 178] on div "Select Diagnosis" at bounding box center [131, 183] width 211 height 12
click at [80, 200] on label "[MEDICAL_DATA]" at bounding box center [58, 201] width 41 height 6
checkbox input "true"
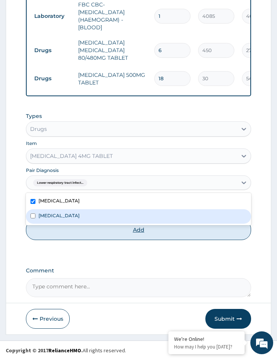
click at [83, 235] on button "Add" at bounding box center [138, 230] width 225 height 21
type input "0"
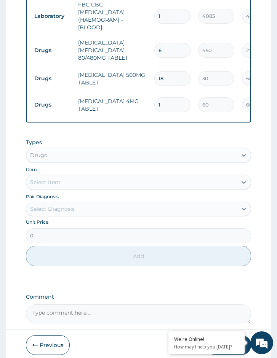
drag, startPoint x: 167, startPoint y: 95, endPoint x: 147, endPoint y: 93, distance: 20.6
click at [147, 93] on tr "Drugs CHLORPHENIRAMINE 4MG TABLET 1 60 60.00 Lower respiratory tract infect... …" at bounding box center [216, 105] width 373 height 26
type input "5"
type input "300.00"
type input "5"
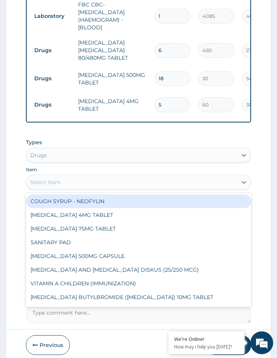
click at [60, 187] on div "Select Item" at bounding box center [138, 182] width 225 height 15
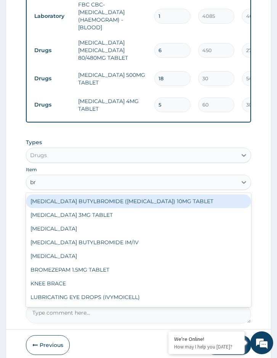
type input "b"
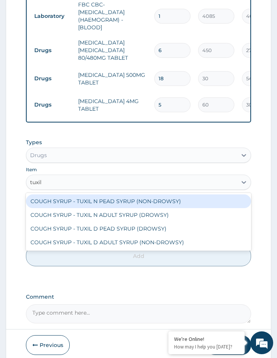
type input "tuxil d"
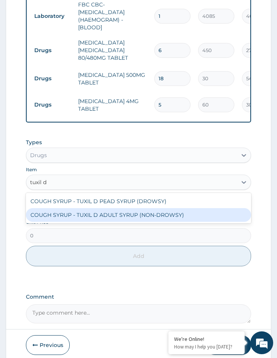
click at [70, 213] on div "COUGH SYRUP - TUXIL D ADULT SYRUP (NON-DROWSY)" at bounding box center [138, 215] width 225 height 14
type input "2000"
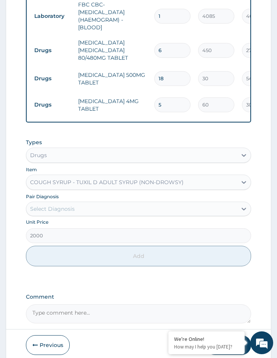
click at [95, 209] on div "Select Diagnosis" at bounding box center [131, 209] width 211 height 12
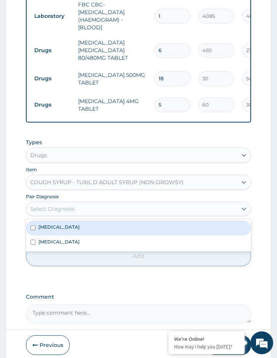
click at [80, 229] on label "[MEDICAL_DATA]" at bounding box center [58, 227] width 41 height 6
checkbox input "true"
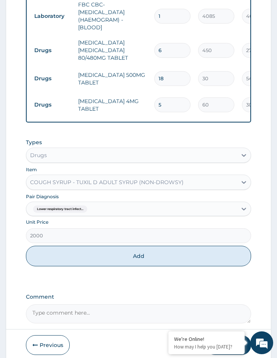
click at [89, 259] on button "Add" at bounding box center [138, 256] width 225 height 21
type input "0"
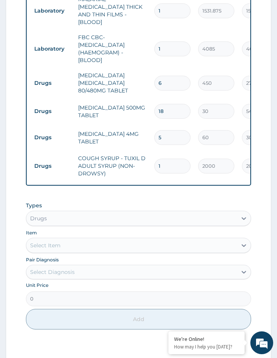
scroll to position [334, 0]
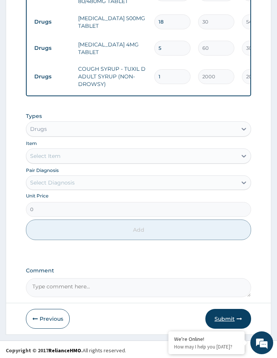
click at [220, 316] on button "Submit" at bounding box center [228, 319] width 46 height 20
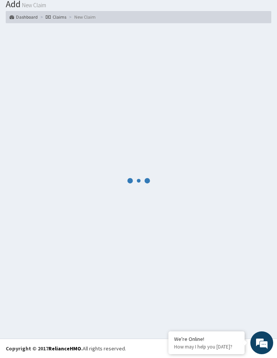
scroll to position [467, 0]
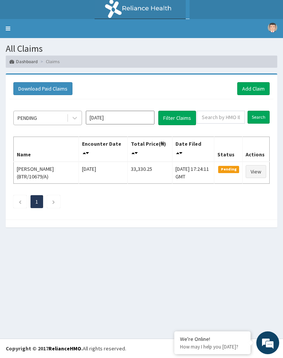
click at [60, 115] on div "PENDING" at bounding box center [40, 118] width 53 height 12
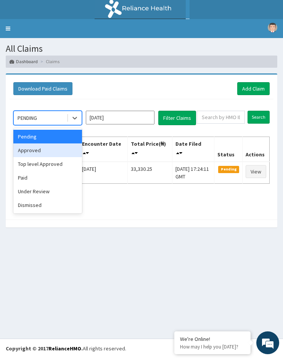
click at [51, 152] on div "Approved" at bounding box center [47, 151] width 69 height 14
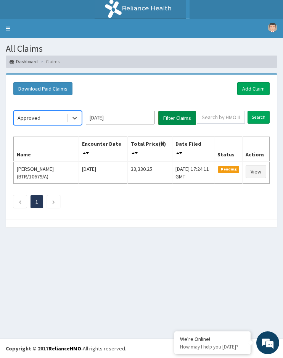
click at [164, 121] on button "Filter Claims" at bounding box center [177, 118] width 38 height 14
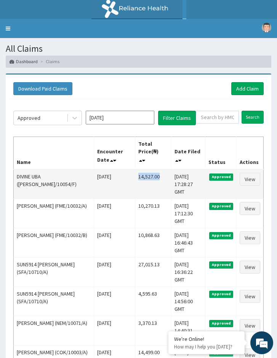
drag, startPoint x: 151, startPoint y: 168, endPoint x: 127, endPoint y: 167, distance: 24.0
click at [135, 169] on td "14,527.00" at bounding box center [153, 184] width 37 height 30
copy td "14,527.00"
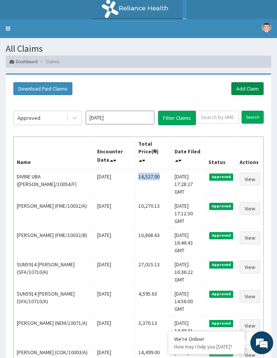
click at [255, 85] on link "Add Claim" at bounding box center [247, 88] width 32 height 13
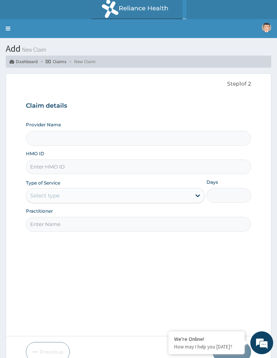
click at [74, 178] on div "Provider Name HMO ID Type of Service Select type Days Practitioner" at bounding box center [138, 176] width 225 height 110
click at [72, 171] on input "HMO ID" at bounding box center [138, 167] width 225 height 15
paste input "TBA/10001/A"
type input "TBA/10001/A"
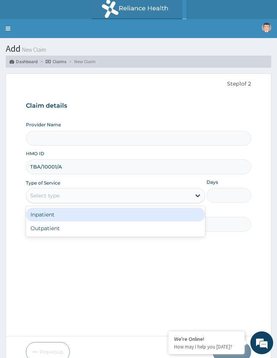
click at [43, 200] on div "Select type" at bounding box center [108, 196] width 164 height 12
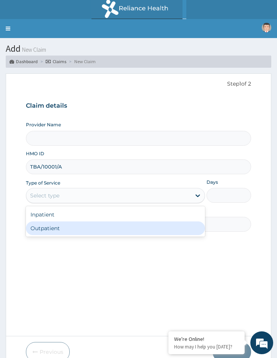
click at [44, 228] on div "Outpatient" at bounding box center [115, 229] width 179 height 14
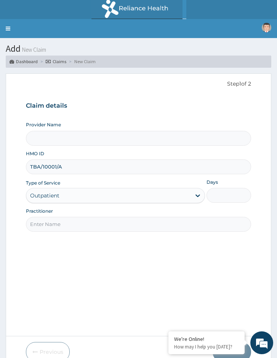
type input "1"
type input "Reliance Family Clinics (RFC) - [GEOGRAPHIC_DATA]"
drag, startPoint x: 59, startPoint y: 228, endPoint x: 60, endPoint y: 237, distance: 9.2
click at [59, 230] on input "Practitioner" at bounding box center [138, 224] width 225 height 15
type input "Locum Doctor"
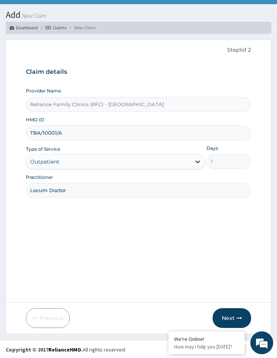
scroll to position [35, 0]
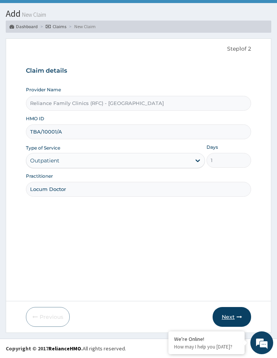
click at [238, 316] on icon "button" at bounding box center [239, 317] width 5 height 5
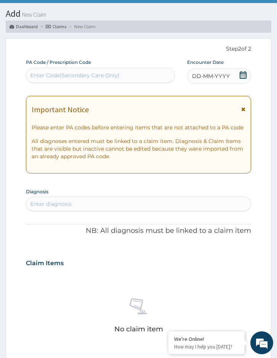
scroll to position [0, 0]
click at [51, 203] on div "Enter diagnosis" at bounding box center [51, 204] width 42 height 8
drag, startPoint x: 219, startPoint y: 79, endPoint x: 221, endPoint y: 84, distance: 5.1
click at [219, 80] on span "DD-MM-YYYY" at bounding box center [211, 76] width 38 height 8
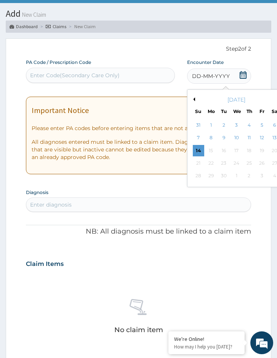
click at [274, 139] on div "13" at bounding box center [274, 138] width 11 height 11
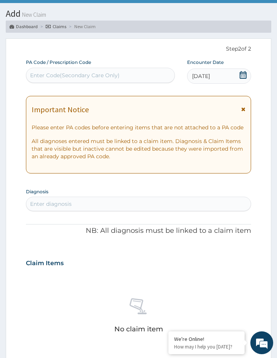
click at [65, 208] on div "Enter diagnosis" at bounding box center [138, 204] width 224 height 12
type input "upper res"
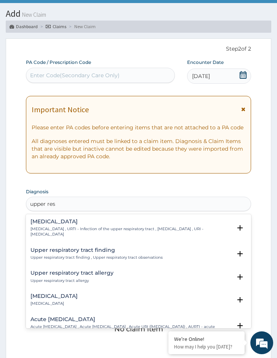
click at [60, 227] on p "Upper respiratory infection , URTI - Infection of the upper respiratory tract ,…" at bounding box center [130, 232] width 201 height 11
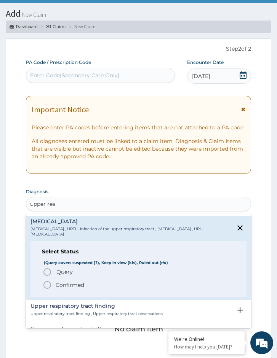
click at [72, 272] on span "Query" at bounding box center [64, 273] width 16 height 8
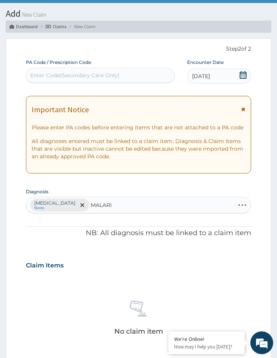
type input "MALARIA"
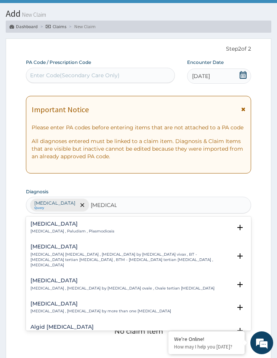
click at [67, 233] on p "Malaria , Paludism , Plasmodiosis" at bounding box center [72, 231] width 84 height 5
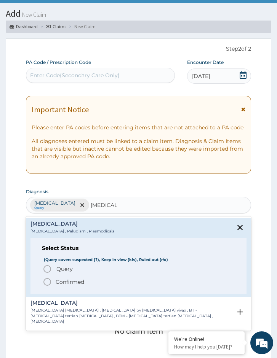
click at [64, 271] on span "Query" at bounding box center [64, 269] width 16 height 8
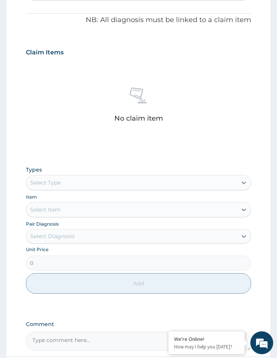
scroll to position [264, 0]
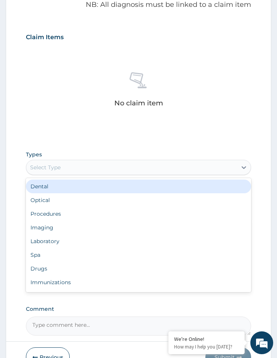
click at [58, 161] on div "Select Type" at bounding box center [138, 167] width 225 height 15
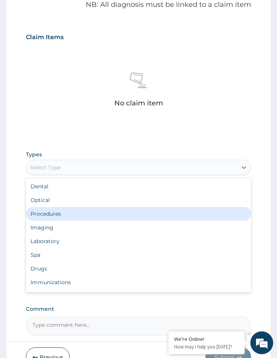
click at [58, 208] on div "Procedures" at bounding box center [138, 214] width 225 height 14
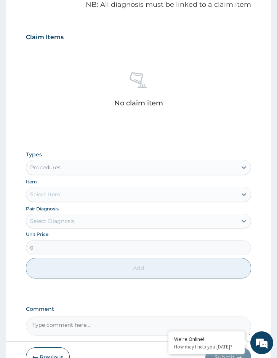
click at [85, 195] on div "Select Item" at bounding box center [131, 195] width 211 height 12
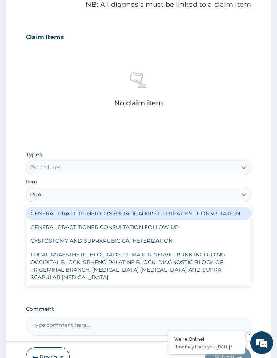
type input "PRAC"
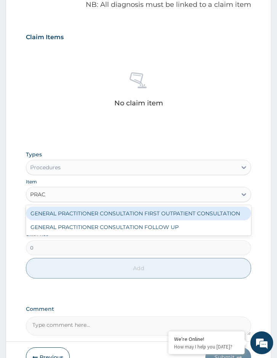
click at [80, 218] on div "GENERAL PRACTITIONER CONSULTATION FIRST OUTPATIENT CONSULTATION" at bounding box center [138, 214] width 225 height 14
type input "3370.125"
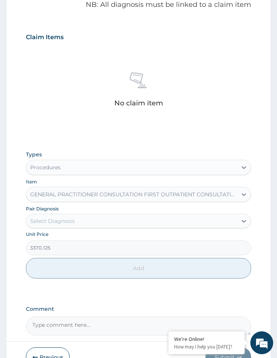
click at [79, 227] on div "Select Diagnosis" at bounding box center [131, 221] width 211 height 12
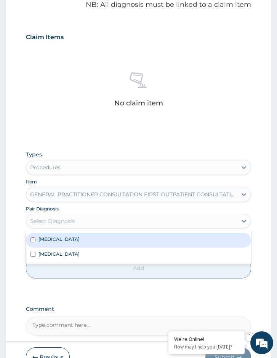
click at [80, 235] on div "Upper respiratory infection" at bounding box center [138, 240] width 225 height 14
checkbox input "true"
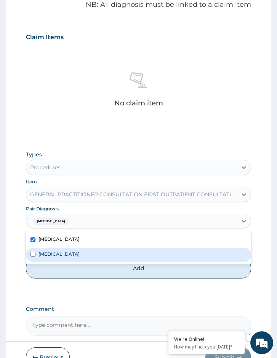
click at [86, 254] on div "Malaria" at bounding box center [138, 255] width 225 height 14
checkbox input "true"
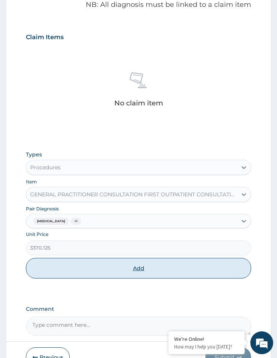
click at [93, 272] on button "Add" at bounding box center [138, 268] width 225 height 21
type input "0"
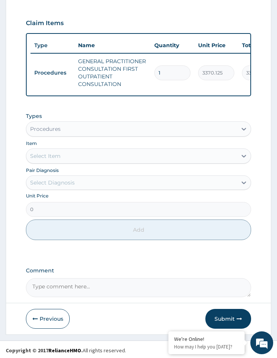
scroll to position [285, 0]
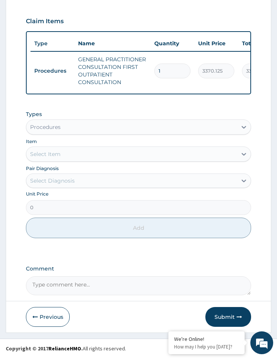
click at [52, 119] on div "Types Procedures" at bounding box center [138, 122] width 225 height 24
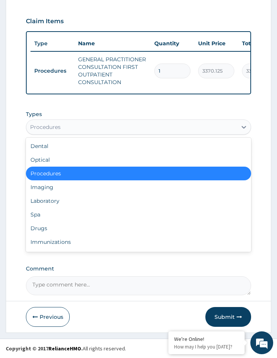
click at [61, 131] on div "Procedures" at bounding box center [131, 127] width 211 height 12
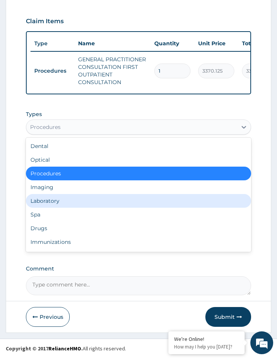
click at [61, 207] on div "Laboratory" at bounding box center [138, 201] width 225 height 14
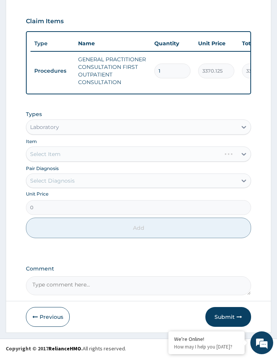
click at [87, 180] on div "Select Diagnosis" at bounding box center [131, 181] width 211 height 12
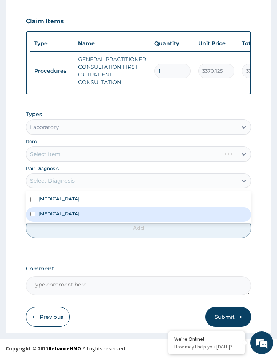
click at [83, 212] on div "Malaria" at bounding box center [138, 215] width 225 height 14
checkbox input "true"
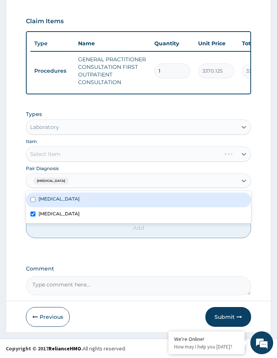
click at [124, 152] on div "Select Item" at bounding box center [138, 154] width 225 height 15
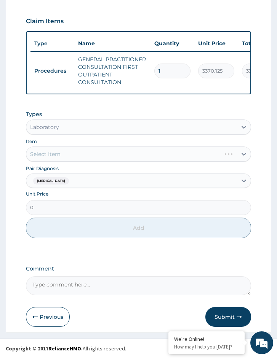
click at [197, 158] on div "Select Item" at bounding box center [138, 154] width 225 height 15
click at [191, 156] on div "Select Item" at bounding box center [138, 154] width 225 height 15
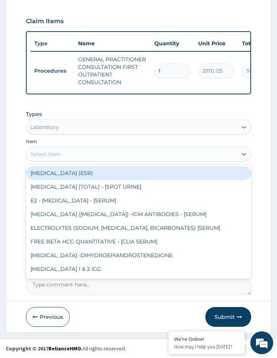
click at [188, 160] on div "Select Item" at bounding box center [131, 154] width 211 height 12
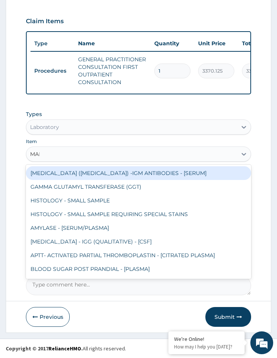
type input "MALA"
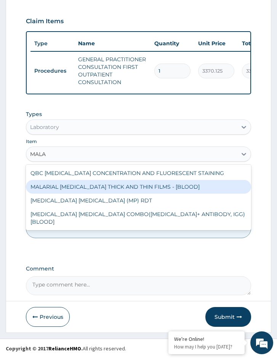
click at [129, 186] on div "MALARIAL [MEDICAL_DATA] THICK AND THIN FILMS - [BLOOD]" at bounding box center [138, 187] width 225 height 14
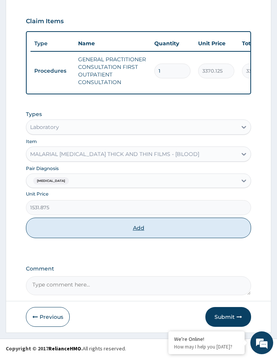
click at [91, 229] on button "Add" at bounding box center [138, 228] width 225 height 21
type input "0"
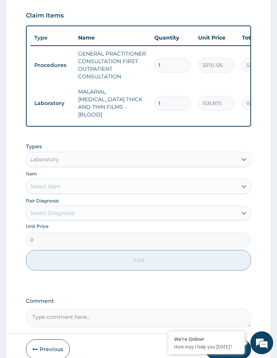
click at [107, 195] on div "Types Laboratory Item Select Item Pair Diagnosis Select Diagnosis Unit Price 0 …" at bounding box center [138, 207] width 225 height 136
click at [131, 192] on div "Select Item" at bounding box center [138, 186] width 225 height 15
click at [100, 149] on div "Types Laboratory" at bounding box center [138, 155] width 225 height 24
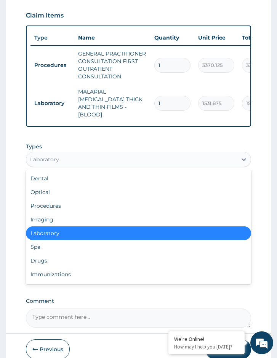
click at [94, 163] on div "Laboratory" at bounding box center [131, 159] width 211 height 12
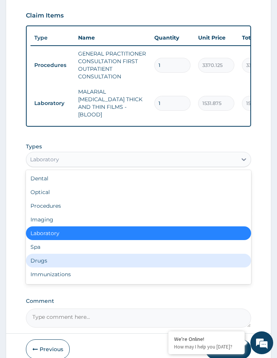
click at [82, 260] on div "Drugs" at bounding box center [138, 261] width 225 height 14
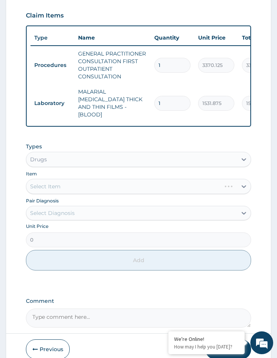
click at [95, 216] on div "Select Diagnosis" at bounding box center [131, 213] width 211 height 12
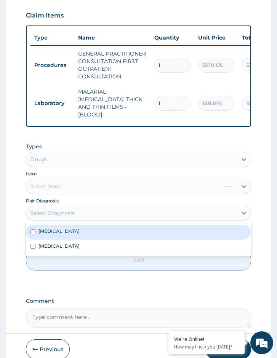
drag, startPoint x: 93, startPoint y: 243, endPoint x: 100, endPoint y: 232, distance: 12.4
click at [100, 232] on div "Upper respiratory infection Malaria" at bounding box center [138, 240] width 225 height 32
click at [80, 232] on label "Upper respiratory infection" at bounding box center [58, 231] width 41 height 6
checkbox input "true"
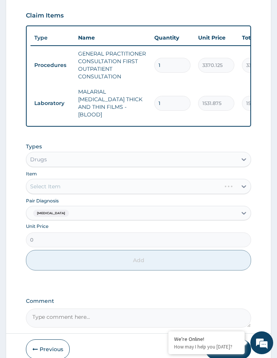
click at [79, 184] on div "Select Item" at bounding box center [138, 186] width 225 height 15
click at [82, 187] on div "Select Item" at bounding box center [138, 186] width 225 height 15
click at [101, 188] on div "Select Item" at bounding box center [138, 186] width 225 height 15
click at [102, 189] on div "Select Item" at bounding box center [138, 186] width 225 height 15
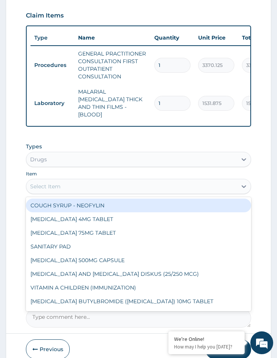
click at [128, 192] on div "Select Item" at bounding box center [138, 186] width 225 height 15
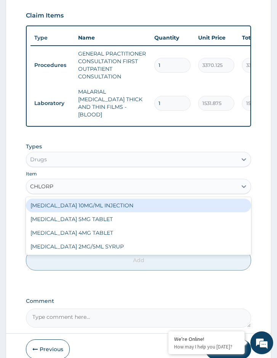
type input "CHLORPH"
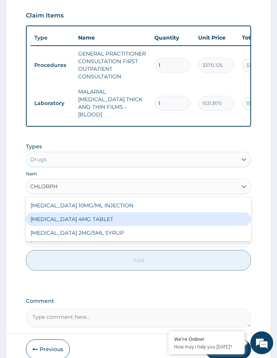
click at [99, 216] on div "CHLORPHENIRAMINE 4MG TABLET" at bounding box center [138, 220] width 225 height 14
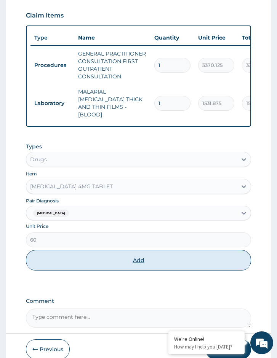
click at [100, 258] on button "Add" at bounding box center [138, 260] width 225 height 21
type input "0"
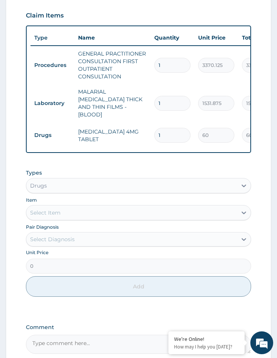
drag, startPoint x: 162, startPoint y: 126, endPoint x: 147, endPoint y: 126, distance: 15.2
click at [147, 126] on tr "Drugs CHLORPHENIRAMINE 4MG TABLET 1 60 60.00 Upper respiratory infection Delete" at bounding box center [216, 135] width 373 height 26
type input "5"
type input "300.00"
type input "5"
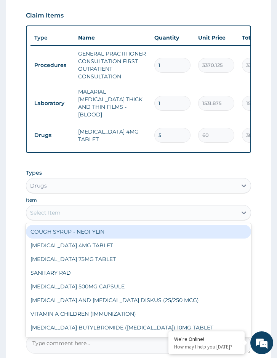
click at [90, 215] on div "Select Item" at bounding box center [131, 213] width 211 height 12
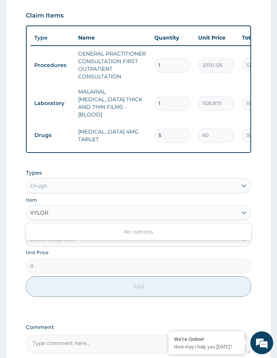
type input "XYLO"
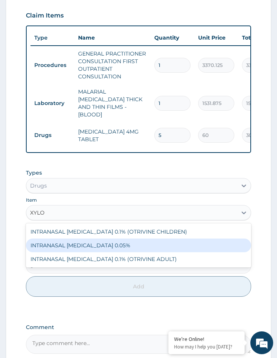
drag, startPoint x: 99, startPoint y: 252, endPoint x: 111, endPoint y: 243, distance: 14.2
click at [111, 243] on div "INTRANASAL XYLOMETAZOLINE 0.1% (OTRIVINE CHILDREN) INTRANASAL XYLOMETAZOLINE 0.…" at bounding box center [138, 246] width 225 height 44
click at [111, 243] on div "INTRANASAL XYLOMETAZOLINE 0.05%" at bounding box center [138, 246] width 225 height 14
type input "5520"
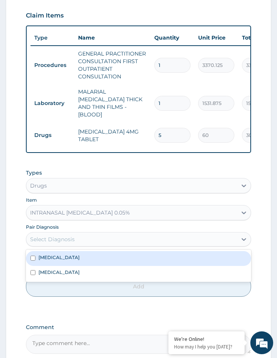
click at [93, 237] on div "Select Diagnosis" at bounding box center [131, 239] width 211 height 12
click at [80, 255] on label "Upper respiratory infection" at bounding box center [58, 257] width 41 height 6
checkbox input "true"
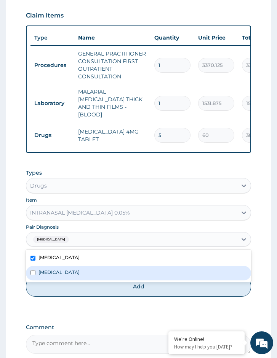
click at [90, 286] on button "Add" at bounding box center [138, 287] width 225 height 21
type input "0"
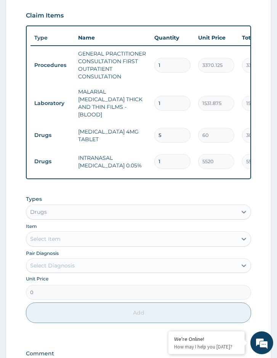
click at [77, 238] on div "Select Item" at bounding box center [131, 239] width 211 height 12
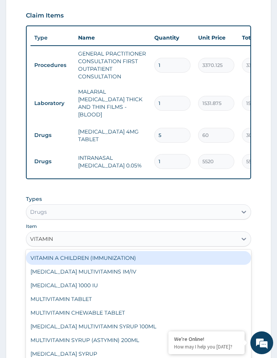
type input "VITAMIN C"
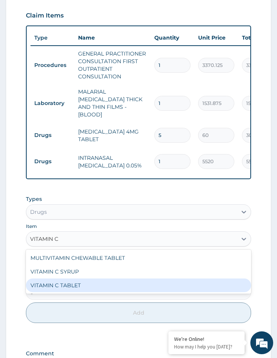
click at [89, 282] on div "VITAMIN C TABLET" at bounding box center [138, 286] width 225 height 14
type input "20"
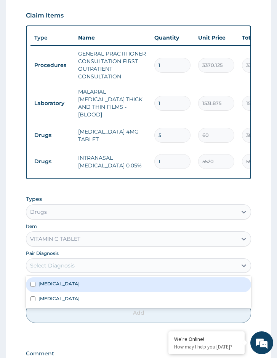
click at [81, 261] on div "Select Diagnosis" at bounding box center [131, 266] width 211 height 12
click at [74, 286] on div "Upper respiratory infection" at bounding box center [138, 285] width 225 height 14
checkbox input "true"
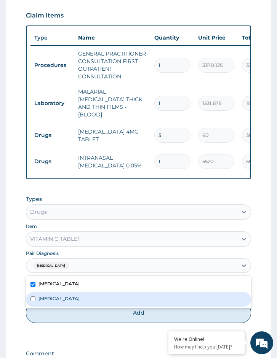
click at [71, 294] on div "Malaria" at bounding box center [138, 299] width 225 height 14
checkbox input "true"
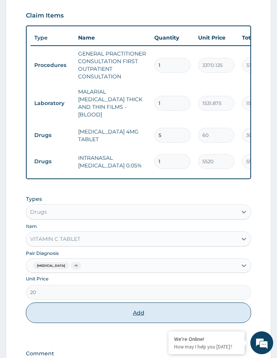
click at [73, 308] on button "Add" at bounding box center [138, 313] width 225 height 21
type input "0"
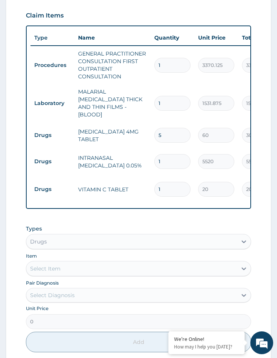
type input "0.00"
type input "2"
type input "40.00"
type input "20"
type input "400.00"
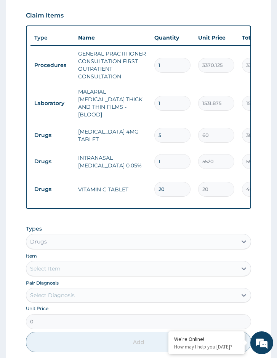
type input "19"
type input "380.00"
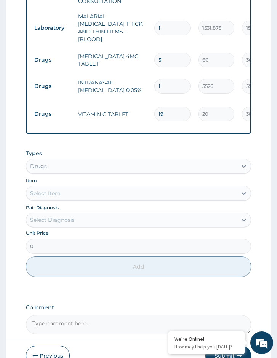
scroll to position [398, 0]
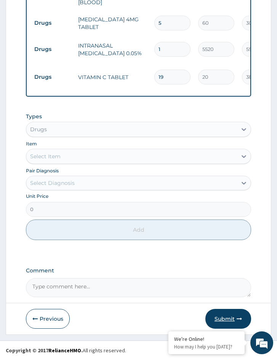
type input "19"
click at [223, 312] on button "Submit" at bounding box center [228, 319] width 46 height 20
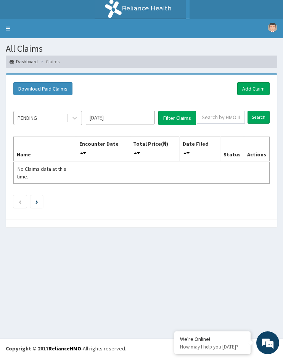
click at [43, 119] on div "PENDING" at bounding box center [40, 118] width 53 height 12
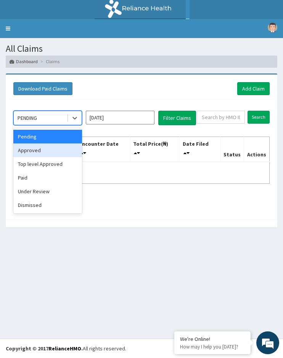
click at [36, 153] on div "Approved" at bounding box center [47, 151] width 69 height 14
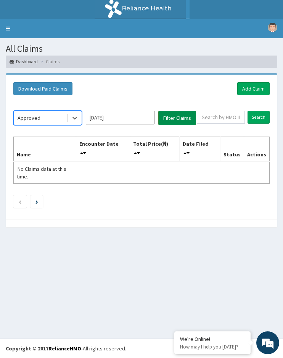
click at [168, 118] on button "Filter Claims" at bounding box center [177, 118] width 38 height 14
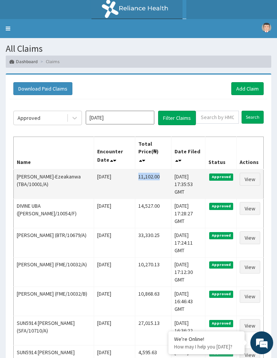
drag, startPoint x: 157, startPoint y: 169, endPoint x: 125, endPoint y: 166, distance: 31.8
click at [135, 169] on td "11,102.00" at bounding box center [153, 184] width 37 height 30
copy td "11,102.00"
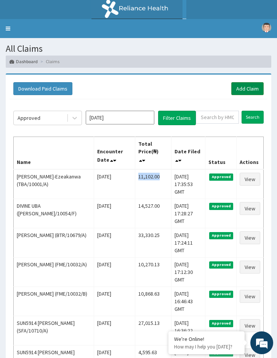
click at [244, 91] on link "Add Claim" at bounding box center [247, 88] width 32 height 13
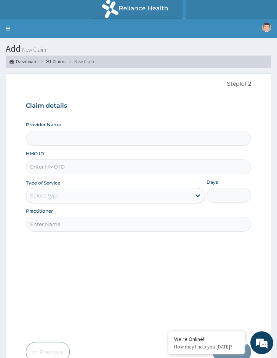
click at [56, 172] on input "HMO ID" at bounding box center [138, 167] width 225 height 15
paste input "AOM/10030/C"
type input "AOM/10030/C"
click at [48, 202] on div "Select type" at bounding box center [115, 195] width 179 height 15
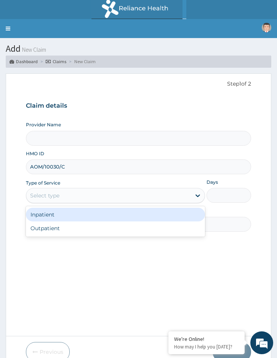
click at [49, 227] on div "Outpatient" at bounding box center [115, 229] width 179 height 14
type input "1"
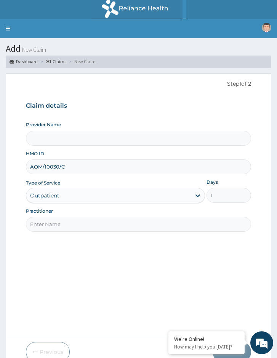
click at [73, 232] on input "Practitioner" at bounding box center [138, 224] width 225 height 15
type input "Locum Doctor"
type input "Reliance Family Clinics (RFC) - [GEOGRAPHIC_DATA]"
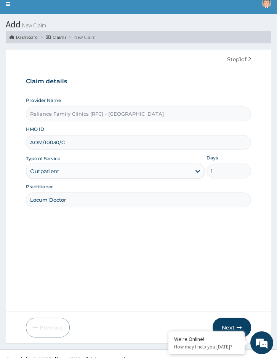
scroll to position [35, 0]
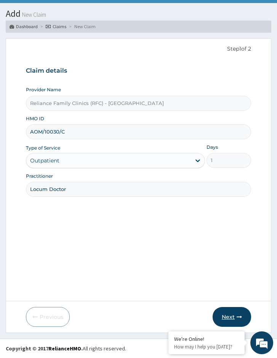
click at [234, 313] on button "Next" at bounding box center [232, 317] width 38 height 20
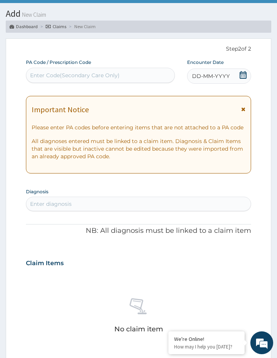
click at [241, 72] on icon at bounding box center [243, 75] width 8 height 8
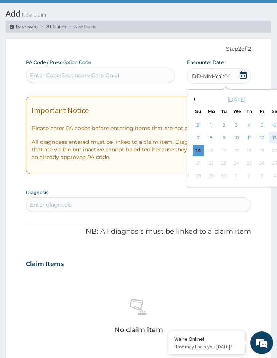
click at [275, 138] on div "13" at bounding box center [274, 138] width 11 height 11
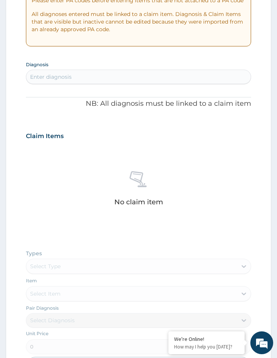
scroll to position [187, 0]
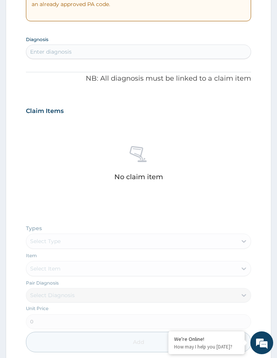
click at [59, 49] on div "Enter diagnosis" at bounding box center [51, 52] width 42 height 8
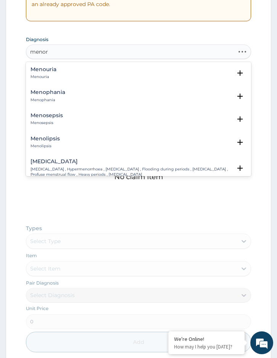
type input "menorr"
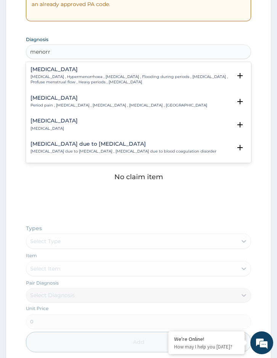
click at [61, 73] on div "[MEDICAL_DATA] [MEDICAL_DATA] , Hypermenorrhoea , [MEDICAL_DATA] , Flooding dur…" at bounding box center [130, 76] width 201 height 19
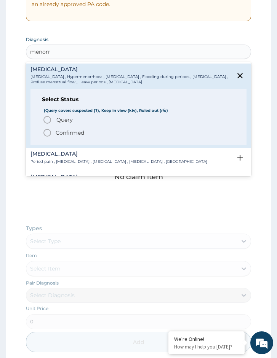
click at [68, 119] on span "Query" at bounding box center [64, 120] width 16 height 8
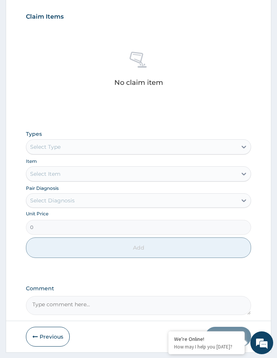
scroll to position [304, 0]
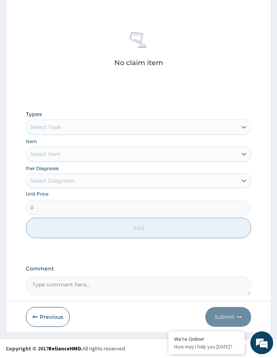
drag, startPoint x: 68, startPoint y: 129, endPoint x: 68, endPoint y: 134, distance: 5.0
click at [68, 130] on div "Select Type" at bounding box center [131, 127] width 211 height 12
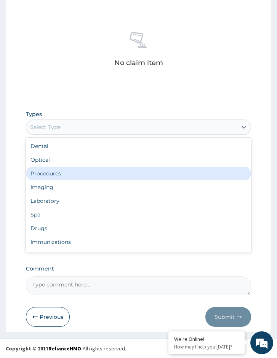
click at [71, 171] on div "Procedures" at bounding box center [138, 174] width 225 height 14
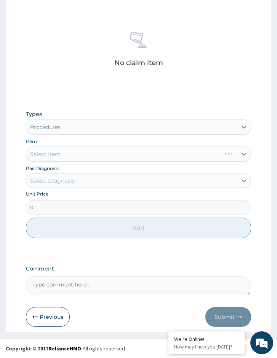
click at [78, 176] on div "Select Diagnosis" at bounding box center [131, 181] width 211 height 12
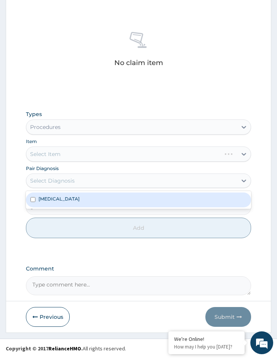
click at [54, 196] on label "Menorrhagia" at bounding box center [58, 199] width 41 height 6
checkbox input "true"
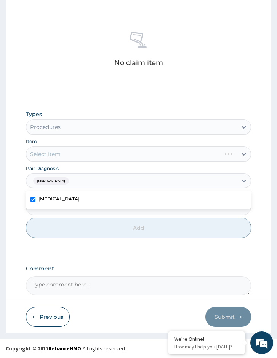
click at [88, 155] on div "Select Item" at bounding box center [138, 154] width 225 height 15
click at [126, 158] on div "Select Item" at bounding box center [138, 154] width 225 height 15
click at [112, 150] on div "Select Item" at bounding box center [131, 154] width 211 height 12
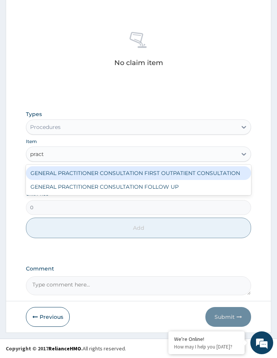
type input "practi"
click at [105, 172] on div "GENERAL PRACTITIONER CONSULTATION FIRST OUTPATIENT CONSULTATION" at bounding box center [138, 173] width 225 height 14
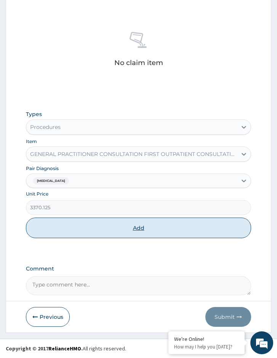
click at [104, 222] on button "Add" at bounding box center [138, 228] width 225 height 21
type input "0"
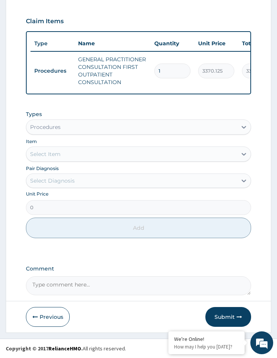
scroll to position [285, 0]
click at [65, 131] on div "Procedures" at bounding box center [131, 127] width 211 height 12
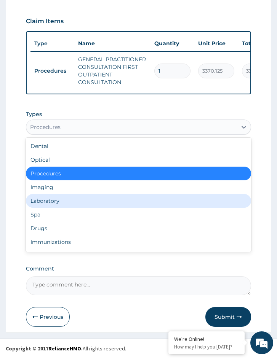
drag, startPoint x: 75, startPoint y: 198, endPoint x: 79, endPoint y: 195, distance: 5.2
click at [75, 198] on div "Laboratory" at bounding box center [138, 201] width 225 height 14
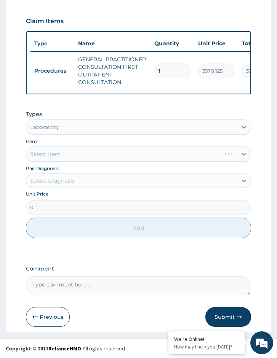
click at [72, 158] on div "Select Item" at bounding box center [138, 154] width 225 height 15
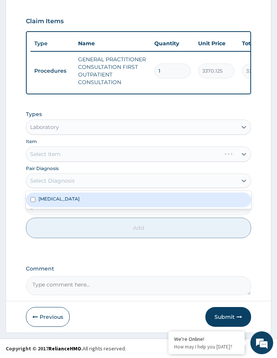
click at [69, 180] on div "Select Diagnosis" at bounding box center [52, 181] width 45 height 8
click at [76, 203] on div "Menorrhagia" at bounding box center [138, 200] width 225 height 14
checkbox input "true"
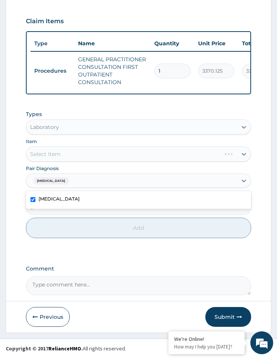
click at [102, 159] on div "Select Item" at bounding box center [138, 154] width 225 height 15
click at [146, 150] on div "Select Item" at bounding box center [138, 154] width 225 height 15
click at [72, 150] on div "Select Item" at bounding box center [138, 154] width 225 height 15
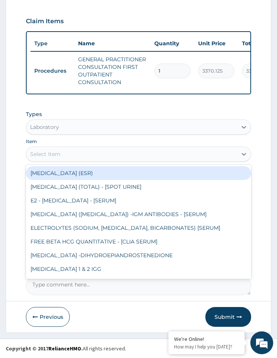
click at [90, 152] on div "Select Item" at bounding box center [131, 154] width 211 height 12
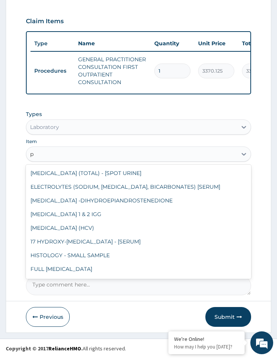
type input "pc"
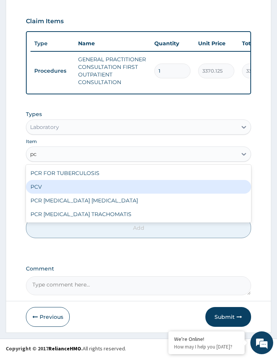
click at [67, 185] on div "PCV" at bounding box center [138, 187] width 225 height 14
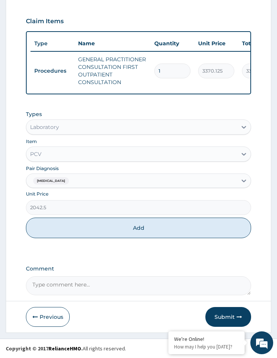
click at [80, 224] on button "Add" at bounding box center [138, 228] width 225 height 21
type input "0"
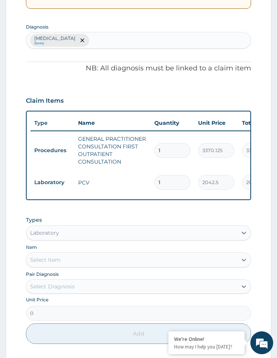
scroll to position [171, 0]
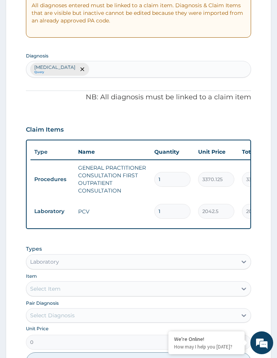
click at [118, 66] on div "Menorrhagia Query" at bounding box center [138, 69] width 224 height 16
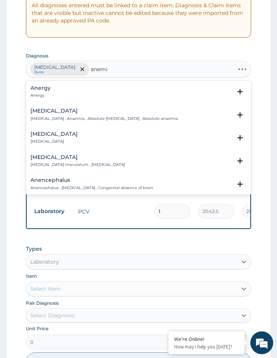
type input "anemia"
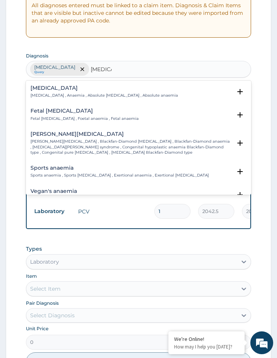
click at [93, 85] on h4 "Anemia" at bounding box center [103, 88] width 147 height 6
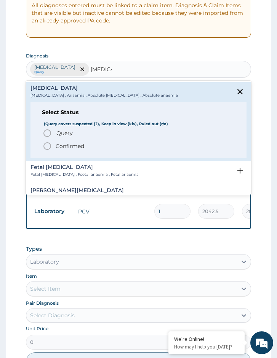
click at [80, 132] on span "Query Query covers suspected (?), Keep in view (kiv), Ruled out (r/o)" at bounding box center [139, 133] width 192 height 9
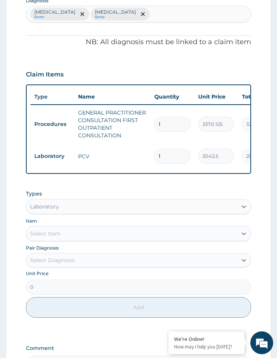
scroll to position [312, 0]
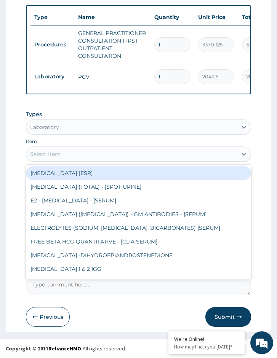
click at [57, 156] on div "Select Item" at bounding box center [45, 154] width 30 height 8
click at [60, 134] on div "Laboratory" at bounding box center [138, 127] width 225 height 15
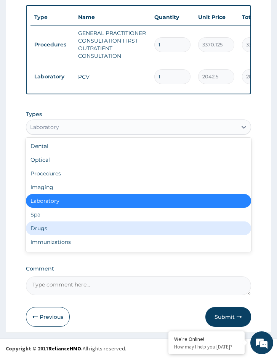
drag, startPoint x: 59, startPoint y: 224, endPoint x: 71, endPoint y: 198, distance: 28.4
click at [61, 222] on div "Drugs" at bounding box center [138, 229] width 225 height 14
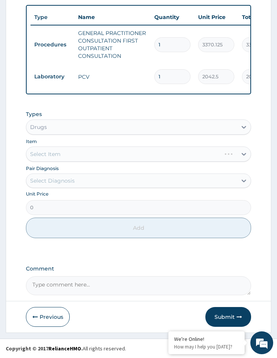
click at [76, 182] on div "Select Diagnosis" at bounding box center [131, 181] width 211 height 12
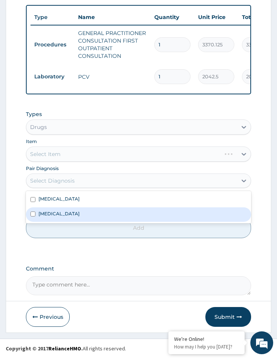
click at [73, 212] on div "Anemia" at bounding box center [138, 215] width 225 height 14
checkbox input "true"
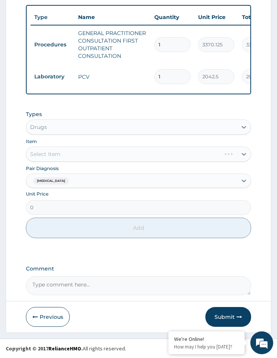
click at [76, 150] on div "Select Item" at bounding box center [138, 154] width 225 height 15
click at [105, 156] on div "Select Item" at bounding box center [138, 154] width 225 height 15
click at [98, 156] on div "Select Item" at bounding box center [138, 154] width 225 height 15
click at [96, 155] on div "Select Item" at bounding box center [138, 154] width 225 height 15
click at [99, 156] on div "Select Item" at bounding box center [138, 154] width 225 height 15
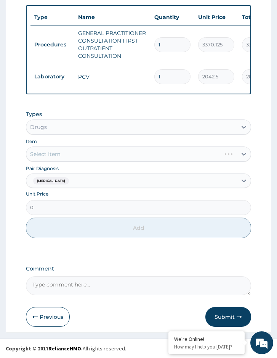
click at [100, 156] on div "Select Item" at bounding box center [138, 154] width 225 height 15
click at [100, 157] on div "Select Item" at bounding box center [138, 154] width 225 height 15
click at [102, 155] on div "Select Item" at bounding box center [138, 154] width 225 height 15
click at [139, 147] on div "Select Item" at bounding box center [138, 154] width 225 height 15
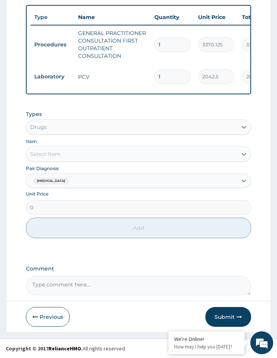
click at [97, 150] on div "Select Item" at bounding box center [131, 154] width 211 height 12
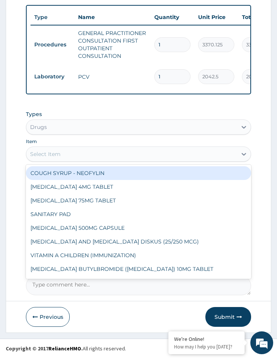
click at [66, 152] on div "Select Item" at bounding box center [131, 154] width 211 height 12
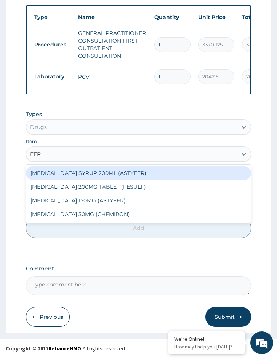
type input "FERR"
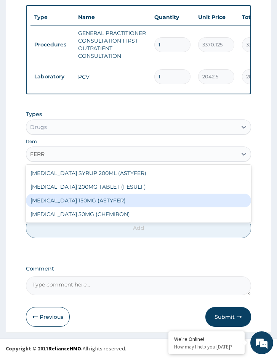
click at [74, 198] on div "FERROUS FUMARATE 150MG (ASTYFER)" at bounding box center [138, 201] width 225 height 14
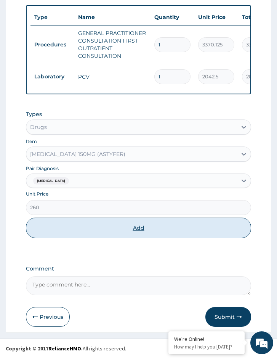
click at [143, 228] on button "Add" at bounding box center [138, 228] width 225 height 21
type input "0"
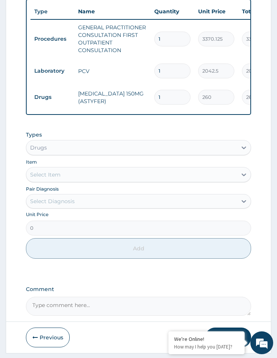
drag, startPoint x: 170, startPoint y: 92, endPoint x: 153, endPoint y: 92, distance: 16.4
click at [153, 92] on td "1" at bounding box center [172, 97] width 44 height 22
type input "7"
type input "1820.00"
type input "7"
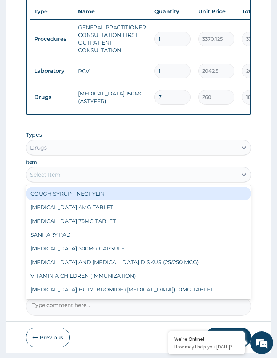
click at [66, 180] on div "Select Item" at bounding box center [131, 175] width 211 height 12
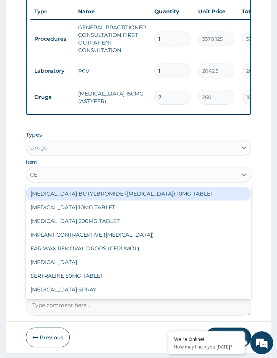
type input "CELE"
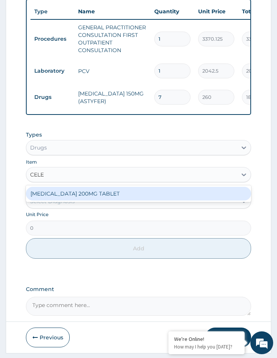
click at [68, 195] on div "[MEDICAL_DATA] 200MG TABLET" at bounding box center [138, 194] width 225 height 14
type input "270"
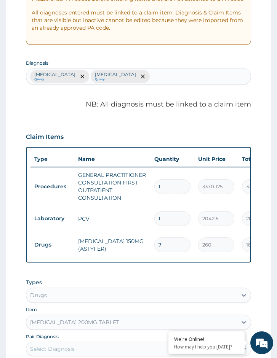
scroll to position [159, 0]
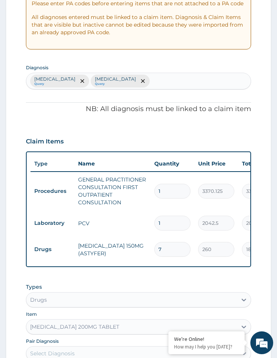
click at [137, 82] on div "Menorrhagia Query Anemia Query" at bounding box center [138, 81] width 224 height 16
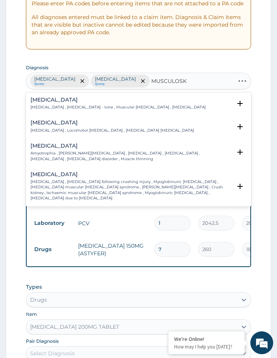
type input "MUSCULOSKE"
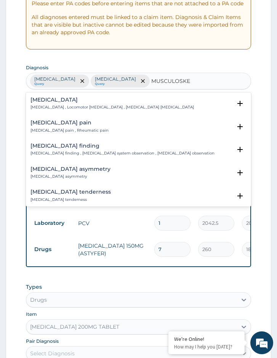
click at [92, 119] on div "Musculoskeletal pain Musculoskeletal pain , Rheumatic pain Select Status (Query…" at bounding box center [138, 128] width 225 height 23
click at [74, 122] on h4 "Musculoskeletal pain" at bounding box center [69, 123] width 78 height 6
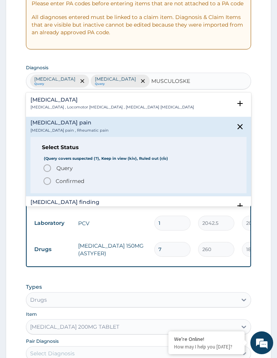
click at [57, 168] on span "Query" at bounding box center [64, 169] width 16 height 8
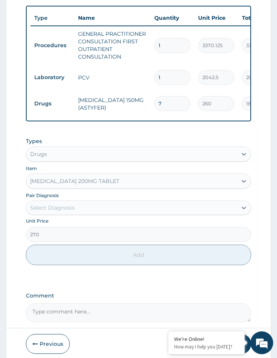
scroll to position [312, 0]
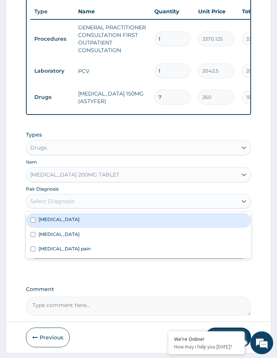
click at [88, 207] on div "Select Diagnosis" at bounding box center [131, 201] width 211 height 12
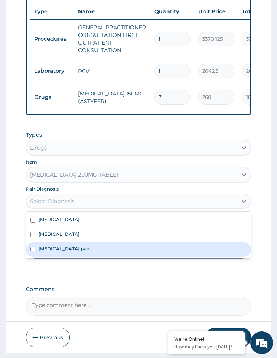
click at [74, 252] on label "Musculoskeletal pain" at bounding box center [64, 249] width 52 height 6
checkbox input "true"
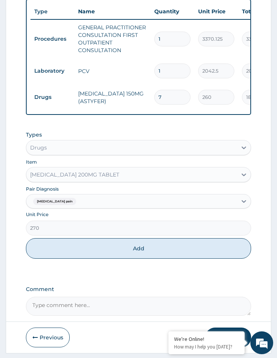
click at [66, 270] on div "Types Drugs Item CELECOXIB 200MG TABLET Pair Diagnosis Musculoskeletal pain Uni…" at bounding box center [138, 200] width 225 height 147
click at [83, 257] on button "Add" at bounding box center [138, 248] width 225 height 21
type input "0"
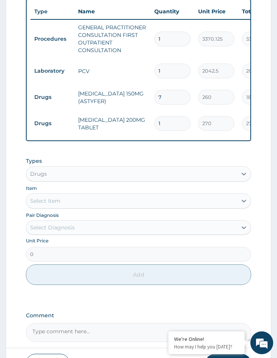
type input "10"
type input "2700.00"
type input "10"
click at [73, 205] on div "Select Item" at bounding box center [131, 201] width 211 height 12
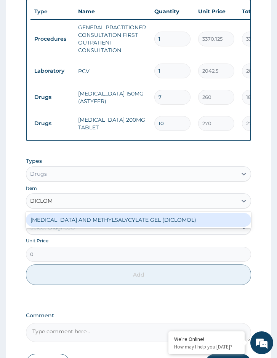
type input "DICLOMO"
click at [75, 223] on div "DICLOFENAC AND METHYLSALYCYLATE GEL (DICLOMOL)" at bounding box center [138, 220] width 225 height 14
type input "1437.5"
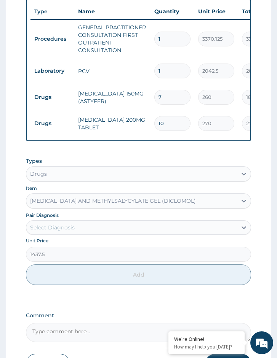
click at [67, 232] on div "Select Diagnosis" at bounding box center [52, 228] width 45 height 8
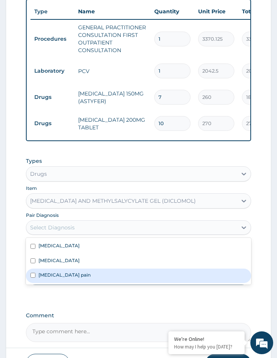
click at [67, 278] on label "Musculoskeletal pain" at bounding box center [64, 275] width 52 height 6
checkbox input "true"
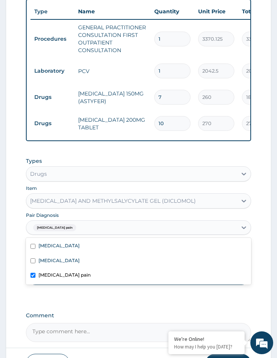
click at [70, 284] on div "Menorrhagia Anemia Musculoskeletal pain" at bounding box center [138, 261] width 225 height 46
click at [72, 289] on div "Types Drugs Item DICLOFENAC AND METHYLSALYCYLATE GEL (DICLOMOL) Pair Diagnosis …" at bounding box center [138, 221] width 225 height 136
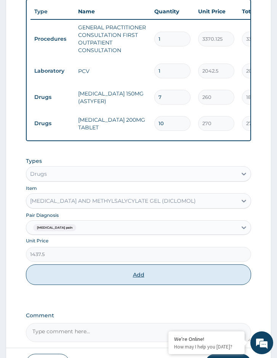
click at [76, 285] on button "Add" at bounding box center [138, 275] width 225 height 21
type input "0"
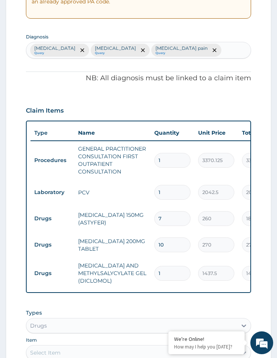
scroll to position [159, 0]
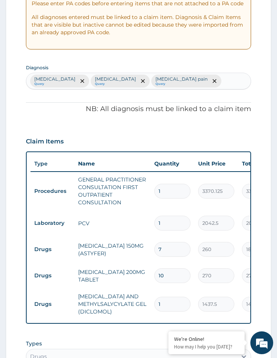
click at [192, 77] on div "Menorrhagia Query Anemia Query Musculoskeletal pain Query" at bounding box center [138, 81] width 224 height 16
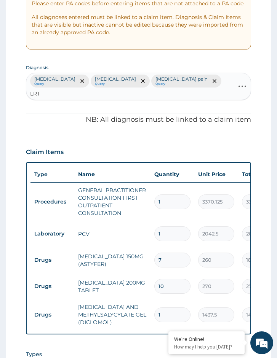
type input "LRTI"
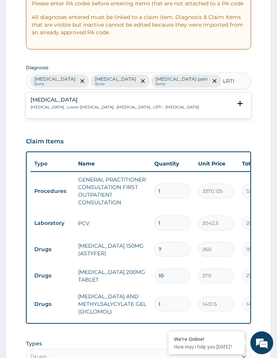
click at [144, 105] on p "Lower respiratory tract infection , Lower respiratory infection , Chest cold , …" at bounding box center [114, 107] width 168 height 5
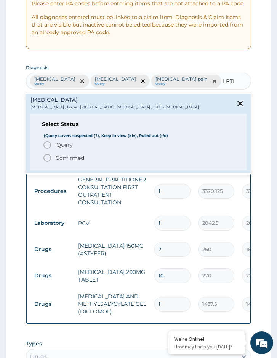
click at [95, 163] on span "Confirmed" at bounding box center [139, 157] width 192 height 9
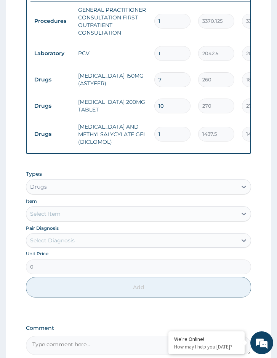
scroll to position [388, 0]
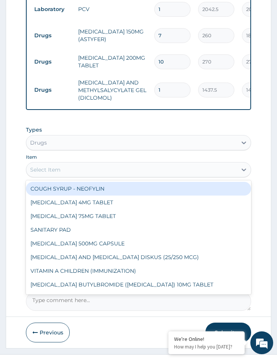
click at [68, 176] on div "Select Item" at bounding box center [131, 170] width 211 height 12
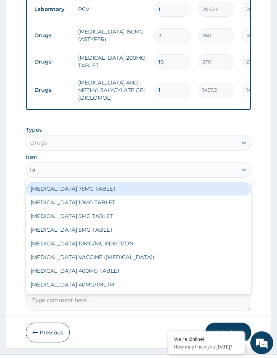
type input "loz"
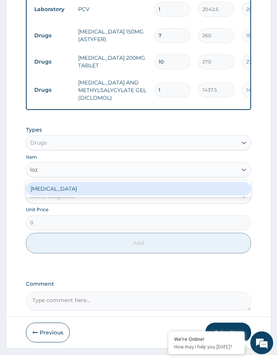
click at [64, 194] on div "THROAT LOZENGE" at bounding box center [138, 189] width 225 height 14
type input "96"
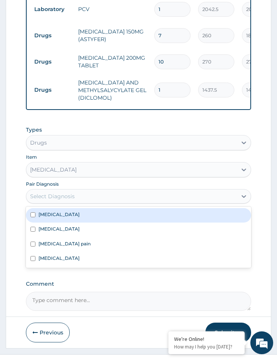
click at [66, 200] on div "Select Diagnosis" at bounding box center [52, 197] width 45 height 8
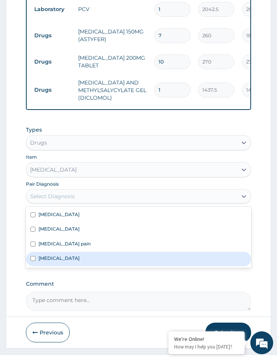
click at [80, 261] on label "Lower respiratory tract infection" at bounding box center [58, 258] width 41 height 6
checkbox input "true"
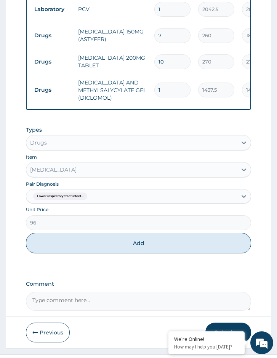
drag, startPoint x: 84, startPoint y: 285, endPoint x: 94, endPoint y: 271, distance: 17.2
click at [84, 285] on div "PA Code / Prescription Code Enter Code(Secondary Care Only) Encounter Date 13-0…" at bounding box center [138, 8] width 225 height 604
click at [99, 252] on button "Add" at bounding box center [138, 243] width 225 height 21
type input "0"
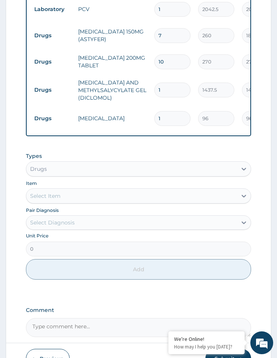
drag, startPoint x: 171, startPoint y: 115, endPoint x: 138, endPoint y: 113, distance: 32.8
click at [139, 113] on tr "Drugs THROAT LOZENGE 1 96 96.00 Lower respiratory tract infect... Delete" at bounding box center [216, 118] width 373 height 26
type input "9"
type input "864.00"
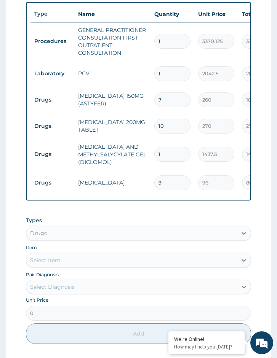
scroll to position [426, 0]
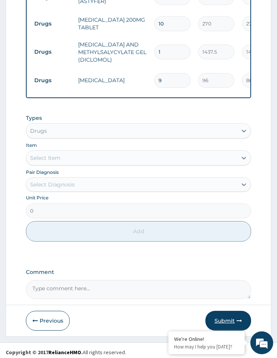
click at [234, 322] on button "Submit" at bounding box center [228, 321] width 46 height 20
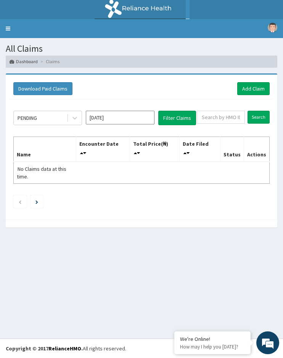
drag, startPoint x: 41, startPoint y: 118, endPoint x: 40, endPoint y: 125, distance: 7.3
click at [40, 119] on div "PENDING" at bounding box center [40, 118] width 53 height 12
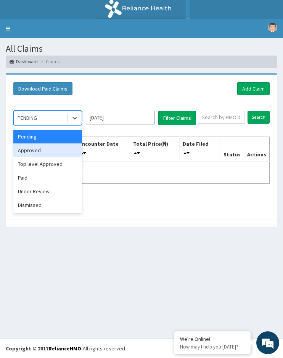
drag, startPoint x: 39, startPoint y: 152, endPoint x: 155, endPoint y: 144, distance: 116.1
click at [40, 152] on div "Approved" at bounding box center [47, 151] width 69 height 14
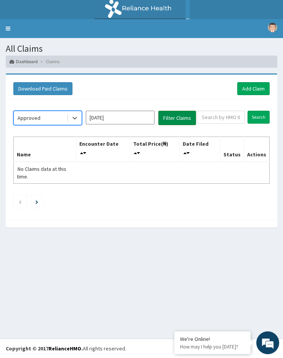
click at [174, 118] on button "Filter Claims" at bounding box center [177, 118] width 38 height 14
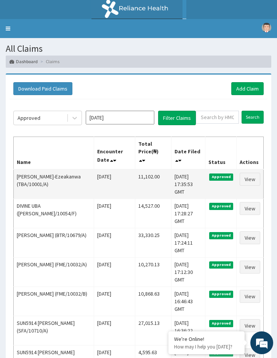
drag, startPoint x: 151, startPoint y: 169, endPoint x: 125, endPoint y: 168, distance: 26.7
click at [125, 169] on tr "Jane Chidi-Ezeakanwa (TBA/10001/A) Sat Sep 13 2025 11,102.00 Sun, 14 Sep 2025 1…" at bounding box center [139, 184] width 250 height 30
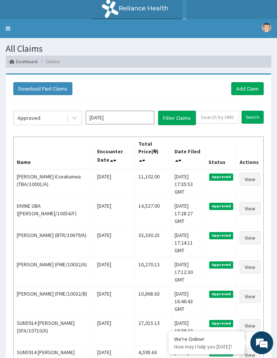
click at [246, 42] on section "All Claims Dashboard Claims" at bounding box center [138, 53] width 277 height 30
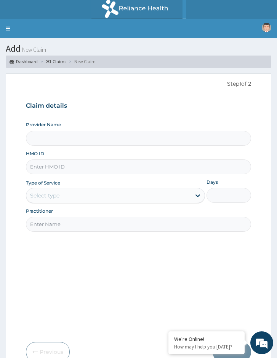
click at [85, 158] on div "HMO ID" at bounding box center [138, 162] width 225 height 24
paste input "2409000"
type input "2409000"
type input "Reliance Family Clinics (RFC) - [GEOGRAPHIC_DATA]"
type input "2409000"
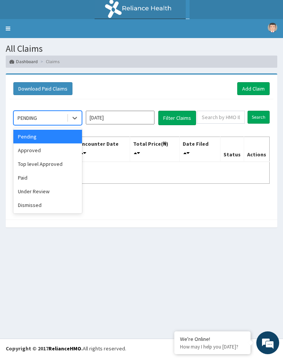
click at [46, 116] on div "PENDING" at bounding box center [40, 118] width 53 height 12
click at [129, 164] on table "Name Encounter Date Total Price(₦) Date Filed Status Actions No Claims data at …" at bounding box center [141, 160] width 256 height 47
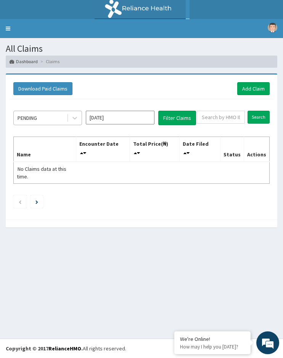
click at [51, 115] on div "PENDING" at bounding box center [40, 118] width 53 height 12
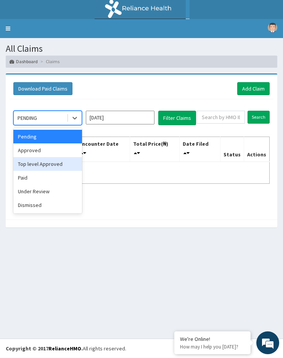
click at [49, 164] on div "Top level Approved" at bounding box center [47, 164] width 69 height 14
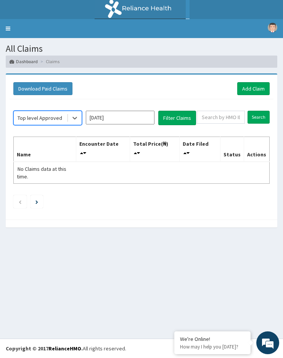
click at [168, 126] on div "option Top level Approved, selected. Select is focused ,type to refine list, pr…" at bounding box center [142, 157] width 264 height 117
click at [176, 119] on button "Filter Claims" at bounding box center [177, 118] width 38 height 14
click at [55, 118] on div "Top level Approved" at bounding box center [40, 118] width 45 height 8
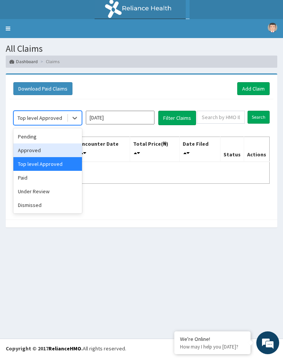
click at [48, 150] on div "Approved" at bounding box center [47, 151] width 69 height 14
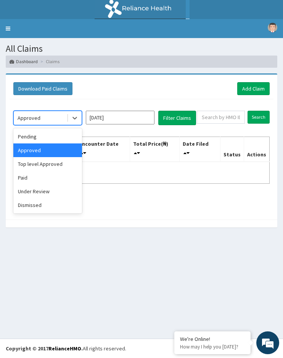
click at [47, 122] on div "Approved" at bounding box center [40, 118] width 53 height 12
click at [43, 190] on div "Under Review" at bounding box center [47, 192] width 69 height 14
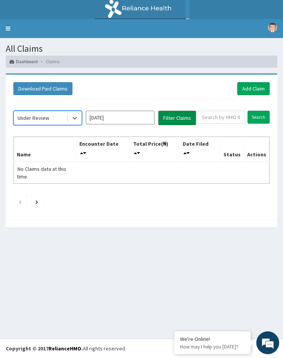
click at [176, 115] on button "Filter Claims" at bounding box center [177, 118] width 38 height 14
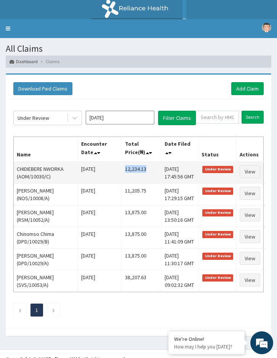
drag, startPoint x: 142, startPoint y: 170, endPoint x: 119, endPoint y: 169, distance: 22.5
click at [122, 169] on td "12,234.13" at bounding box center [142, 173] width 40 height 22
copy td "12,234.13"
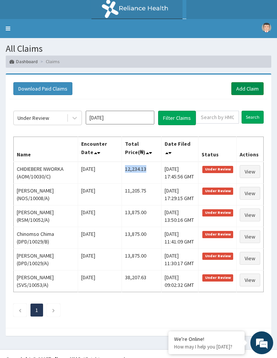
click at [240, 85] on link "Add Claim" at bounding box center [247, 88] width 32 height 13
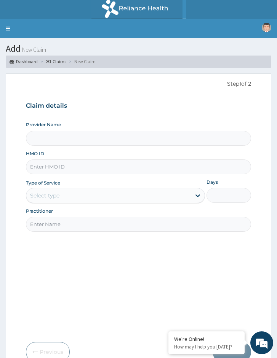
click at [85, 170] on input "HMO ID" at bounding box center [138, 167] width 225 height 15
paste input "SOU/10003/A"
type input "SOU/10003/A"
click at [94, 204] on div "Provider Name HMO ID SOU/10003/A Type of Service Select type Days Practitioner" at bounding box center [138, 176] width 225 height 110
click at [88, 198] on div "Select type" at bounding box center [108, 196] width 164 height 12
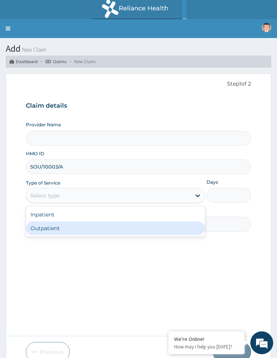
drag, startPoint x: 82, startPoint y: 224, endPoint x: 82, endPoint y: 230, distance: 5.7
click at [82, 225] on div "Outpatient" at bounding box center [115, 229] width 179 height 14
type input "1"
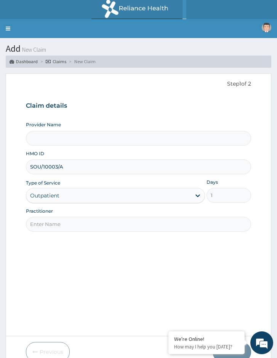
click at [82, 230] on input "Practitioner" at bounding box center [138, 224] width 225 height 15
type input "Reliance Family Clinics (RFC) - [GEOGRAPHIC_DATA]"
type input "Specialist Ioordah"
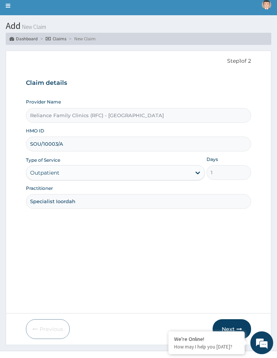
scroll to position [35, 0]
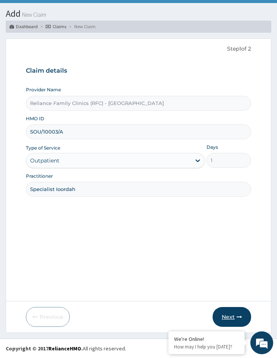
click at [232, 320] on button "Next" at bounding box center [232, 317] width 38 height 20
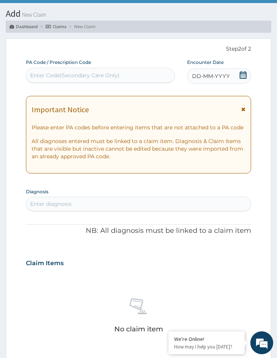
click at [61, 73] on div "Enter Code(Secondary Care Only)" at bounding box center [75, 76] width 90 height 8
paste input "PA/D3EDE2"
type input "PA/D3EDE2"
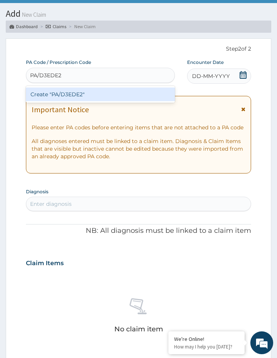
click at [64, 93] on div "Create "PA/D3EDE2"" at bounding box center [100, 95] width 149 height 14
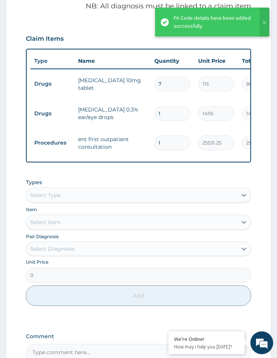
scroll to position [275, 0]
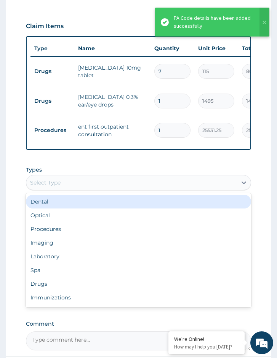
click at [59, 182] on div "Select Type" at bounding box center [45, 183] width 30 height 8
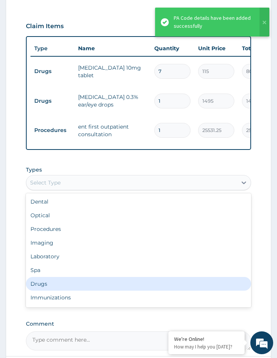
drag, startPoint x: 57, startPoint y: 281, endPoint x: 81, endPoint y: 259, distance: 32.4
click at [58, 281] on div "Drugs" at bounding box center [138, 284] width 225 height 14
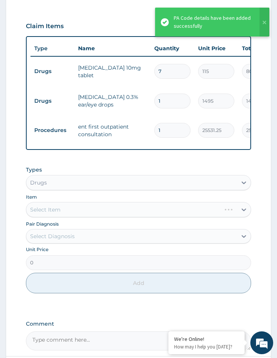
click at [75, 210] on div "Select Item" at bounding box center [138, 209] width 225 height 15
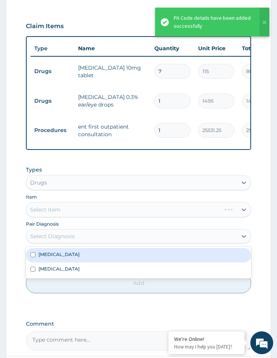
click at [70, 238] on div "Select Diagnosis" at bounding box center [131, 236] width 211 height 12
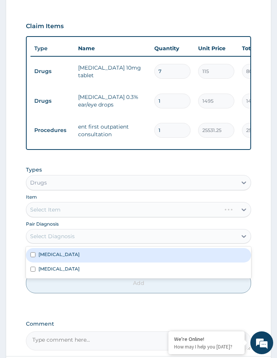
click at [72, 253] on div "Otomycosis" at bounding box center [138, 255] width 225 height 14
checkbox input "true"
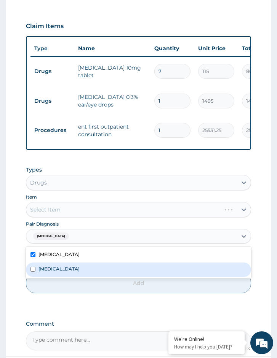
click at [72, 264] on div "Tonsillitis" at bounding box center [138, 270] width 225 height 14
checkbox input "true"
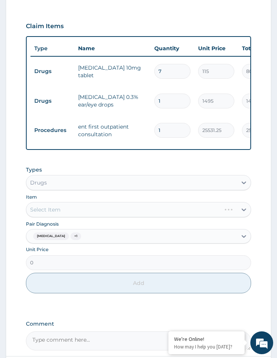
click at [74, 211] on div "Select Item" at bounding box center [138, 209] width 225 height 15
click at [124, 208] on div "Select Item" at bounding box center [138, 209] width 225 height 15
click at [107, 204] on div "Select Item" at bounding box center [138, 209] width 225 height 15
click at [107, 208] on div "Select Item" at bounding box center [138, 209] width 225 height 15
click at [128, 212] on div "Select Item" at bounding box center [138, 209] width 225 height 15
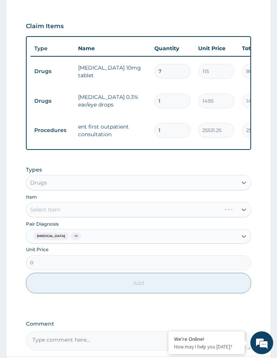
click at [175, 206] on div "Select Item" at bounding box center [138, 209] width 225 height 15
click at [174, 206] on div "Select Item" at bounding box center [138, 209] width 225 height 15
click at [142, 206] on div "Select Item" at bounding box center [138, 209] width 225 height 15
click at [136, 206] on div "Select Item" at bounding box center [138, 209] width 225 height 15
click at [102, 204] on div "Select Item" at bounding box center [131, 210] width 211 height 12
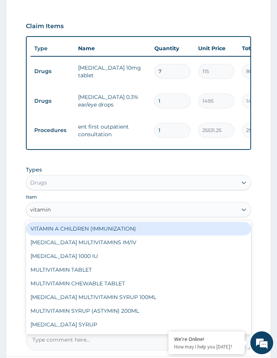
type input "vitamin c"
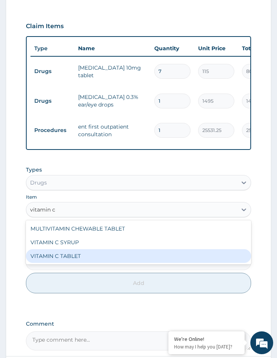
click at [97, 249] on div "VITAMIN C TABLET" at bounding box center [138, 256] width 225 height 14
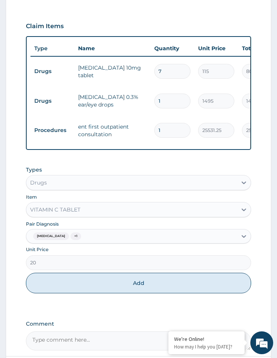
drag, startPoint x: 148, startPoint y: 281, endPoint x: 153, endPoint y: 278, distance: 5.7
click at [149, 281] on button "Add" at bounding box center [138, 283] width 225 height 21
type input "0"
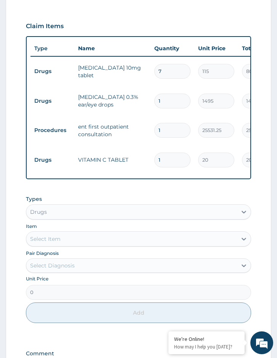
drag, startPoint x: 165, startPoint y: 145, endPoint x: 153, endPoint y: 148, distance: 12.1
click at [153, 149] on td "1" at bounding box center [172, 160] width 44 height 22
type input "4"
type input "80.00"
type input "42"
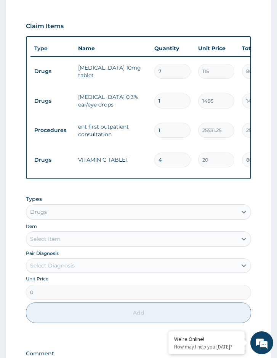
type input "840.00"
type input "41"
type input "820.00"
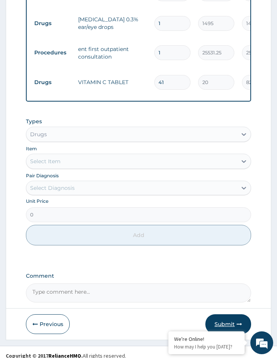
type input "41"
click at [236, 315] on button "Submit" at bounding box center [228, 325] width 46 height 20
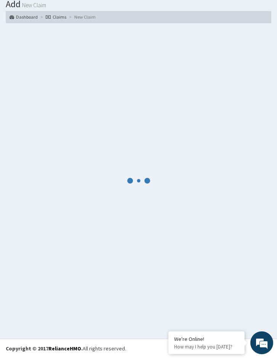
scroll to position [45, 0]
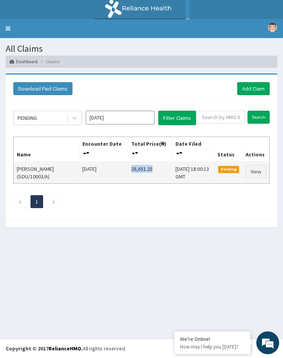
drag, startPoint x: 131, startPoint y: 169, endPoint x: 121, endPoint y: 171, distance: 10.1
click at [128, 171] on td "28,651.25" at bounding box center [150, 173] width 44 height 22
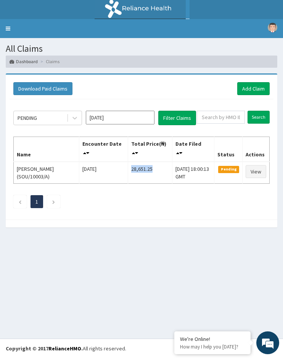
copy td "28,651.25"
click at [259, 91] on link "Add Claim" at bounding box center [253, 88] width 32 height 13
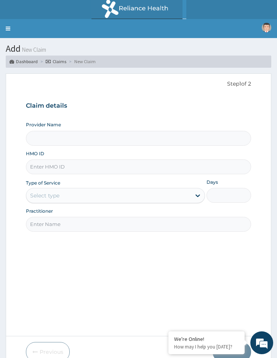
type input "Reliance Family Clinics (RFC) - [GEOGRAPHIC_DATA]"
click at [55, 165] on input "HMO ID" at bounding box center [138, 167] width 225 height 15
paste input "AOM/10030/E"
click at [39, 171] on input "AOM/10030/E" at bounding box center [138, 167] width 225 height 15
type input "AOM/10030/E"
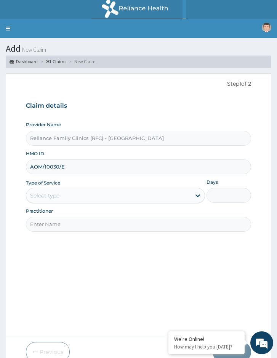
click at [48, 198] on div "Select type" at bounding box center [44, 196] width 29 height 8
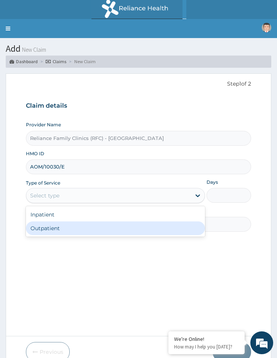
click at [41, 226] on div "Outpatient" at bounding box center [115, 229] width 179 height 14
type input "1"
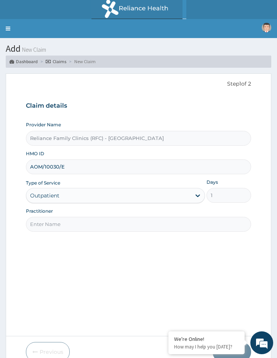
click at [57, 225] on input "Practitioner" at bounding box center [138, 224] width 225 height 15
type input "Specialist Ioordah"
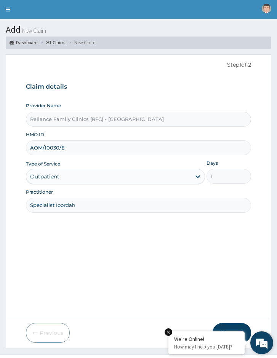
scroll to position [35, 0]
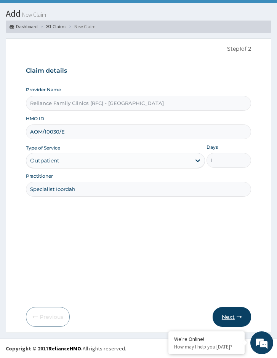
click at [222, 321] on button "Next" at bounding box center [232, 317] width 38 height 20
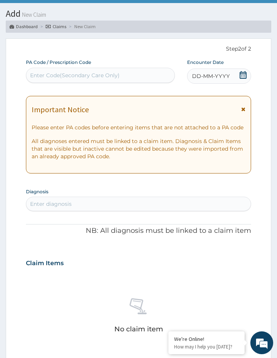
click at [103, 81] on div "Enter Code(Secondary Care Only)" at bounding box center [100, 75] width 148 height 12
paste input "PA/FFE732"
type input "PA/FFE732"
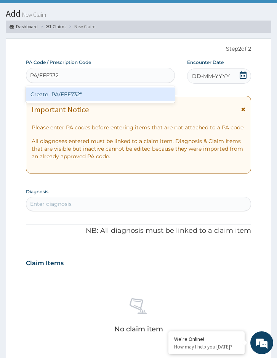
click at [102, 96] on div "Create "PA/FFE732"" at bounding box center [100, 95] width 149 height 14
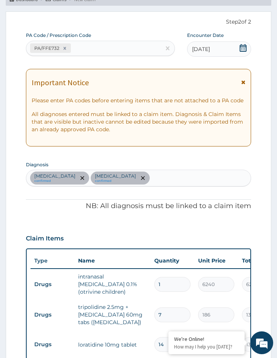
scroll to position [245, 0]
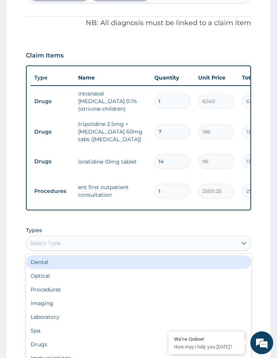
click at [96, 248] on div "Select Type" at bounding box center [131, 243] width 211 height 12
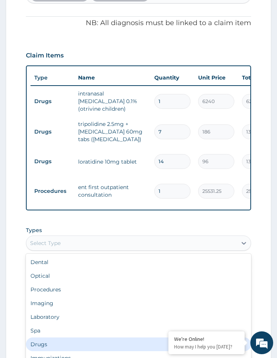
drag, startPoint x: 74, startPoint y: 332, endPoint x: 75, endPoint y: 338, distance: 5.5
click at [74, 337] on div "Dental Optical Procedures Imaging Laboratory Spa Drugs Immunizations Others Gym" at bounding box center [138, 311] width 225 height 114
drag, startPoint x: 75, startPoint y: 338, endPoint x: 80, endPoint y: 336, distance: 5.2
click at [76, 339] on div "Drugs" at bounding box center [138, 345] width 225 height 14
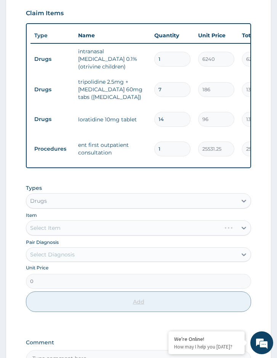
scroll to position [360, 0]
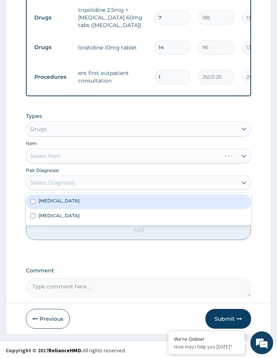
click at [63, 187] on div "Select Diagnosis" at bounding box center [131, 183] width 211 height 12
click at [64, 205] on div "[MEDICAL_DATA]" at bounding box center [138, 202] width 225 height 14
checkbox input "true"
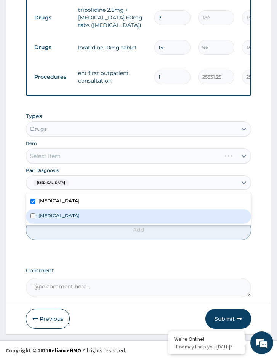
click at [66, 214] on label "Chronic mucoid otitis media" at bounding box center [58, 216] width 41 height 6
checkbox input "true"
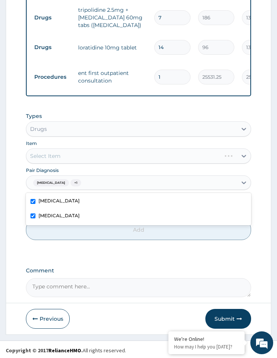
click at [94, 151] on div "Select Item" at bounding box center [138, 156] width 225 height 15
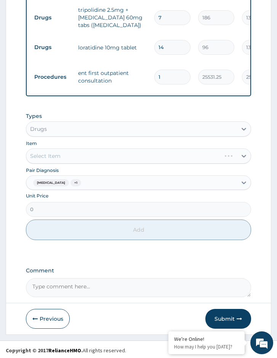
click at [162, 158] on div "Select Item" at bounding box center [138, 156] width 225 height 15
click at [163, 158] on div "Select Item" at bounding box center [138, 156] width 225 height 15
click at [185, 159] on div "Select Item" at bounding box center [138, 156] width 225 height 15
click at [185, 158] on div "Select Item" at bounding box center [131, 156] width 211 height 12
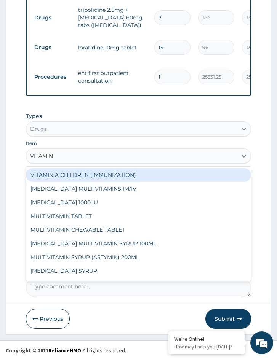
type input "VITAMIN C"
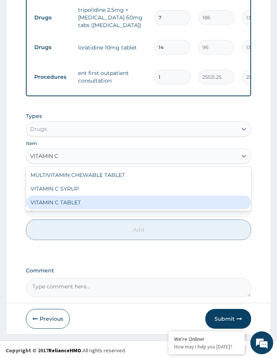
click at [130, 202] on div "VITAMIN C TABLET" at bounding box center [138, 203] width 225 height 14
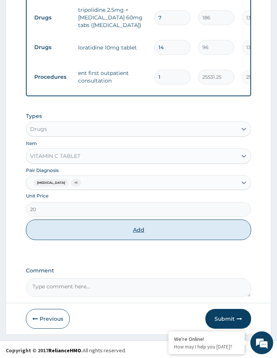
click at [117, 233] on button "Add" at bounding box center [138, 230] width 225 height 21
type input "0"
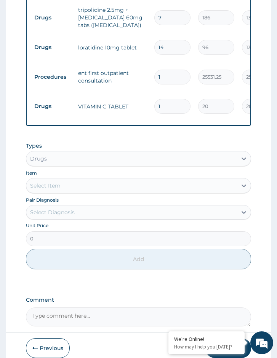
type input "0.00"
type input "4"
type input "80.00"
type input "42"
type input "840.00"
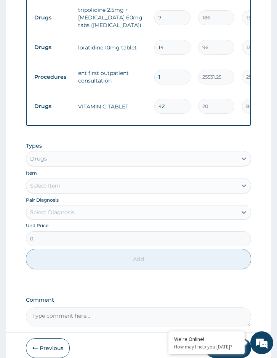
type input "42"
click at [112, 130] on div "PA Code / Prescription Code PA/FFE732 Encounter Date 13-09-2025 Important Notic…" at bounding box center [138, 31] width 225 height 592
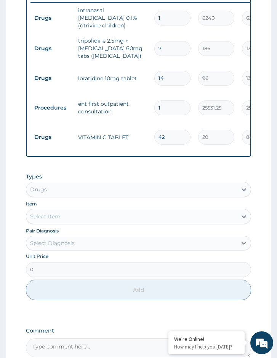
scroll to position [386, 0]
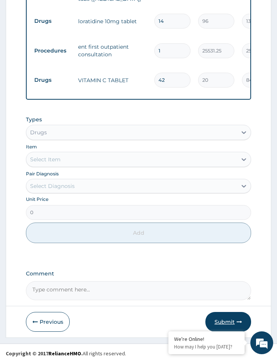
click at [221, 312] on button "Submit" at bounding box center [228, 322] width 46 height 20
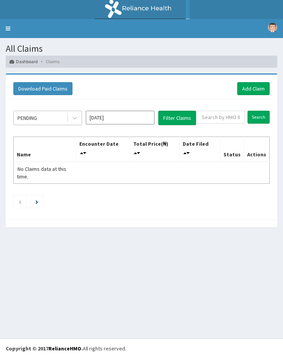
click at [64, 117] on div "PENDING" at bounding box center [40, 118] width 53 height 12
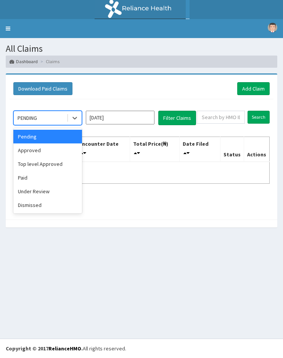
click at [48, 152] on div "Approved" at bounding box center [47, 151] width 69 height 14
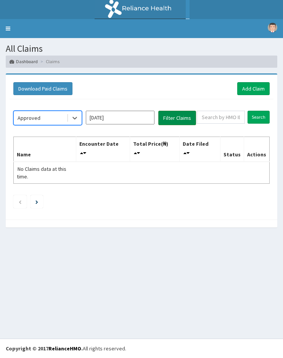
click at [181, 119] on button "Filter Claims" at bounding box center [177, 118] width 38 height 14
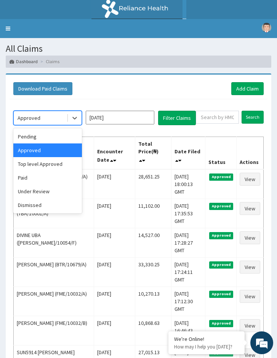
click at [41, 116] on div "Approved" at bounding box center [40, 118] width 53 height 12
click at [39, 135] on div "Pending" at bounding box center [47, 137] width 69 height 14
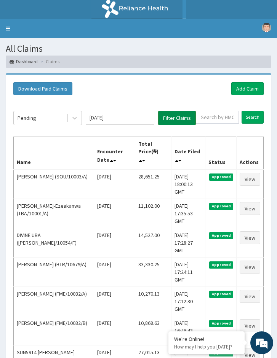
click at [170, 120] on button "Filter Claims" at bounding box center [177, 118] width 38 height 14
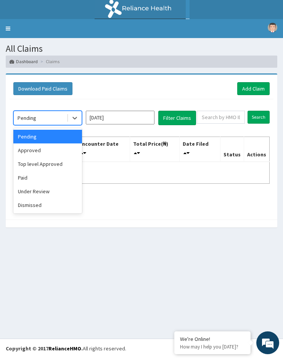
click at [64, 118] on div "Pending" at bounding box center [40, 118] width 53 height 12
click at [52, 185] on div "Under Review" at bounding box center [47, 192] width 69 height 14
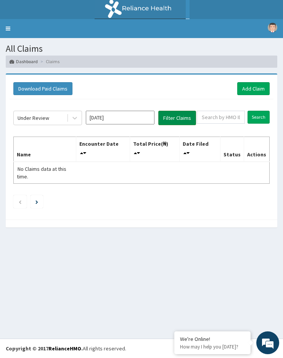
click at [184, 118] on button "Filter Claims" at bounding box center [177, 118] width 38 height 14
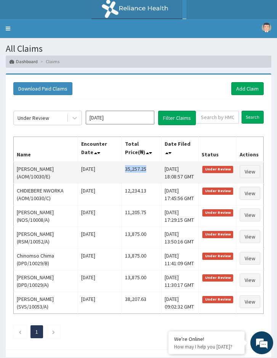
drag, startPoint x: 144, startPoint y: 168, endPoint x: 116, endPoint y: 168, distance: 28.2
click at [122, 168] on td "35,257.25" at bounding box center [142, 173] width 40 height 22
copy td "35,257.25"
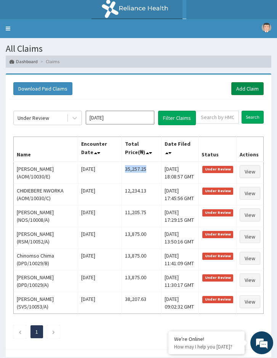
click at [249, 89] on link "Add Claim" at bounding box center [247, 88] width 32 height 13
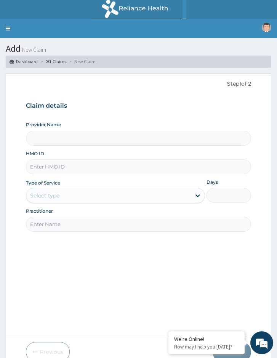
click at [76, 172] on input "HMO ID" at bounding box center [138, 167] width 225 height 15
paste input "LIM/10052/A"
type input "LIM/10052/A"
drag, startPoint x: 53, startPoint y: 201, endPoint x: 51, endPoint y: 206, distance: 4.5
click at [53, 202] on div "Select type" at bounding box center [115, 195] width 179 height 15
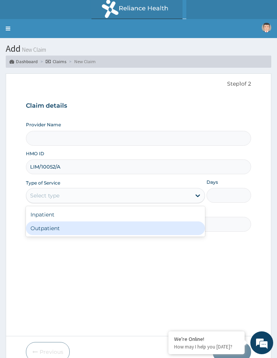
click at [43, 228] on div "Outpatient" at bounding box center [115, 229] width 179 height 14
type input "1"
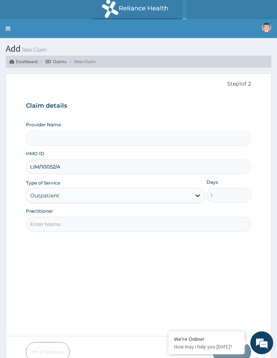
click at [63, 226] on input "Practitioner" at bounding box center [138, 224] width 225 height 15
type input "Locum Doctor"
type input "Reliance Family Clinics (RFC) - Port Harcourt"
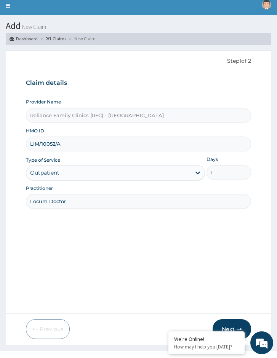
scroll to position [35, 0]
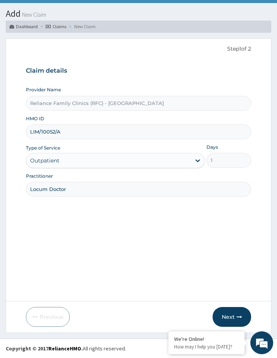
drag, startPoint x: 54, startPoint y: 189, endPoint x: 13, endPoint y: 192, distance: 42.0
click at [13, 192] on form "Step 1 of 2 Claim details Provider Name Reliance Family Clinics (RFC) - Port Ha…" at bounding box center [138, 185] width 265 height 295
click at [60, 186] on input "Practitioner" at bounding box center [138, 189] width 225 height 15
type input "Specialist Ioordah"
click at [223, 315] on button "Next" at bounding box center [232, 317] width 38 height 20
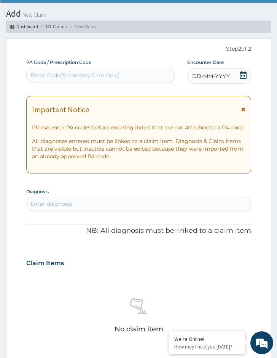
scroll to position [0, 0]
click at [85, 62] on label "PA Code / Prescription Code" at bounding box center [58, 62] width 65 height 6
click at [78, 75] on div "Enter Code(Secondary Care Only)" at bounding box center [75, 76] width 90 height 8
paste input "PA/31F542"
type input "PA/31F542"
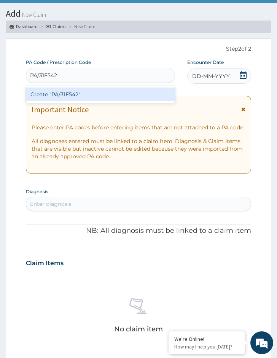
click at [67, 95] on div "Create "PA/31F542"" at bounding box center [100, 95] width 149 height 14
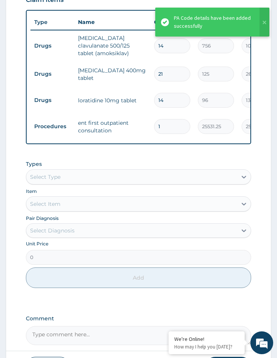
scroll to position [356, 0]
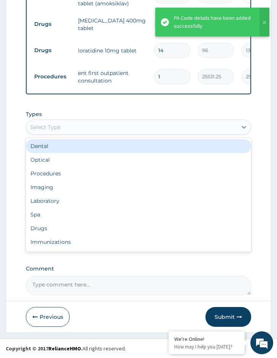
click at [58, 132] on div "Select Type" at bounding box center [131, 127] width 211 height 12
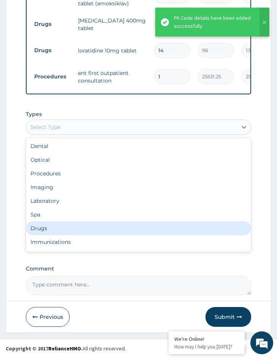
click at [45, 229] on div "Drugs" at bounding box center [138, 229] width 225 height 14
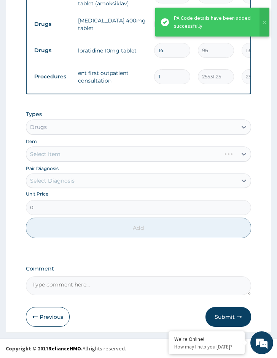
click at [78, 153] on div "Select Item" at bounding box center [138, 154] width 225 height 15
click at [73, 176] on div "Select Diagnosis" at bounding box center [131, 181] width 211 height 12
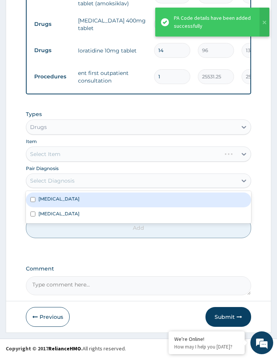
click at [72, 198] on label "[MEDICAL_DATA]" at bounding box center [58, 199] width 41 height 6
checkbox input "true"
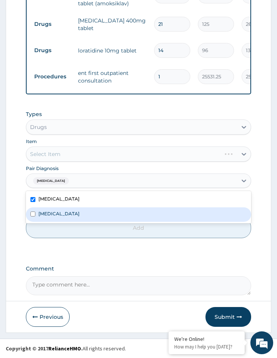
click at [63, 214] on div "[MEDICAL_DATA]" at bounding box center [138, 215] width 225 height 14
checkbox input "true"
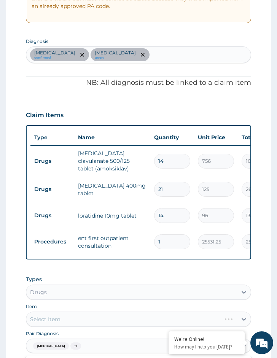
scroll to position [166, 0]
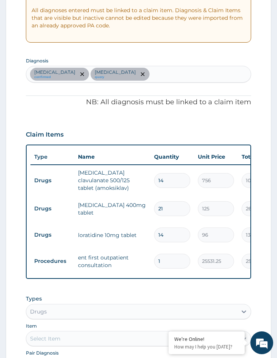
click at [134, 77] on div "Allergic rhinitis confirmed Sepsis query" at bounding box center [138, 74] width 225 height 16
type input "MALAR"
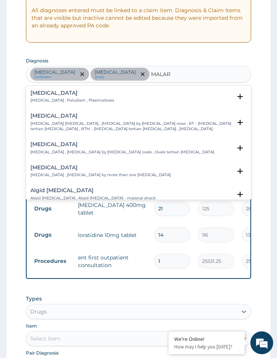
click at [115, 88] on div "Malaria Malaria , Paludism , Plasmodiosis Select Status (Query covers suspected…" at bounding box center [138, 98] width 225 height 23
click at [111, 96] on div "Malaria Malaria , Paludism , Plasmodiosis" at bounding box center [138, 96] width 216 height 13
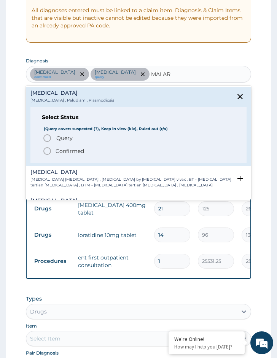
click at [85, 149] on span "Confirmed" at bounding box center [139, 151] width 193 height 9
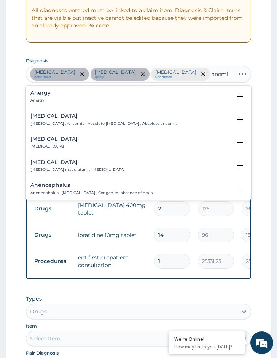
type input "anemia"
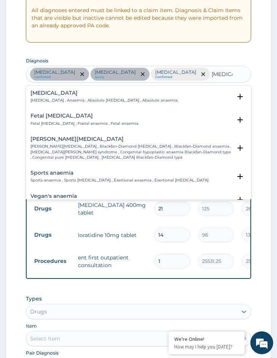
click at [104, 99] on p "Anemia , Anaemia , Absolute anemia , Absolute anaemia" at bounding box center [103, 100] width 147 height 5
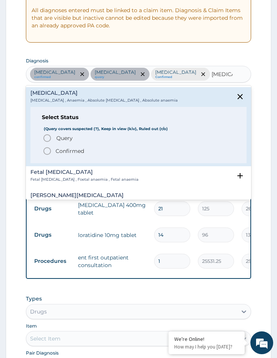
click at [79, 137] on span "Query Query covers suspected (?), Keep in view (kiv), Ruled out (r/o)" at bounding box center [139, 138] width 193 height 9
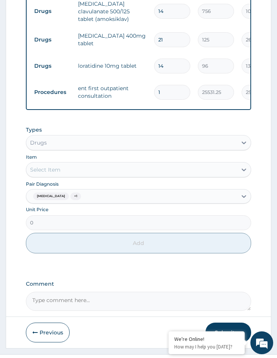
scroll to position [356, 0]
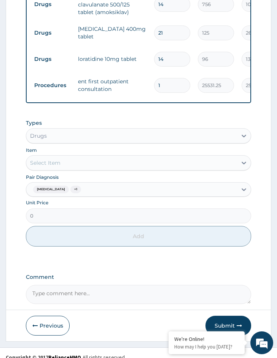
click at [84, 157] on div "Select Item" at bounding box center [131, 163] width 211 height 12
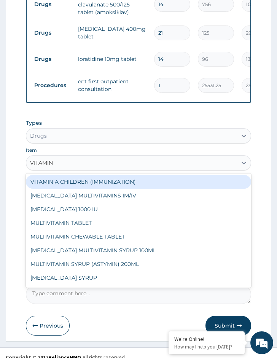
type input "VITAMIN C"
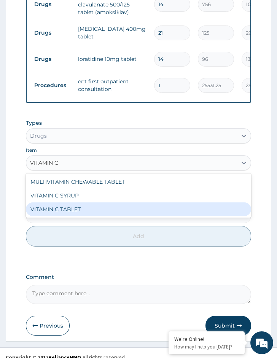
click at [76, 203] on div "VITAMIN C TABLET" at bounding box center [138, 210] width 225 height 14
type input "20"
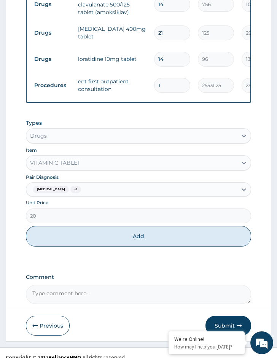
click at [110, 183] on div "Allergic rhinitis + 1" at bounding box center [131, 189] width 211 height 13
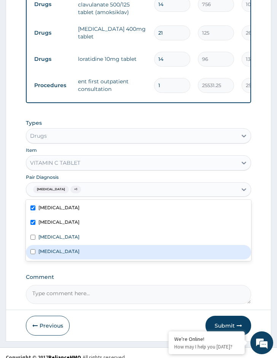
drag, startPoint x: 70, startPoint y: 242, endPoint x: 66, endPoint y: 232, distance: 11.0
click at [70, 245] on div "[MEDICAL_DATA]" at bounding box center [138, 252] width 225 height 14
checkbox input "true"
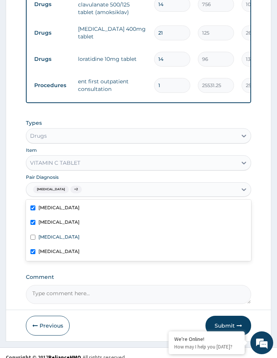
drag, startPoint x: 58, startPoint y: 216, endPoint x: 59, endPoint y: 201, distance: 14.5
click at [58, 216] on div "[MEDICAL_DATA]" at bounding box center [138, 223] width 225 height 14
checkbox input "false"
click at [59, 205] on label "[MEDICAL_DATA]" at bounding box center [58, 208] width 41 height 6
checkbox input "false"
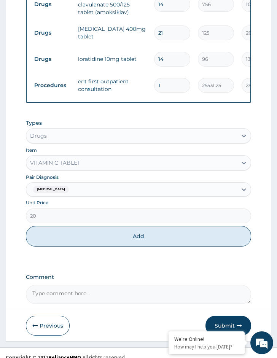
click at [18, 201] on form "Step 2 of 2 PA Code / Prescription Code PA/31F542 Encounter Date 13-09-2025 Imp…" at bounding box center [139, 29] width 266 height 625
click at [72, 233] on button "Add" at bounding box center [138, 236] width 225 height 21
type input "0"
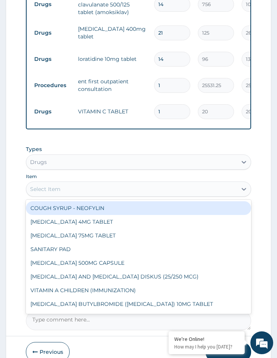
click at [83, 185] on div "Select Item" at bounding box center [131, 189] width 211 height 12
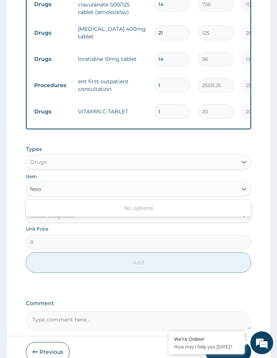
type input "fes"
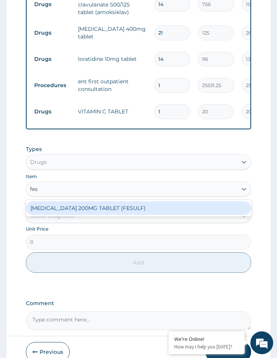
click at [86, 201] on div "[MEDICAL_DATA] 200MG TABLET (FESULF)" at bounding box center [138, 208] width 225 height 14
type input "30"
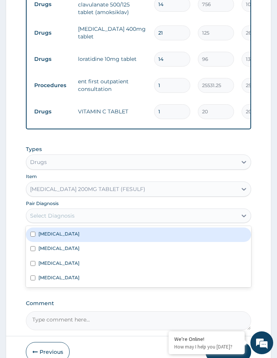
click at [74, 211] on div "Select Diagnosis" at bounding box center [131, 216] width 211 height 12
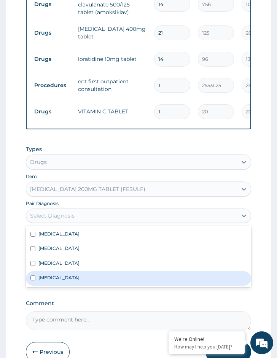
click at [74, 272] on div "[MEDICAL_DATA]" at bounding box center [138, 279] width 225 height 14
checkbox input "true"
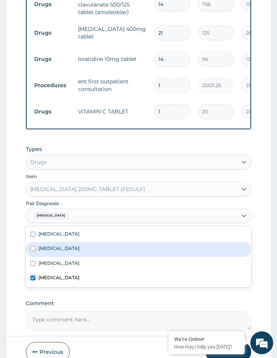
click at [34, 243] on div "[MEDICAL_DATA]" at bounding box center [138, 249] width 225 height 14
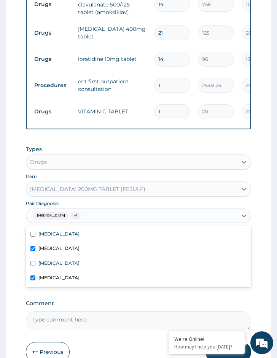
drag, startPoint x: 34, startPoint y: 243, endPoint x: 20, endPoint y: 243, distance: 13.4
click at [33, 243] on div "[MEDICAL_DATA]" at bounding box center [138, 249] width 225 height 14
checkbox input "false"
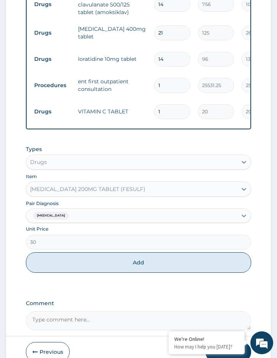
click at [20, 243] on form "Step 2 of 2 PA Code / Prescription Code PA/31F542 Encounter Date 13-09-2025 Imp…" at bounding box center [139, 42] width 266 height 651
click at [51, 257] on button "Add" at bounding box center [138, 263] width 225 height 21
type input "0"
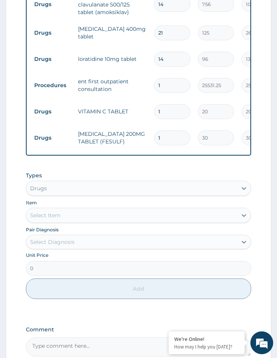
type input "14"
type input "420.00"
type input "14"
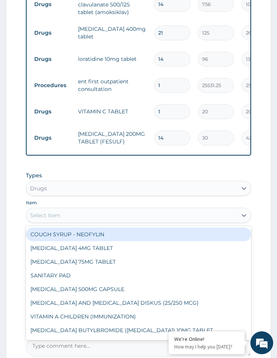
click at [82, 209] on div "Select Item" at bounding box center [131, 215] width 211 height 12
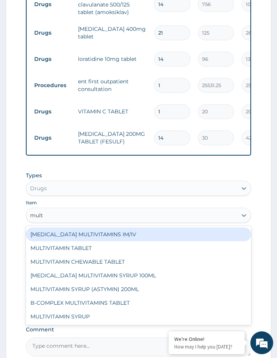
type input "multi"
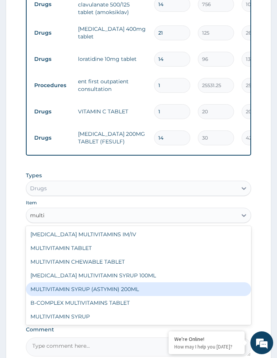
click at [84, 283] on div "MULTIVITAMIN SYRUP (ASTYMIN) 200ML" at bounding box center [138, 290] width 225 height 14
type input "5571.75"
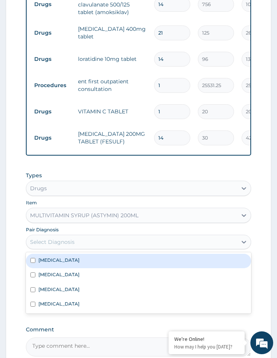
click at [58, 235] on div "Select Diagnosis" at bounding box center [138, 242] width 225 height 14
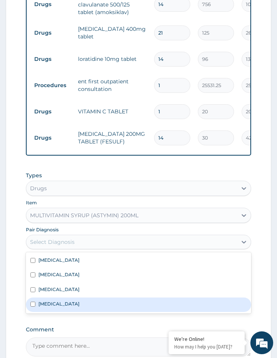
click at [58, 298] on div "[MEDICAL_DATA]" at bounding box center [138, 305] width 225 height 14
checkbox input "true"
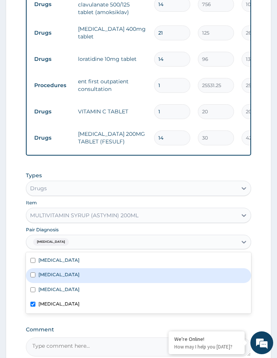
drag, startPoint x: 19, startPoint y: 260, endPoint x: 33, endPoint y: 273, distance: 18.6
click at [19, 261] on form "Step 2 of 2 PA Code / Prescription Code PA/31F542 Encounter Date 13-09-2025 Imp…" at bounding box center [139, 56] width 266 height 678
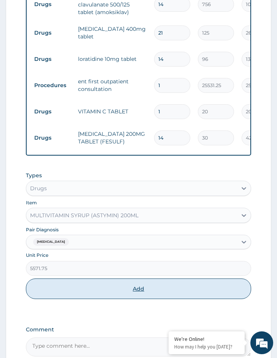
drag, startPoint x: 71, startPoint y: 278, endPoint x: 74, endPoint y: 271, distance: 7.7
click at [71, 279] on button "Add" at bounding box center [138, 289] width 225 height 21
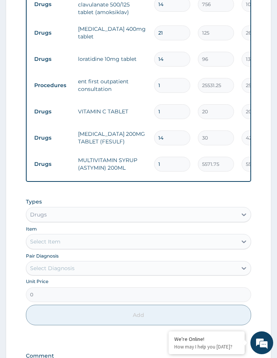
click at [55, 209] on div "Drugs" at bounding box center [131, 215] width 211 height 12
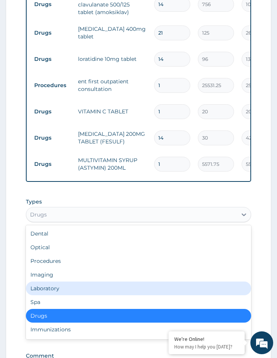
click at [56, 282] on div "Laboratory" at bounding box center [138, 289] width 225 height 14
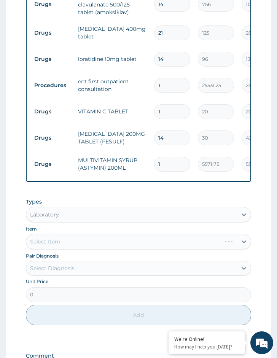
click at [89, 235] on div "Select Item" at bounding box center [138, 241] width 225 height 15
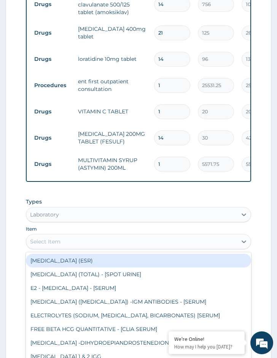
drag, startPoint x: 108, startPoint y: 239, endPoint x: 107, endPoint y: 259, distance: 20.2
click at [108, 240] on div "Select Item" at bounding box center [138, 241] width 225 height 15
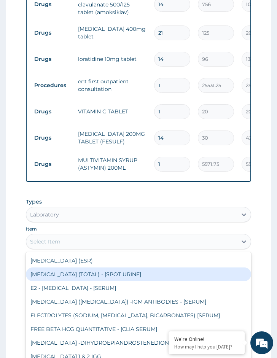
click at [105, 268] on div "CHOLESTEROL (TOTAL) - [SPOT URINE]" at bounding box center [138, 275] width 225 height 14
type input "2880"
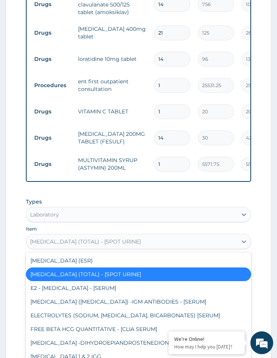
click at [83, 238] on div "CHOLESTEROL (TOTAL) - [SPOT URINE]" at bounding box center [85, 242] width 111 height 8
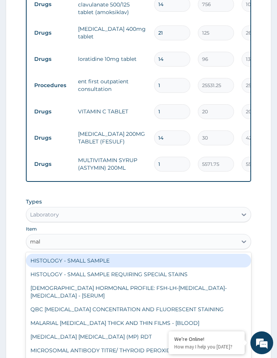
type input "mala"
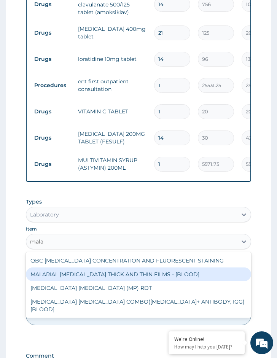
click at [79, 268] on div "MALARIAL [MEDICAL_DATA] THICK AND THIN FILMS - [BLOOD]" at bounding box center [138, 275] width 225 height 14
type input "1531.875"
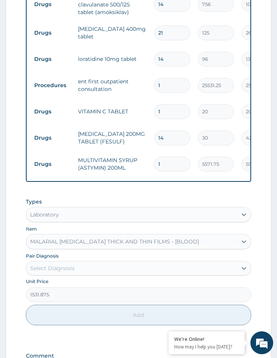
click at [23, 249] on form "Step 2 of 2 PA Code / Prescription Code PA/31F542 Encounter Date 13-09-2025 Imp…" at bounding box center [139, 69] width 266 height 704
click at [63, 265] on div "Select Diagnosis" at bounding box center [131, 268] width 211 height 12
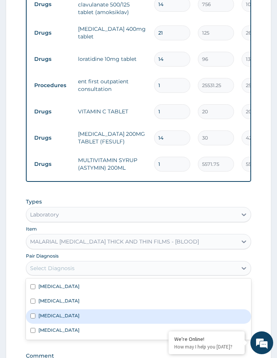
click at [52, 313] on label "[MEDICAL_DATA]" at bounding box center [58, 316] width 41 height 6
checkbox input "true"
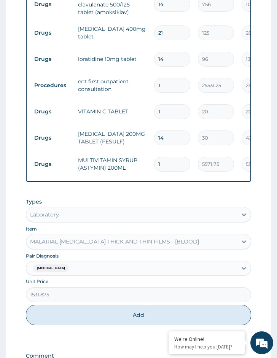
drag, startPoint x: 15, startPoint y: 290, endPoint x: 56, endPoint y: 302, distance: 42.9
click at [15, 290] on form "Step 2 of 2 PA Code / Prescription Code PA/31F542 Encounter Date 13-09-2025 Imp…" at bounding box center [139, 69] width 266 height 704
click at [62, 305] on button "Add" at bounding box center [138, 315] width 225 height 21
type input "0"
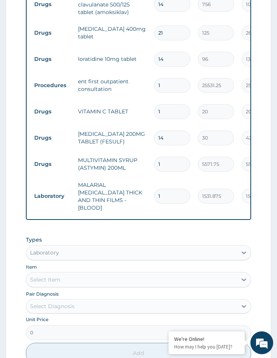
click at [57, 245] on div "Laboratory" at bounding box center [138, 252] width 225 height 15
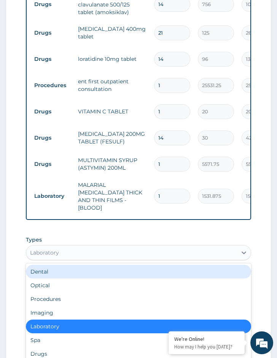
click at [33, 249] on div "Laboratory" at bounding box center [44, 253] width 29 height 8
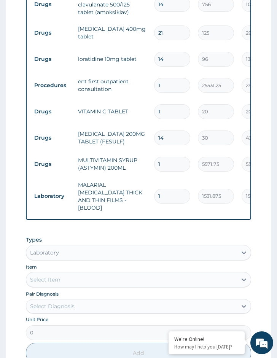
click at [79, 272] on div "Select Item" at bounding box center [138, 279] width 225 height 15
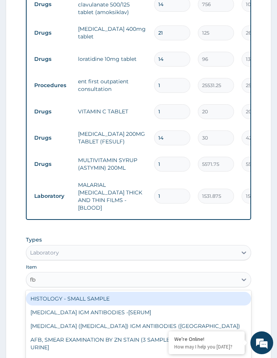
type input "fbc"
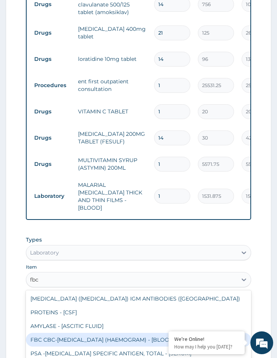
click at [142, 333] on div "FBC CBC-[MEDICAL_DATA] (HAEMOGRAM) - [BLOOD]" at bounding box center [138, 340] width 225 height 14
type input "4085"
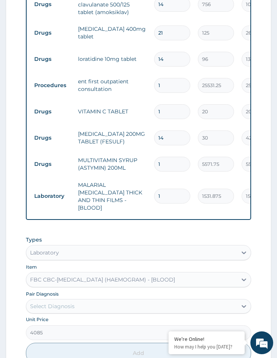
click at [93, 290] on div "Pair Diagnosis Select Diagnosis" at bounding box center [138, 302] width 225 height 24
click at [93, 300] on div "Select Diagnosis" at bounding box center [131, 306] width 211 height 12
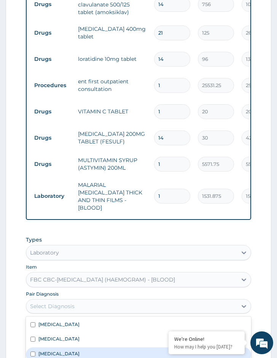
click at [68, 348] on div "[MEDICAL_DATA]" at bounding box center [138, 355] width 225 height 14
checkbox input "true"
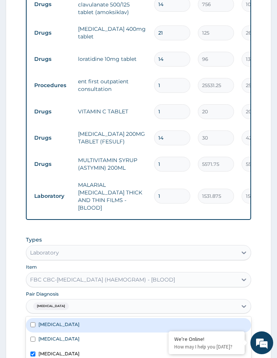
click at [38, 318] on div "[MEDICAL_DATA]" at bounding box center [138, 325] width 225 height 14
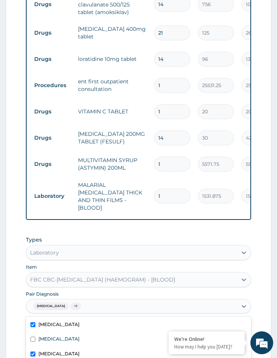
click at [38, 318] on div "[MEDICAL_DATA]" at bounding box center [138, 325] width 225 height 14
checkbox input "false"
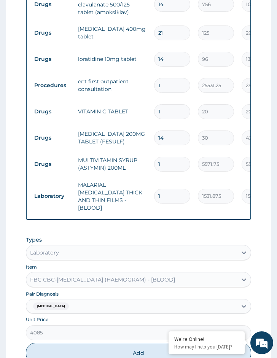
click at [19, 303] on form "Step 2 of 2 PA Code / Prescription Code PA/31F542 Encounter Date 13-09-2025 Imp…" at bounding box center [139, 88] width 266 height 742
click at [55, 343] on button "Add" at bounding box center [138, 353] width 225 height 21
type input "0"
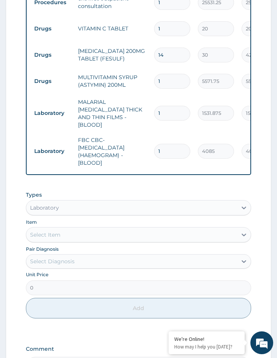
scroll to position [471, 0]
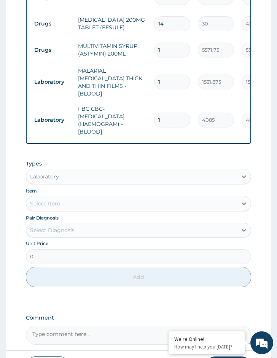
click at [73, 171] on div "Laboratory" at bounding box center [131, 177] width 211 height 12
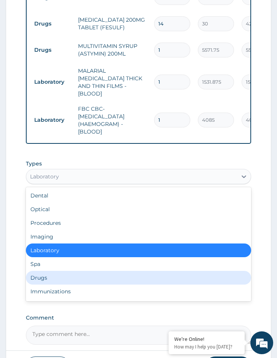
click at [54, 271] on div "Drugs" at bounding box center [138, 278] width 225 height 14
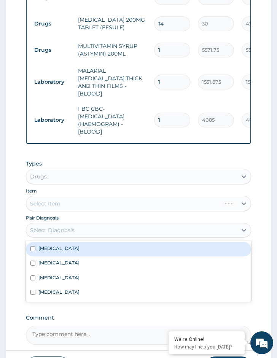
click at [65, 227] on div "Select Diagnosis" at bounding box center [52, 231] width 45 height 8
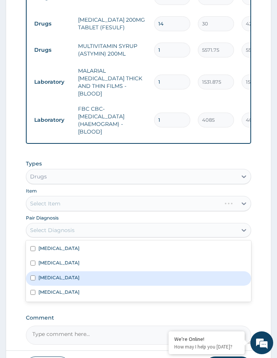
click at [58, 272] on div "[MEDICAL_DATA]" at bounding box center [138, 279] width 225 height 14
checkbox input "true"
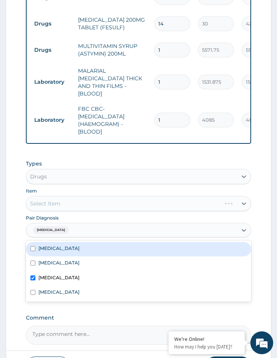
click at [81, 196] on div "Select Item" at bounding box center [138, 203] width 225 height 15
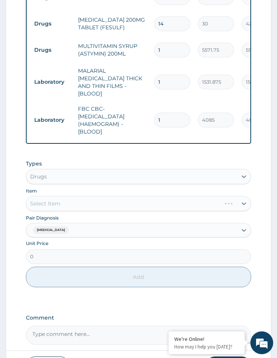
click at [128, 196] on div "Select Item" at bounding box center [138, 203] width 225 height 15
click at [152, 196] on div "Select Item" at bounding box center [138, 203] width 225 height 15
click at [176, 196] on div "Select Item" at bounding box center [138, 203] width 225 height 15
click at [208, 196] on div "Select Item" at bounding box center [138, 203] width 225 height 15
click at [91, 196] on div "Select Item" at bounding box center [138, 203] width 225 height 15
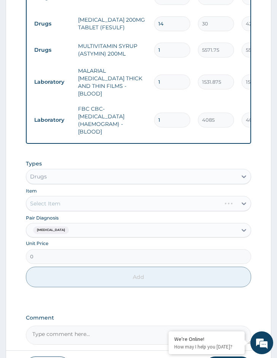
click at [120, 196] on div "Select Item" at bounding box center [138, 203] width 225 height 15
click at [153, 196] on div "Select Item" at bounding box center [138, 203] width 225 height 15
click at [147, 196] on div "Select Item" at bounding box center [138, 203] width 225 height 15
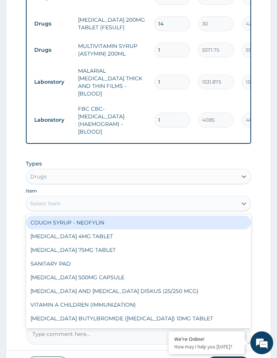
click at [51, 200] on div "Select Item" at bounding box center [45, 204] width 30 height 8
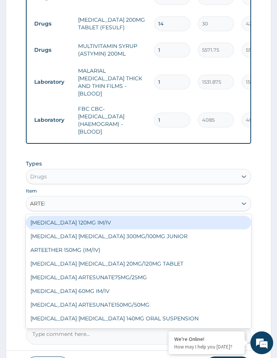
type input "ARTEME"
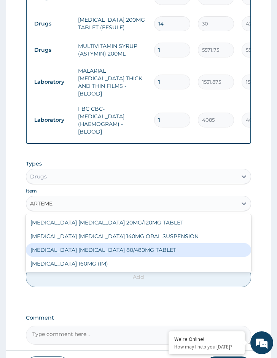
click at [99, 243] on div "[MEDICAL_DATA] [MEDICAL_DATA] 80/480MG TABLET" at bounding box center [138, 250] width 225 height 14
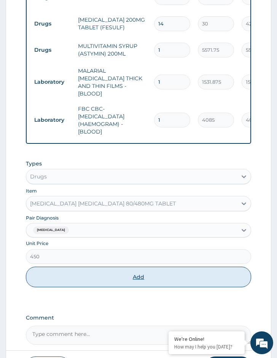
drag, startPoint x: 84, startPoint y: 256, endPoint x: 151, endPoint y: 185, distance: 97.2
click at [86, 267] on button "Add" at bounding box center [138, 277] width 225 height 21
type input "0"
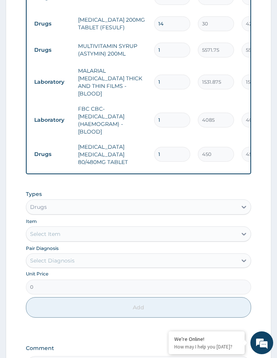
drag, startPoint x: 173, startPoint y: 130, endPoint x: 147, endPoint y: 130, distance: 26.7
click at [147, 139] on tr "Drugs ARTEMETHER LUMEFANTRINE 80/480MG TABLET 1 450 450.00 Malaria Delete" at bounding box center [216, 154] width 373 height 30
type input "6"
type input "2700.00"
type input "6"
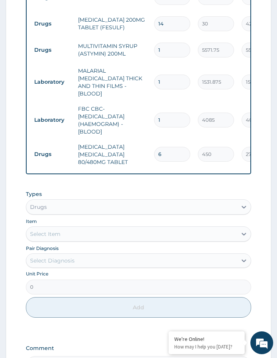
click at [78, 217] on div "Item Select Item" at bounding box center [138, 229] width 225 height 24
click at [81, 226] on div "Types Drugs Item Select Item Pair Diagnosis Select Diagnosis Unit Price 0 Add" at bounding box center [138, 255] width 225 height 136
click at [90, 228] on div "Select Item" at bounding box center [131, 234] width 211 height 12
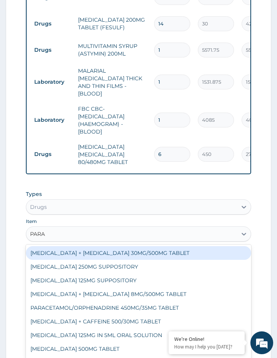
type input "PARAC"
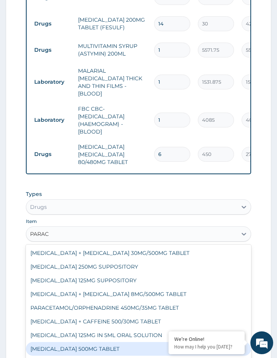
click at [89, 342] on div "[MEDICAL_DATA] 500MG TABLET" at bounding box center [138, 349] width 225 height 14
type input "30"
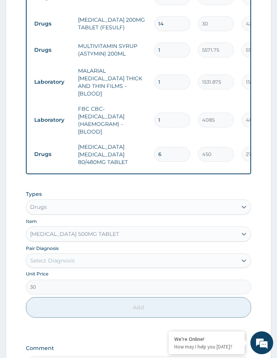
click at [63, 271] on div "Unit Price 30" at bounding box center [138, 283] width 225 height 24
click at [68, 257] on div "Select Diagnosis" at bounding box center [52, 261] width 45 height 8
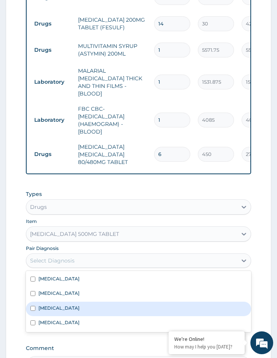
click at [58, 302] on div "[MEDICAL_DATA]" at bounding box center [138, 309] width 225 height 14
checkbox input "true"
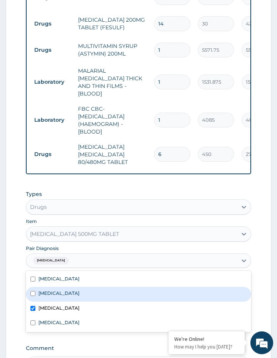
click at [15, 267] on form "Step 2 of 2 PA Code / Prescription Code PA/31F542 Encounter Date 13-09-2025 Imp…" at bounding box center [139, 8] width 266 height 810
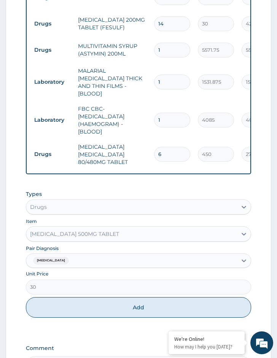
drag, startPoint x: 59, startPoint y: 292, endPoint x: 115, endPoint y: 244, distance: 73.4
click at [60, 297] on button "Add" at bounding box center [138, 307] width 225 height 21
type input "0"
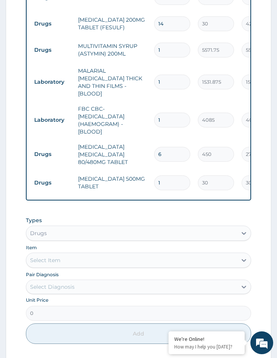
type input "18"
type input "540.00"
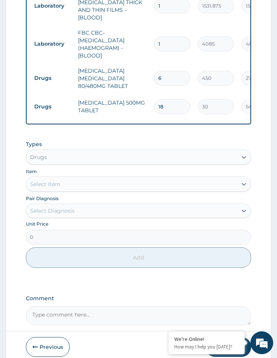
scroll to position [561, 0]
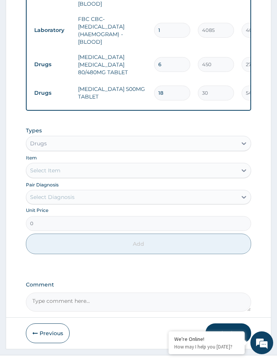
type input "18"
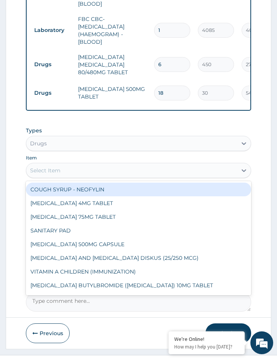
click at [54, 167] on div "Select Item" at bounding box center [45, 171] width 30 height 8
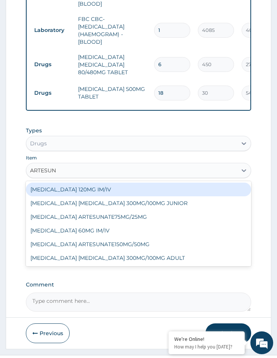
type input "ARTESUNA"
click at [68, 183] on div "[MEDICAL_DATA] 120MG IM/IV" at bounding box center [138, 190] width 225 height 14
type input "2587.5"
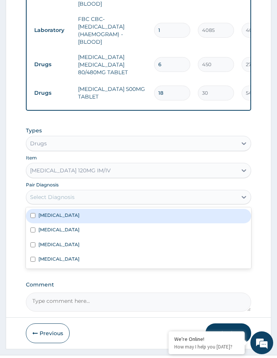
click at [67, 193] on div "Select Diagnosis" at bounding box center [52, 197] width 45 height 8
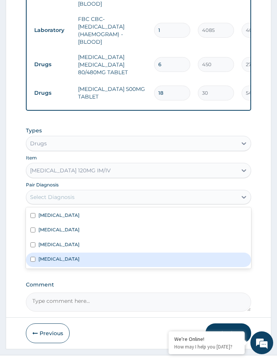
click at [63, 253] on div "[MEDICAL_DATA]" at bounding box center [138, 260] width 225 height 14
checkbox input "true"
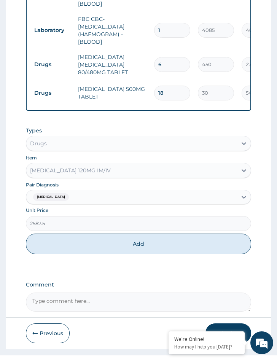
click at [53, 240] on div "Types Drugs Item ARTESUNATE 120MG IM/IV Pair Diagnosis Anemia Unit Price 2587.5…" at bounding box center [138, 191] width 225 height 136
click at [58, 235] on button "Add" at bounding box center [138, 244] width 225 height 21
type input "0"
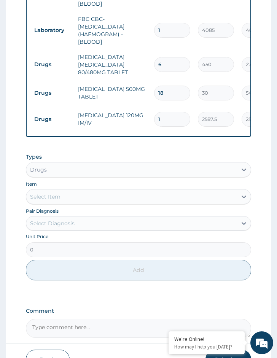
drag, startPoint x: 168, startPoint y: 98, endPoint x: 144, endPoint y: 97, distance: 24.4
click at [144, 106] on tr "Drugs ARTESUNATE 120MG IM/IV 1 2587.5 2587.50 Anemia Delete" at bounding box center [216, 119] width 373 height 26
type input "3"
type input "7762.50"
type input "3"
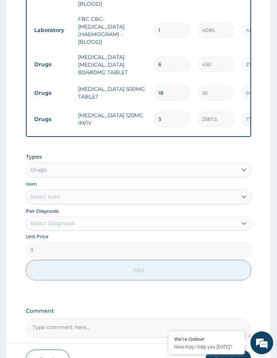
click at [103, 191] on div "Select Item" at bounding box center [131, 197] width 211 height 12
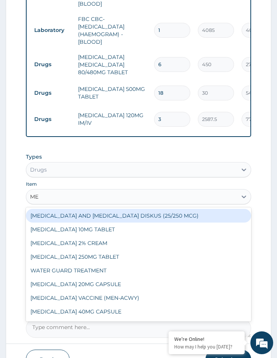
type input "M"
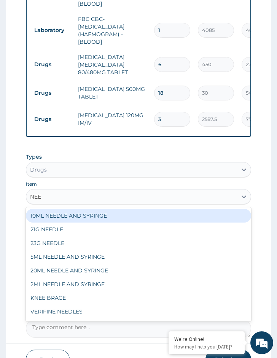
type input "NEED"
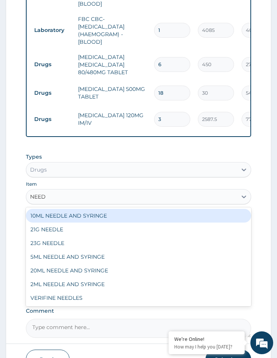
click at [96, 209] on div "10ML NEEDLE AND SYRINGE" at bounding box center [138, 216] width 225 height 14
type input "109.25"
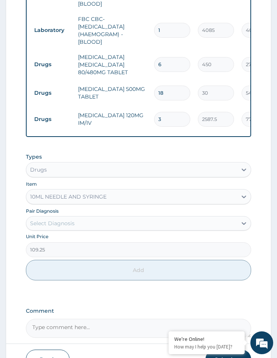
click at [64, 220] on div "Select Diagnosis" at bounding box center [52, 224] width 45 height 8
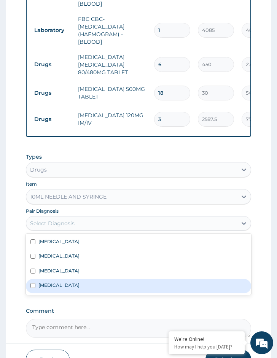
drag, startPoint x: 69, startPoint y: 266, endPoint x: 77, endPoint y: 257, distance: 11.9
click at [77, 257] on div "Allergic rhinitis Sepsis Malaria Anemia" at bounding box center [138, 264] width 225 height 61
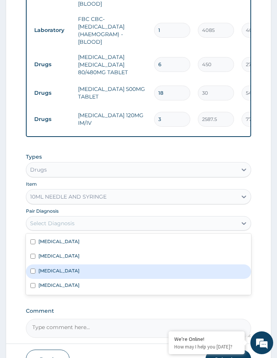
drag, startPoint x: 78, startPoint y: 256, endPoint x: 35, endPoint y: 246, distance: 44.3
click at [78, 265] on div "[MEDICAL_DATA]" at bounding box center [138, 272] width 225 height 14
checkbox input "true"
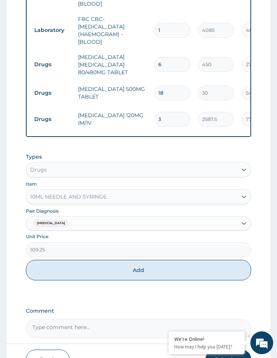
drag, startPoint x: 38, startPoint y: 248, endPoint x: 97, endPoint y: 198, distance: 78.1
click at [40, 260] on button "Add" at bounding box center [138, 270] width 225 height 21
type input "0"
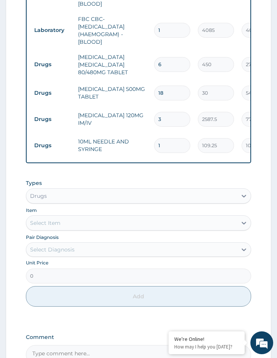
drag, startPoint x: 166, startPoint y: 126, endPoint x: 149, endPoint y: 125, distance: 17.5
click at [149, 133] on tr "Drugs 10ML NEEDLE AND SYRINGE 1 109.25 109.25 Malaria Delete" at bounding box center [216, 146] width 373 height 26
type input "3"
type input "327.75"
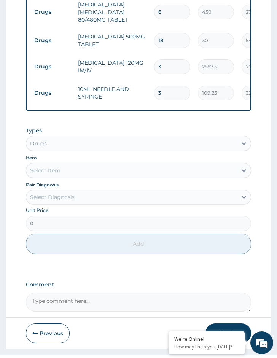
type input "3"
click at [216, 324] on button "Submit" at bounding box center [229, 334] width 46 height 20
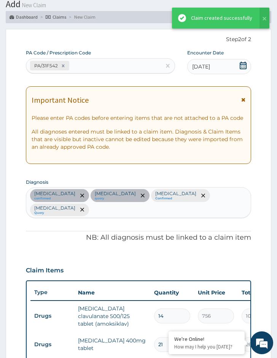
scroll to position [613, 0]
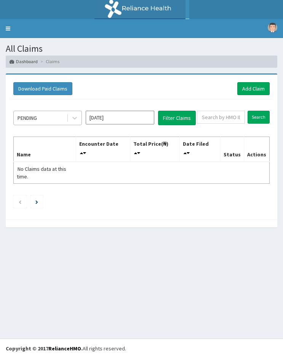
click at [50, 117] on div "PENDING" at bounding box center [40, 118] width 53 height 12
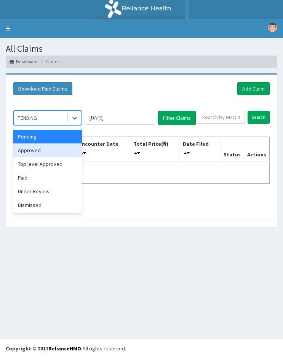
drag, startPoint x: 50, startPoint y: 149, endPoint x: 64, endPoint y: 147, distance: 14.6
click at [55, 148] on div "Approved" at bounding box center [47, 151] width 69 height 14
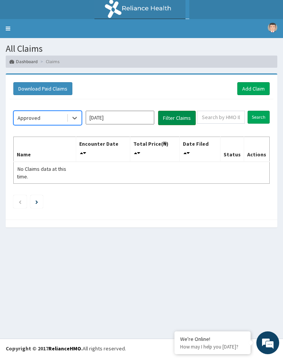
click at [176, 123] on button "Filter Claims" at bounding box center [177, 118] width 38 height 14
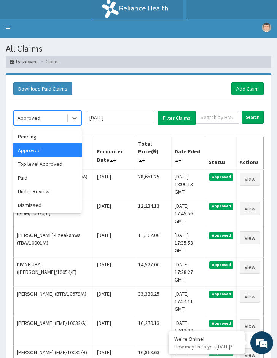
click at [54, 115] on div "Approved" at bounding box center [40, 118] width 53 height 12
drag, startPoint x: 32, startPoint y: 195, endPoint x: 58, endPoint y: 185, distance: 27.7
click at [33, 195] on div "Under Review" at bounding box center [47, 192] width 69 height 14
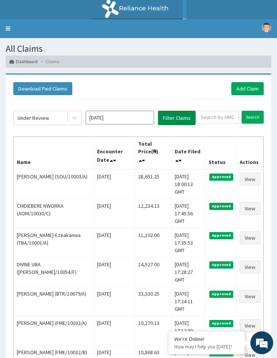
click at [171, 121] on button "Filter Claims" at bounding box center [177, 118] width 38 height 14
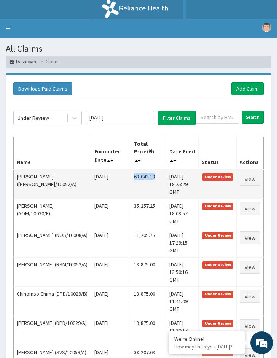
drag, startPoint x: 144, startPoint y: 168, endPoint x: 121, endPoint y: 169, distance: 23.3
click at [131, 169] on td "63,043.13" at bounding box center [148, 184] width 35 height 30
copy td "63,043.13"
click at [250, 174] on link "View" at bounding box center [250, 179] width 21 height 13
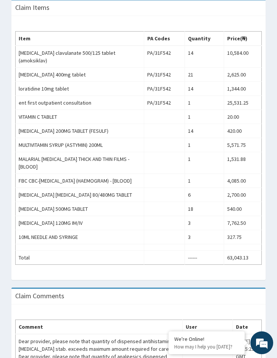
scroll to position [340, 0]
